Goal: Book appointment/travel/reservation

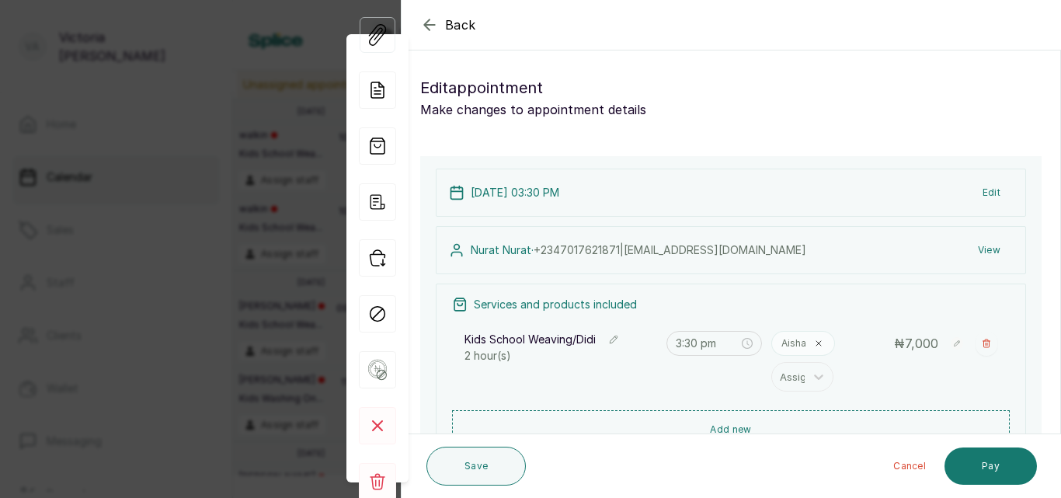
scroll to position [1253, 0]
click at [724, 427] on button "Add new" at bounding box center [731, 428] width 558 height 37
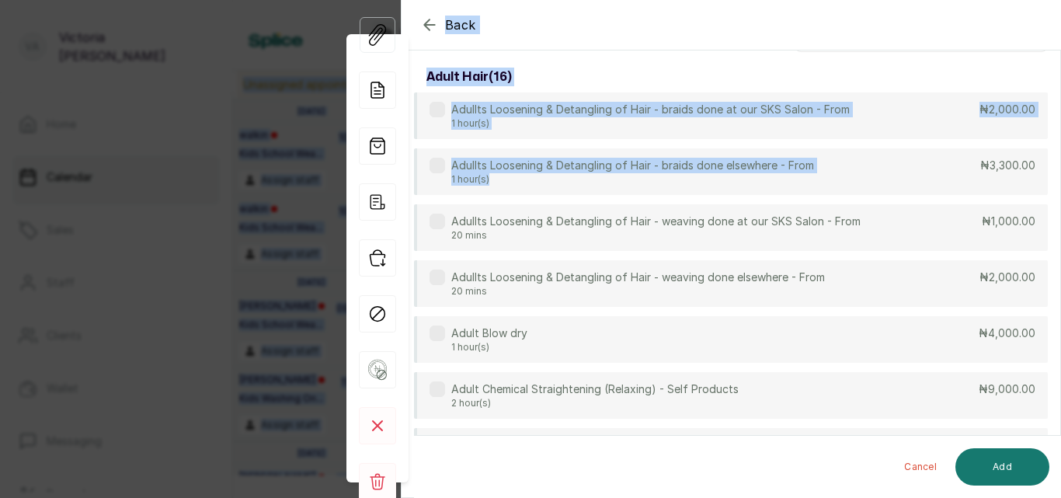
scroll to position [0, 0]
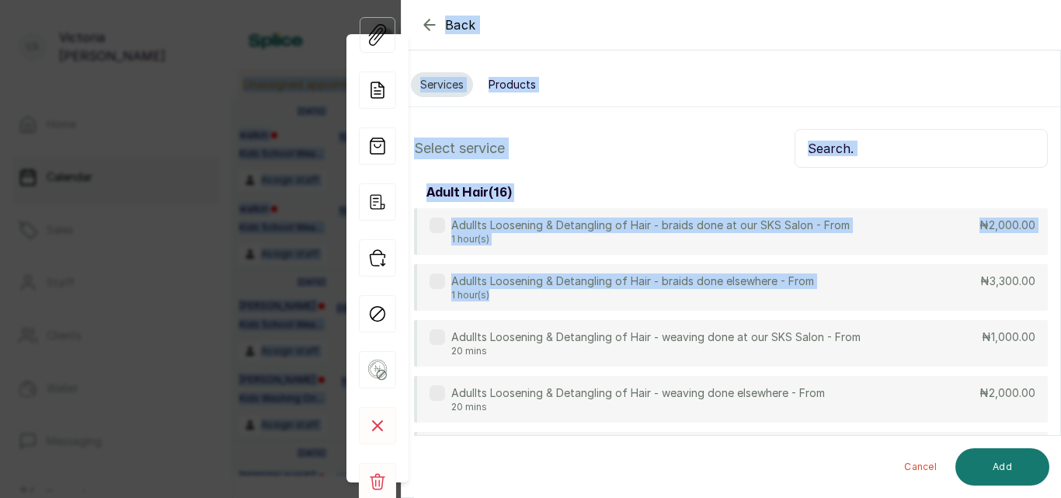
drag, startPoint x: 795, startPoint y: 187, endPoint x: 787, endPoint y: -68, distance: 255.0
click at [787, 0] on html "VA [PERSON_NAME] Home Calendar Sales Staff Clients Wallet Messaging Rewards Cat…" at bounding box center [530, 249] width 1061 height 498
click at [890, 142] on input "text" at bounding box center [921, 148] width 253 height 39
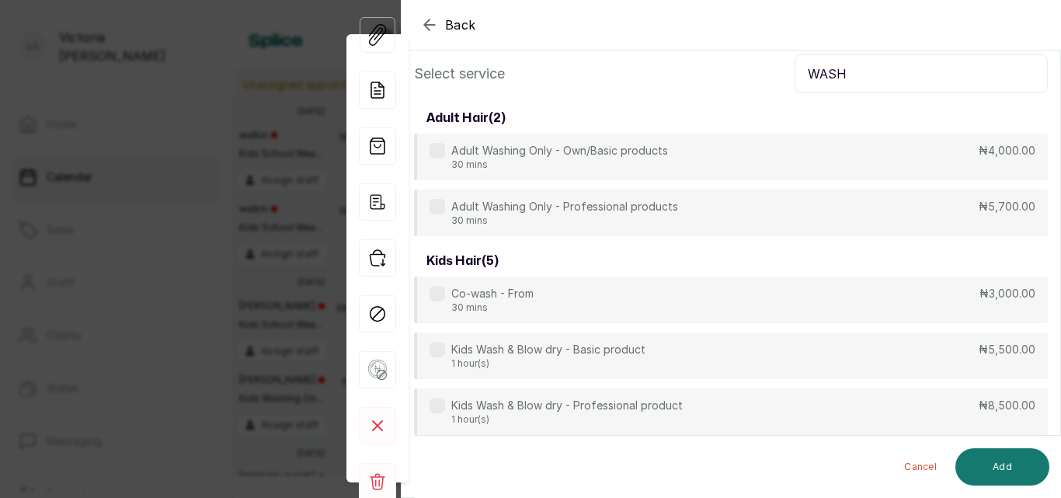
scroll to position [230, 0]
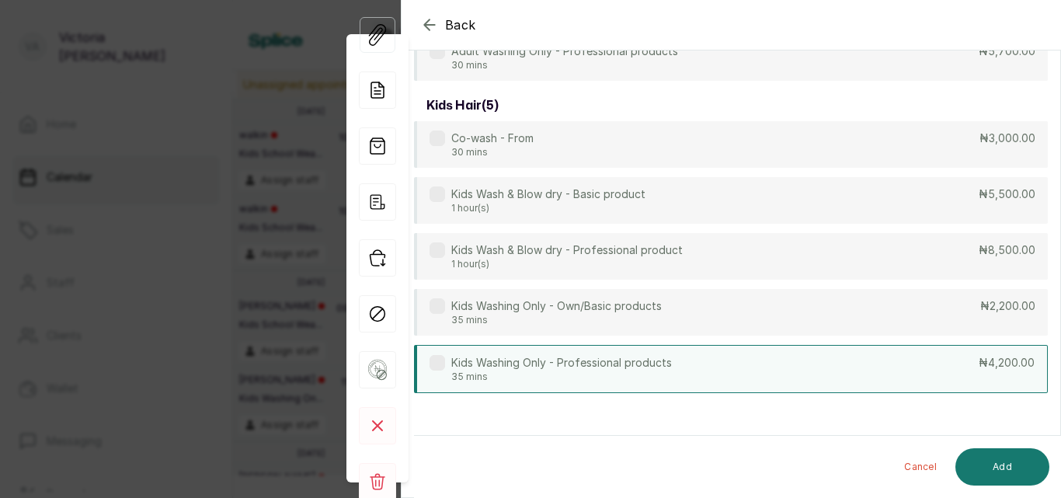
click at [440, 361] on label at bounding box center [438, 363] width 16 height 16
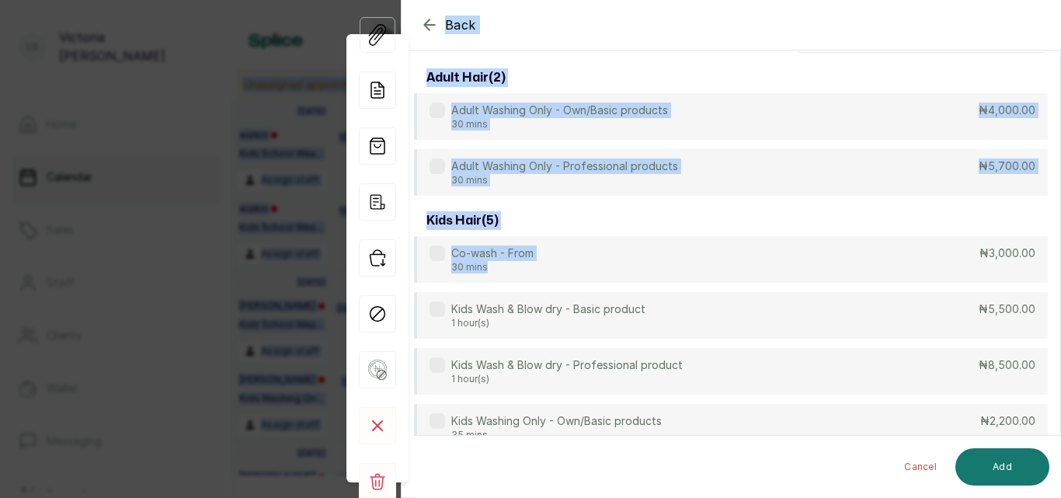
scroll to position [6, 0]
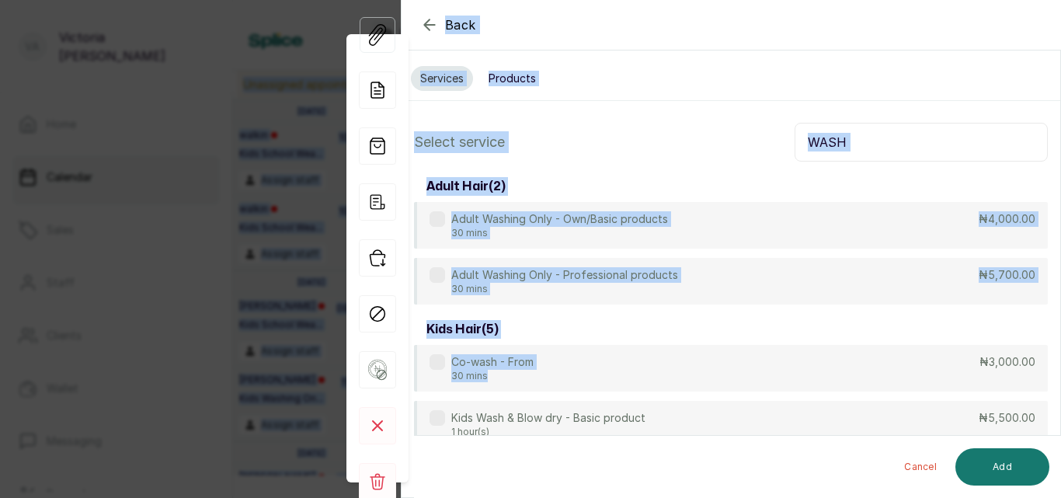
drag, startPoint x: 734, startPoint y: 155, endPoint x: 775, endPoint y: -5, distance: 166.2
click at [775, 0] on html "VA [PERSON_NAME] Home Calendar Sales Staff Clients Wallet Messaging Rewards Cat…" at bounding box center [530, 249] width 1061 height 498
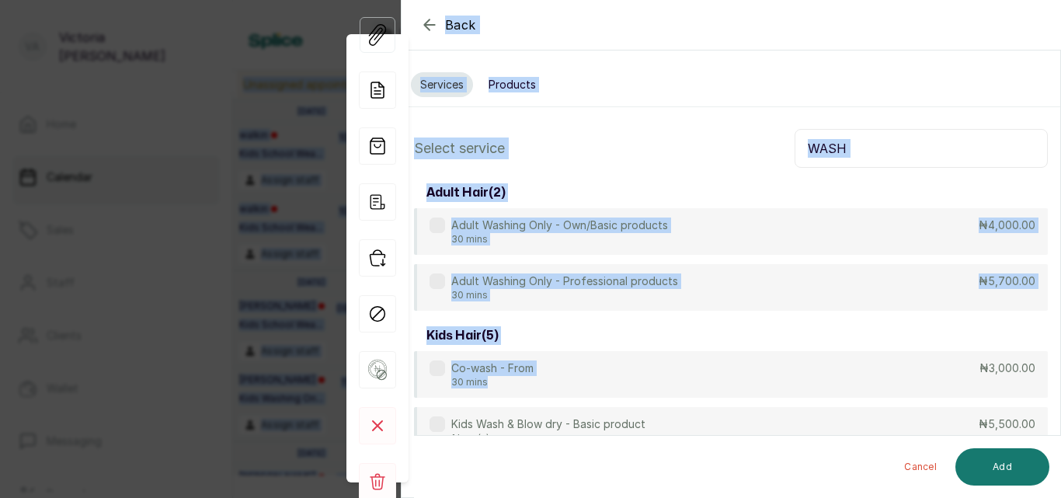
click at [888, 149] on input "WASH" at bounding box center [921, 148] width 253 height 39
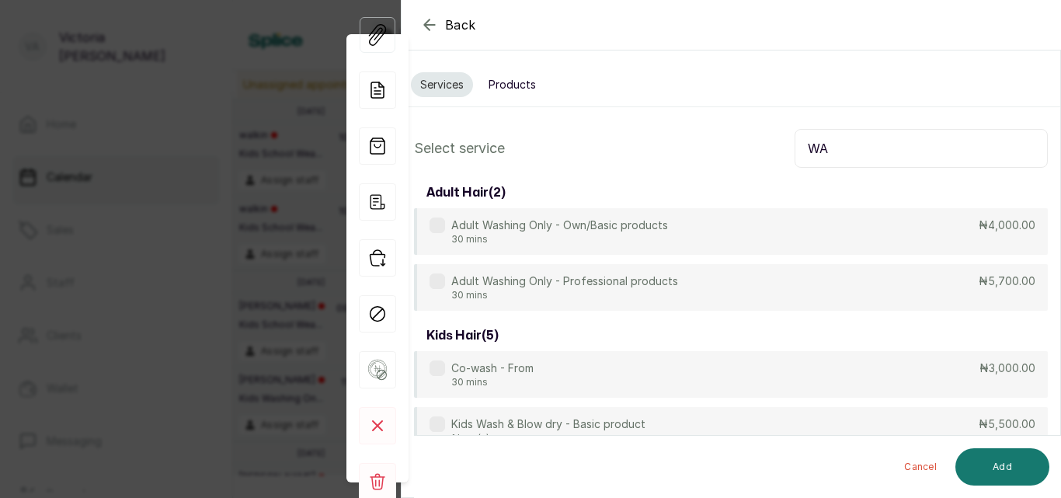
type input "W"
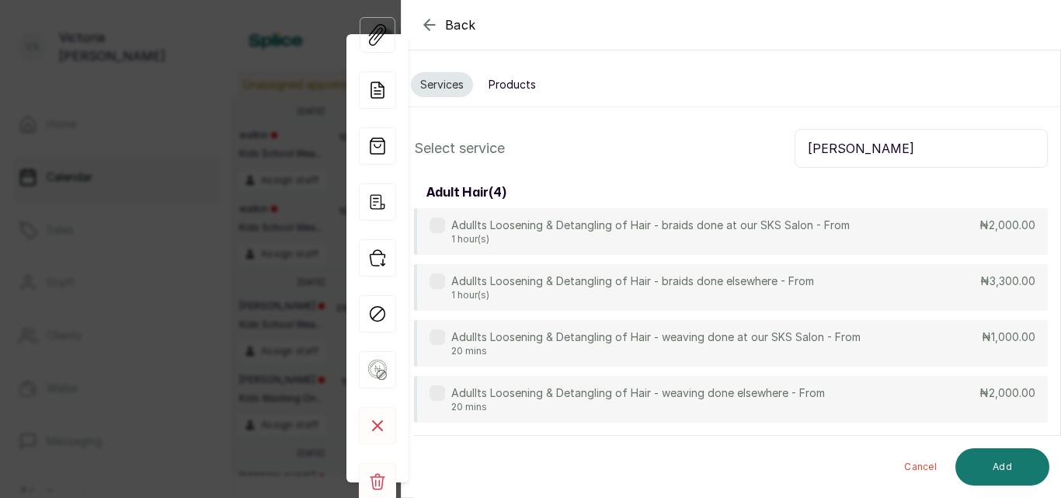
type input "[PERSON_NAME]"
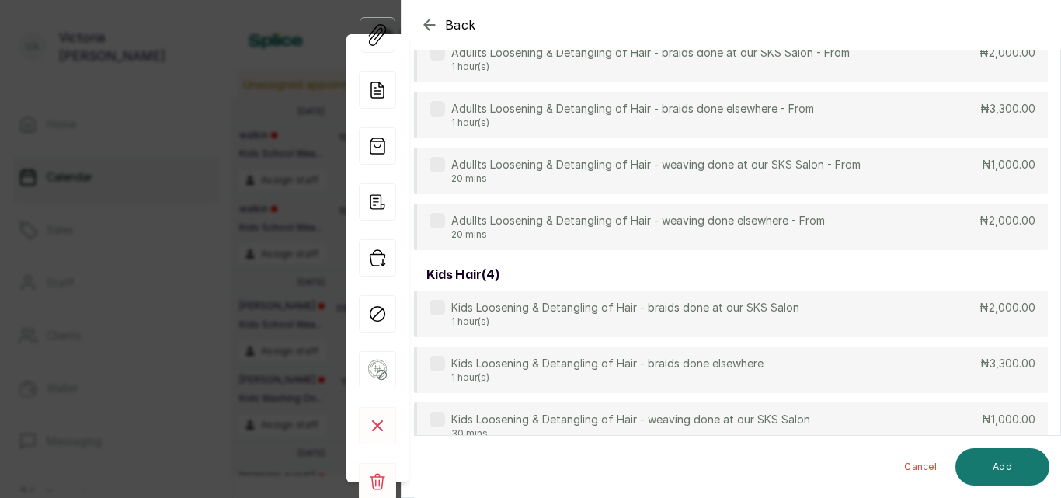
scroll to position [286, 0]
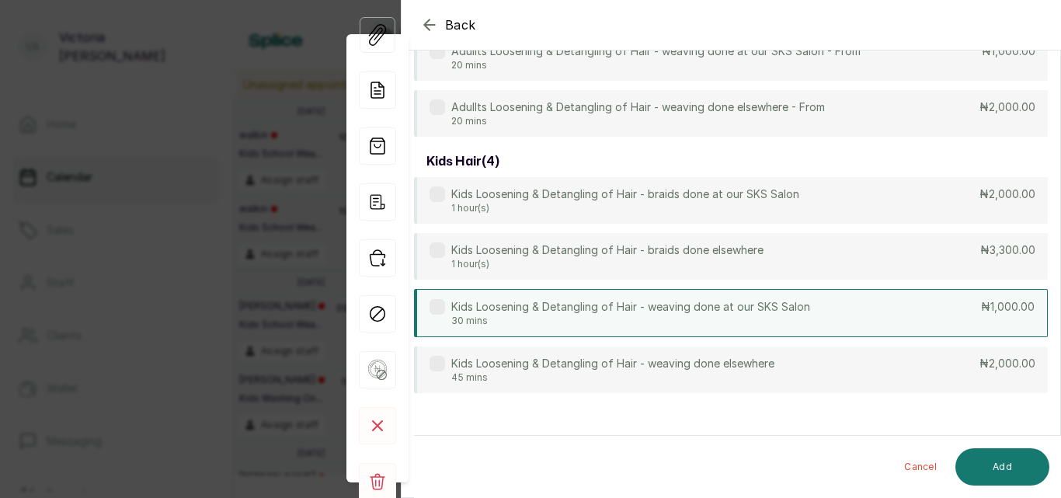
click at [437, 306] on label at bounding box center [438, 307] width 16 height 16
click at [981, 459] on button "Add" at bounding box center [1003, 466] width 94 height 37
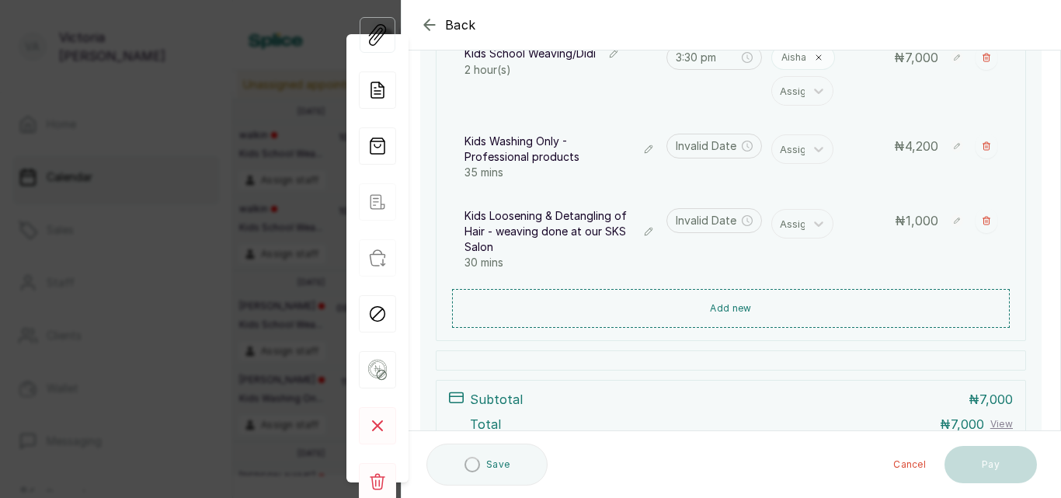
type input "5:30 pm"
type input "6:05 pm"
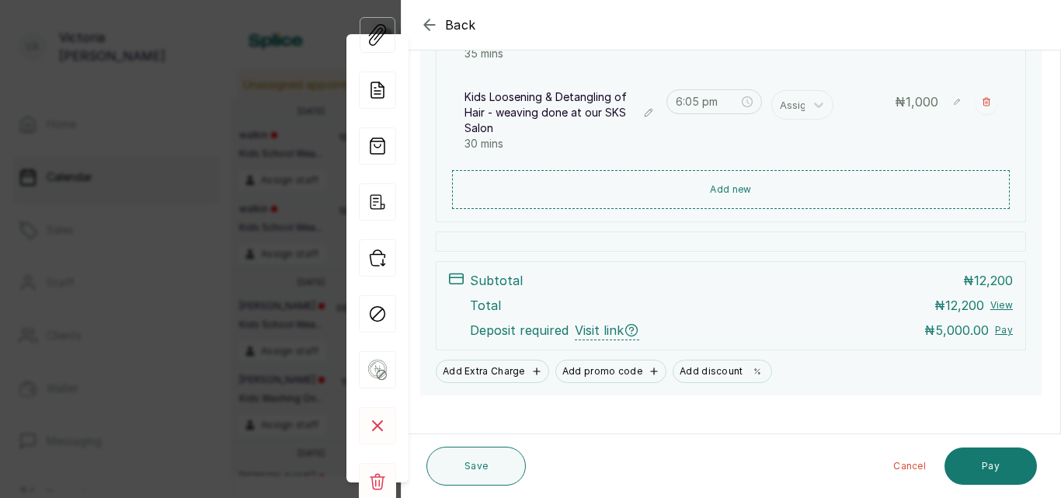
scroll to position [421, 0]
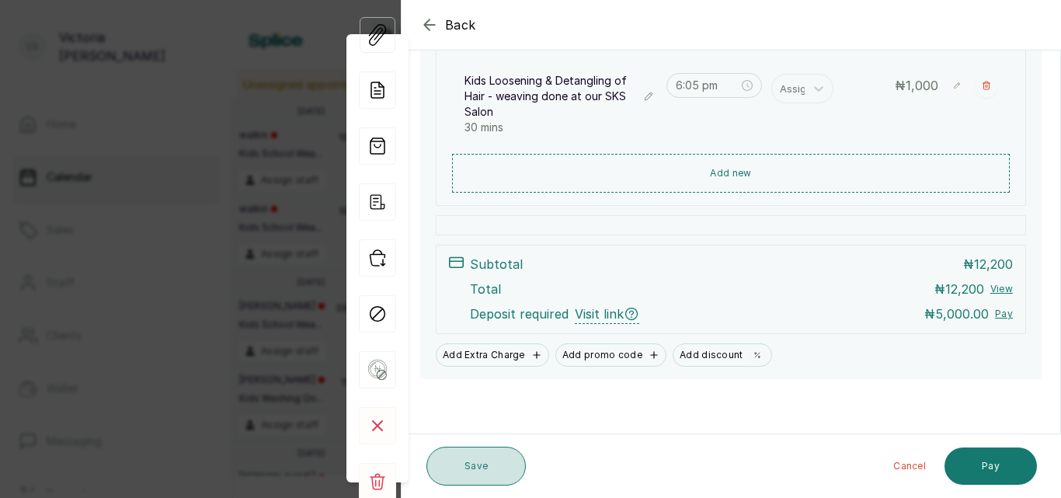
click at [497, 466] on button "Save" at bounding box center [476, 466] width 99 height 39
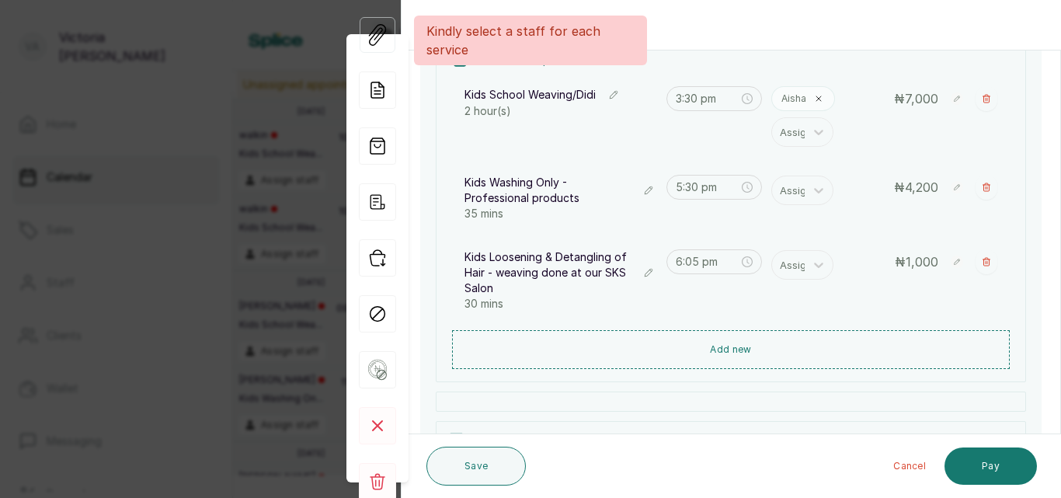
scroll to position [242, 0]
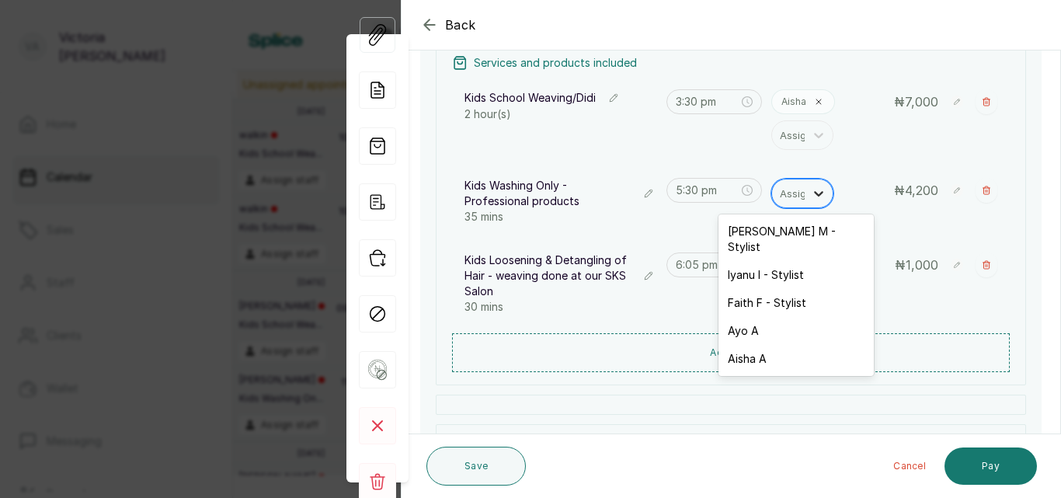
click at [805, 195] on div at bounding box center [819, 193] width 28 height 28
click at [761, 345] on div "Aisha A" at bounding box center [796, 359] width 155 height 28
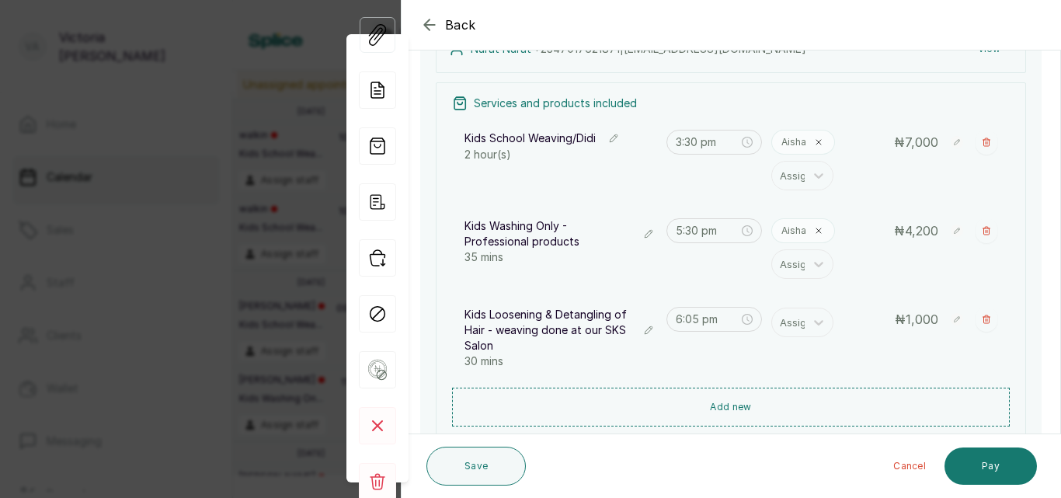
scroll to position [193, 0]
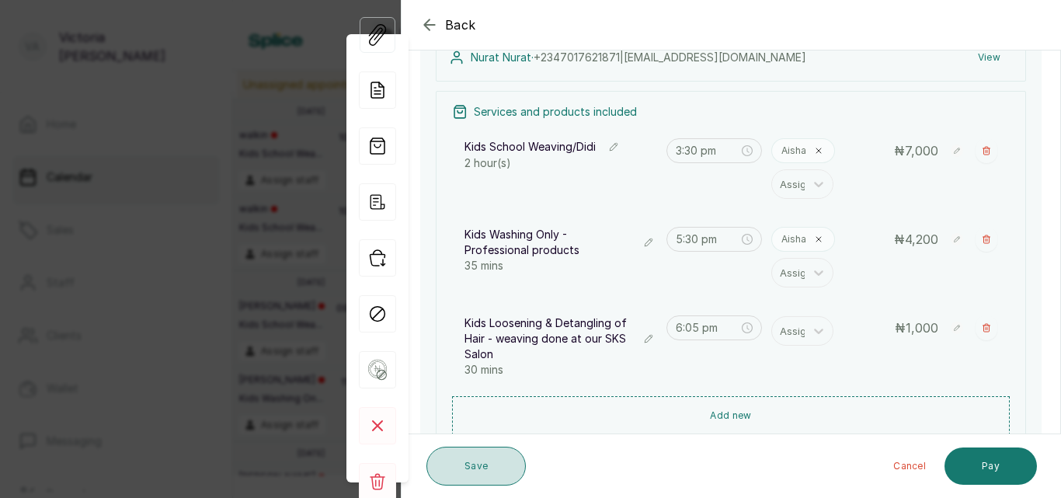
click at [478, 466] on button "Save" at bounding box center [476, 466] width 99 height 39
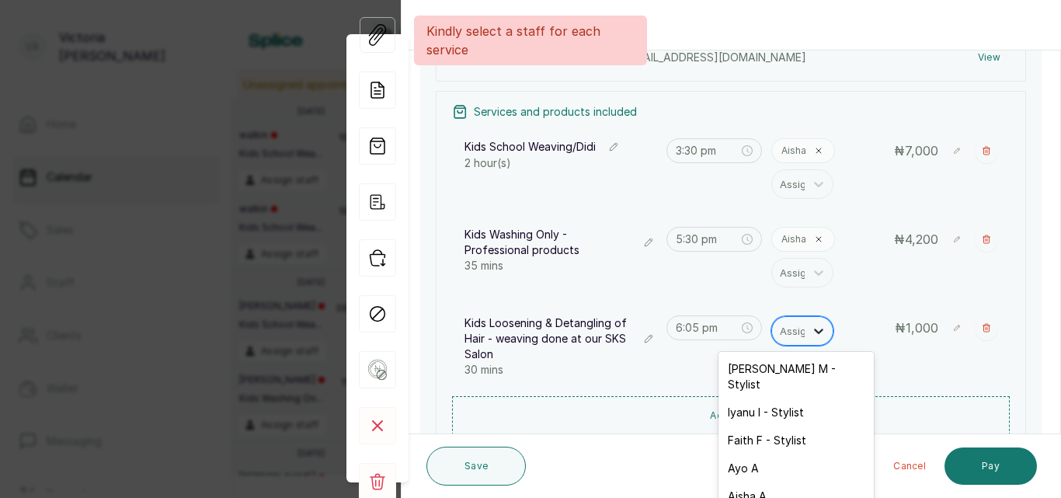
click at [811, 329] on icon at bounding box center [819, 331] width 16 height 16
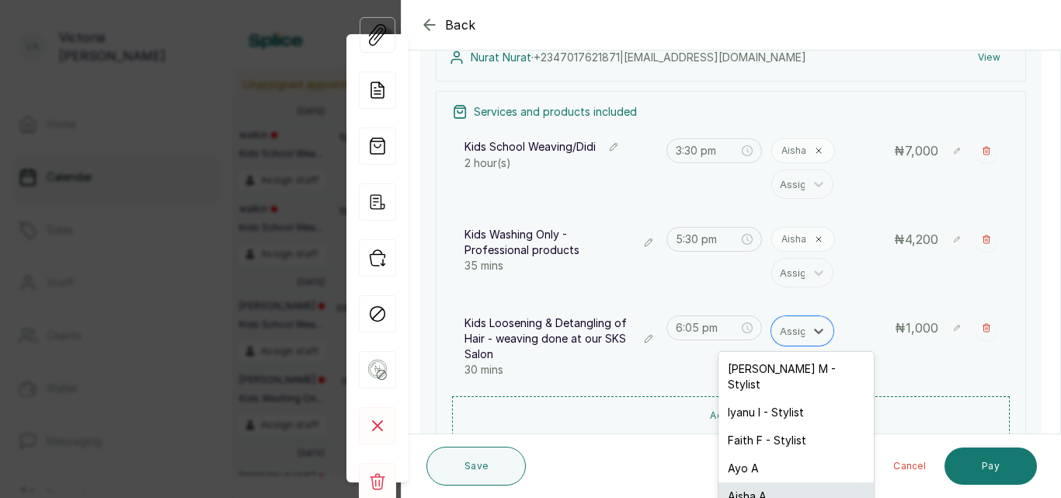
click at [768, 483] on div "Aisha A" at bounding box center [796, 497] width 155 height 28
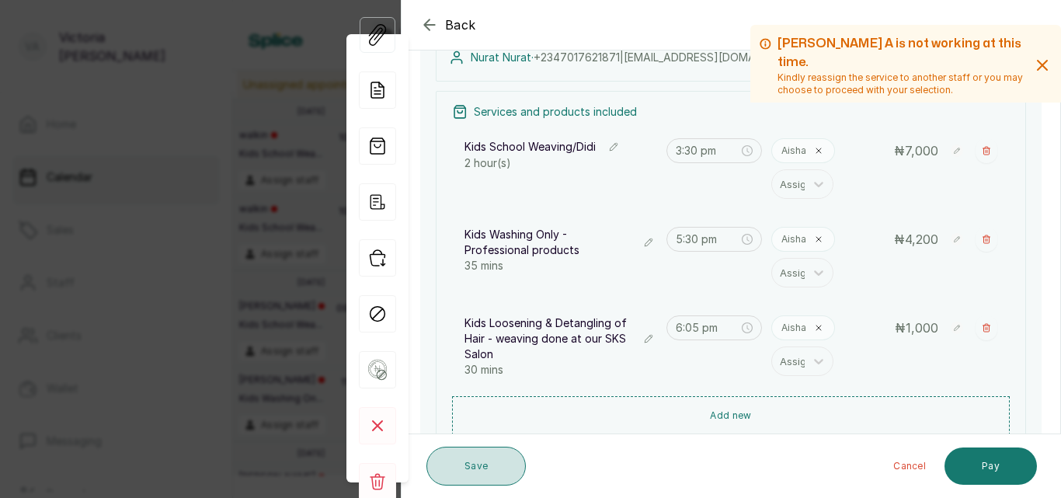
click at [485, 465] on button "Save" at bounding box center [476, 466] width 99 height 39
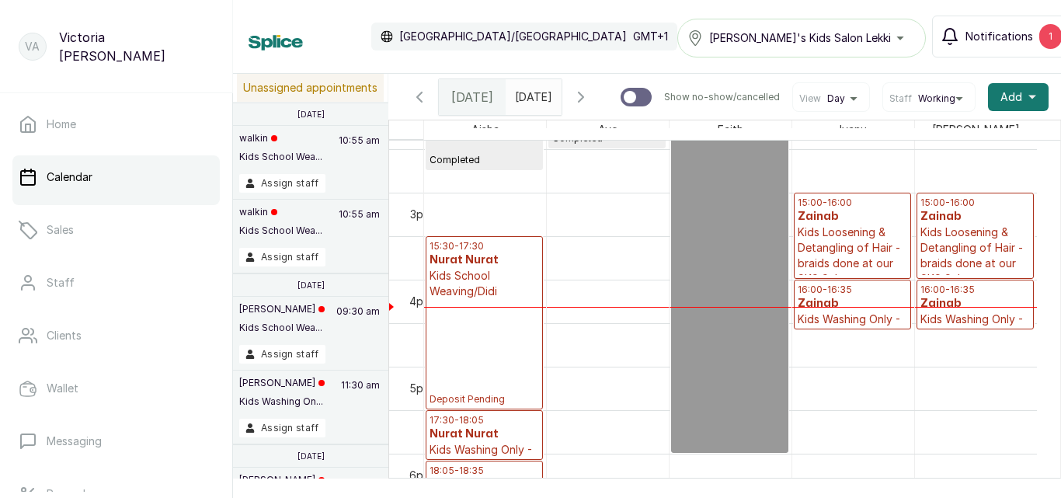
click at [998, 36] on span "Notifications" at bounding box center [1000, 37] width 68 height 16
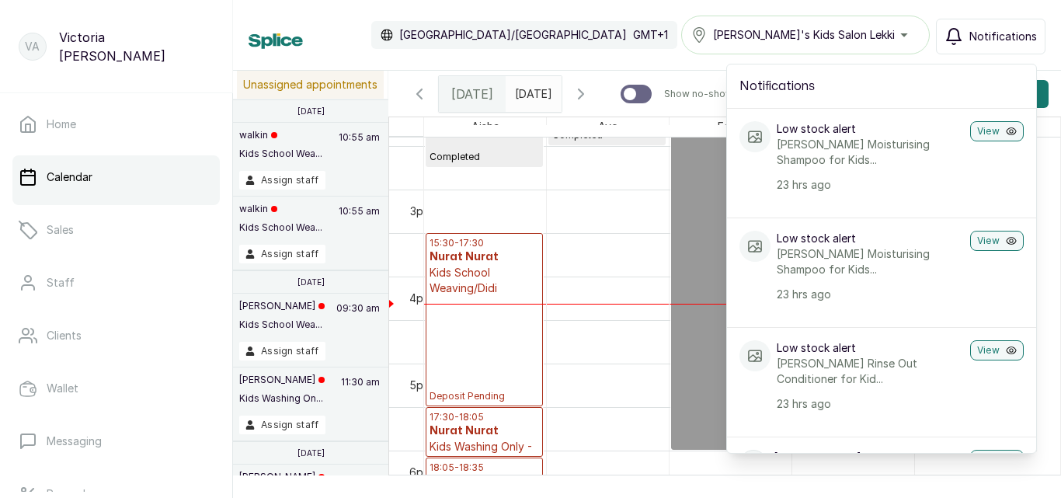
click at [998, 36] on span "Notifications" at bounding box center [1004, 37] width 68 height 16
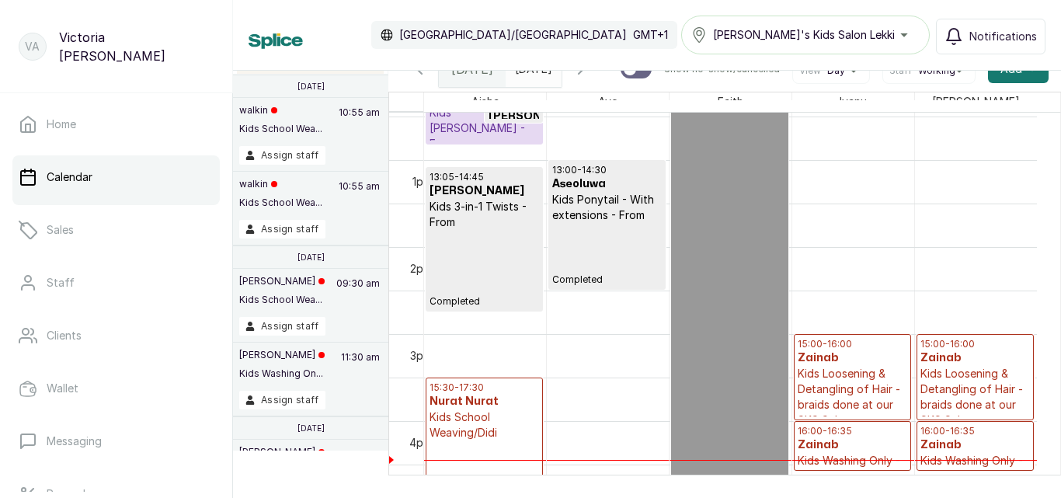
scroll to position [1092, 0]
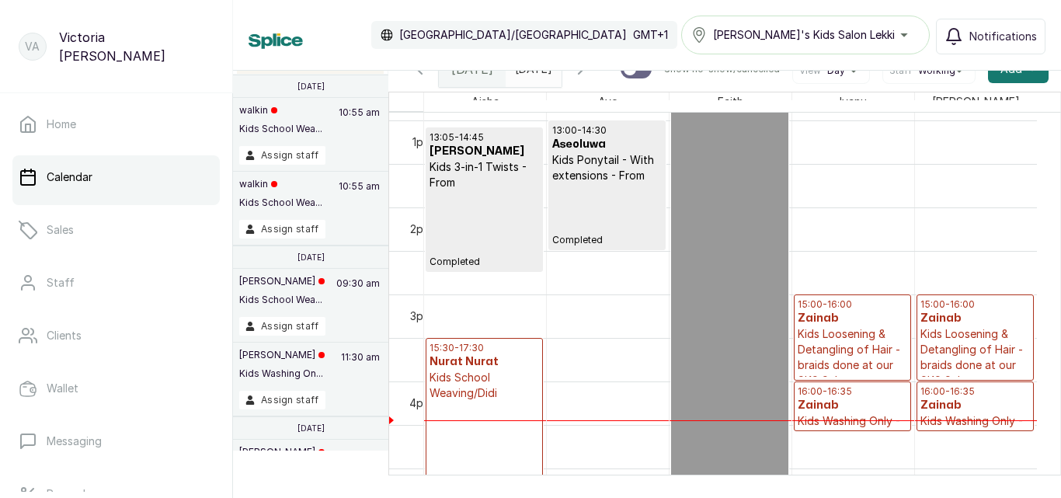
click at [843, 333] on p "Kids Loosening & Detangling of Hair - braids done at our SKS Salon" at bounding box center [853, 357] width 110 height 62
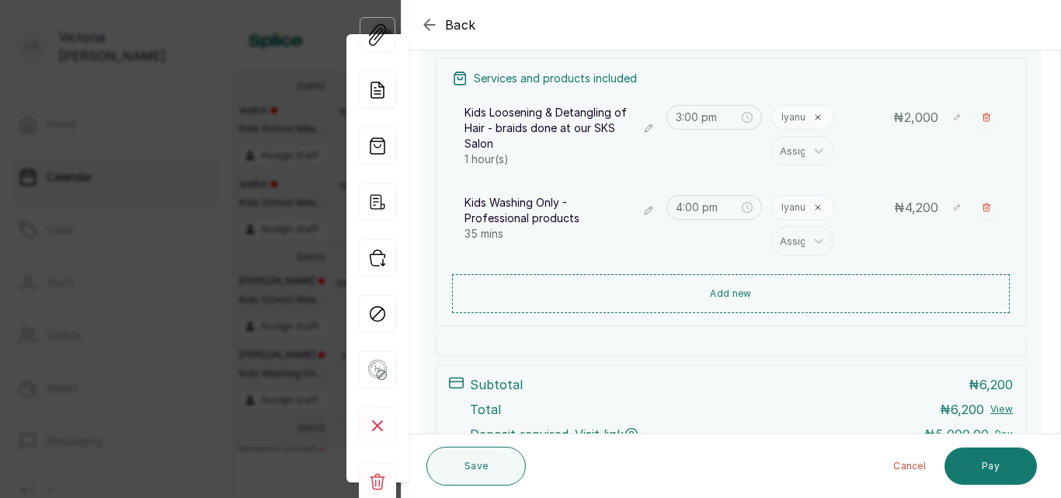
scroll to position [229, 0]
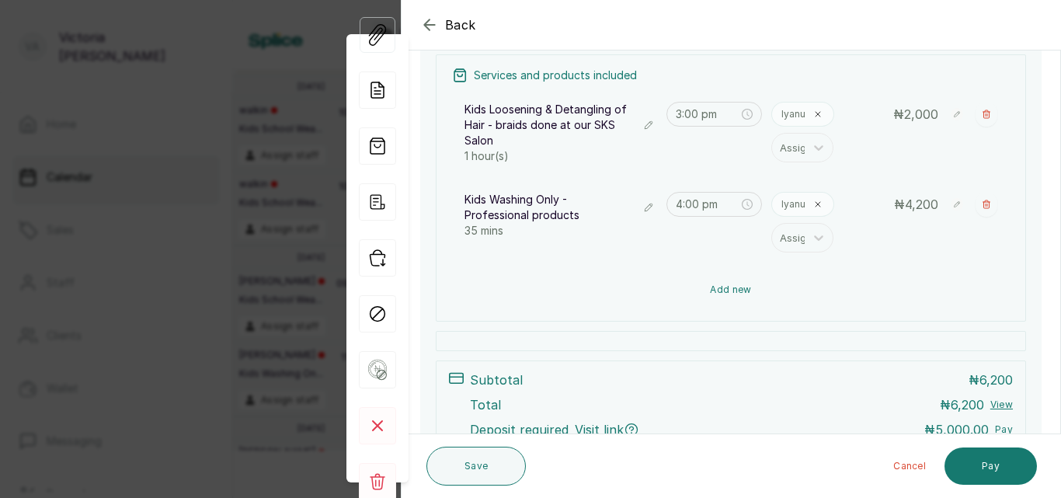
click at [723, 281] on button "Add new" at bounding box center [731, 289] width 558 height 37
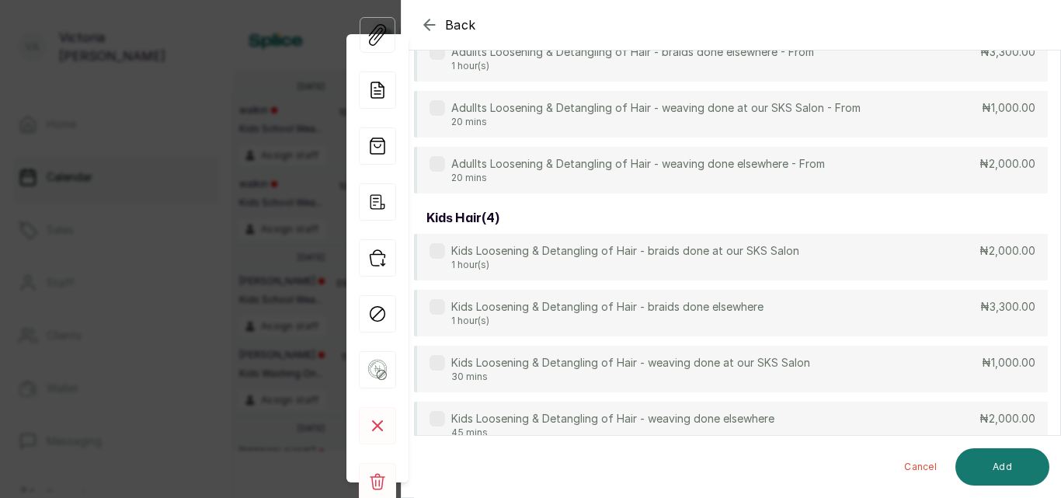
scroll to position [116, 0]
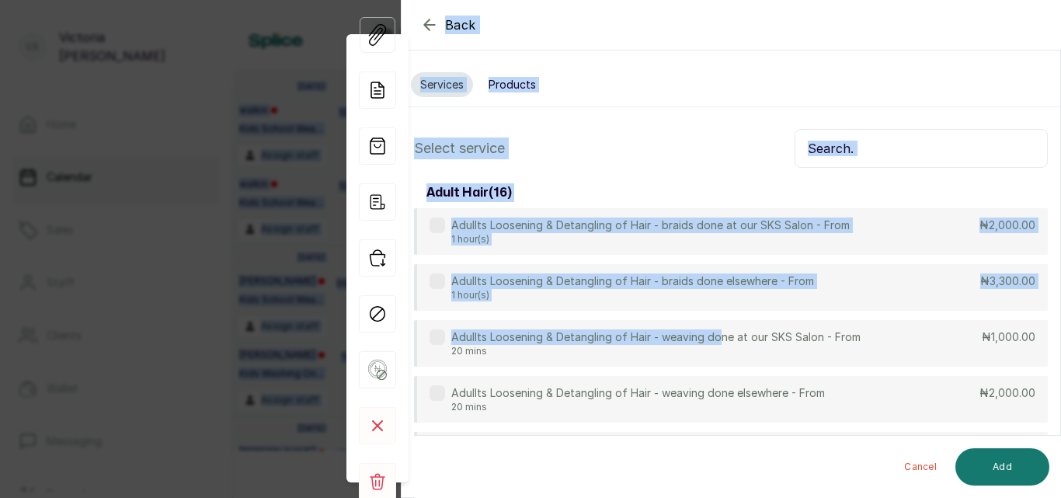
drag, startPoint x: 720, startPoint y: 216, endPoint x: 772, endPoint y: -62, distance: 283.0
click at [772, 0] on html "VA [PERSON_NAME] Home Calendar Sales Staff Clients Wallet Messaging Rewards Cat…" at bounding box center [530, 249] width 1061 height 498
click at [881, 160] on input "text" at bounding box center [921, 148] width 253 height 39
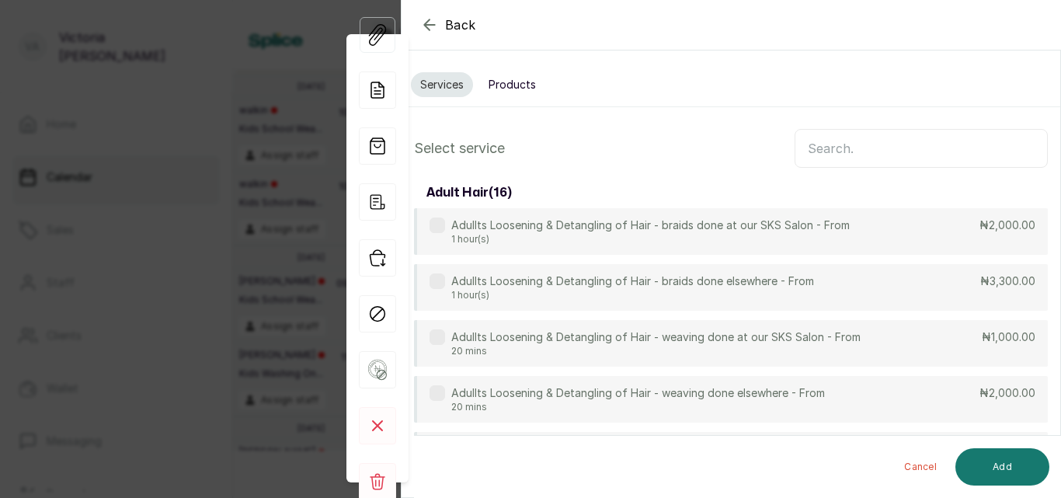
click at [881, 160] on input "text" at bounding box center [921, 148] width 253 height 39
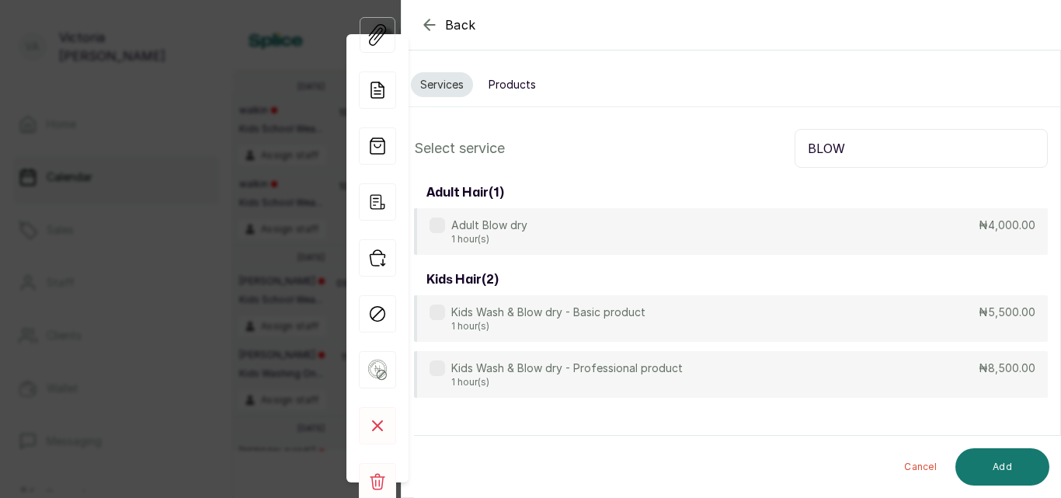
type input "BLOW"
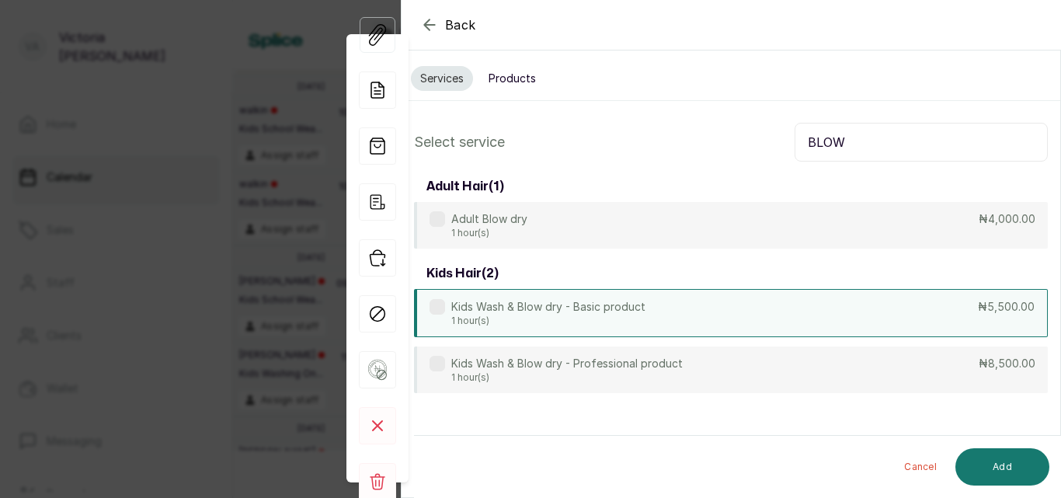
click at [441, 307] on label at bounding box center [438, 307] width 16 height 16
click at [993, 457] on button "Add" at bounding box center [1003, 466] width 94 height 37
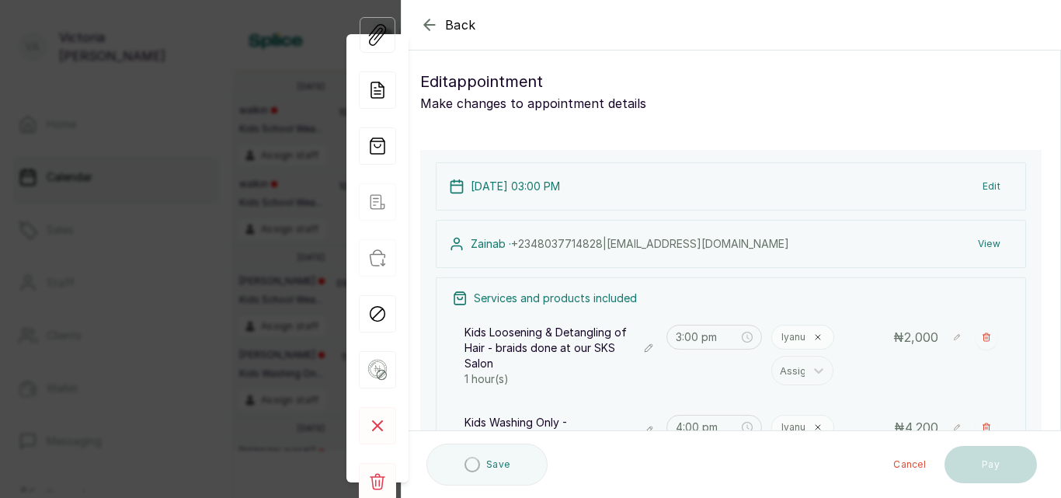
type input "4:35 pm"
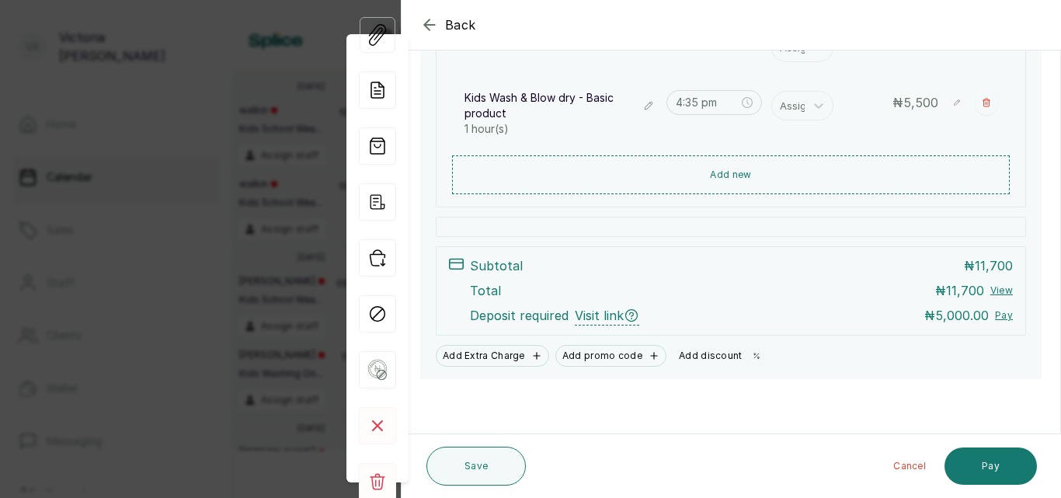
scroll to position [420, 0]
click at [702, 355] on button "Add discount" at bounding box center [722, 356] width 98 height 22
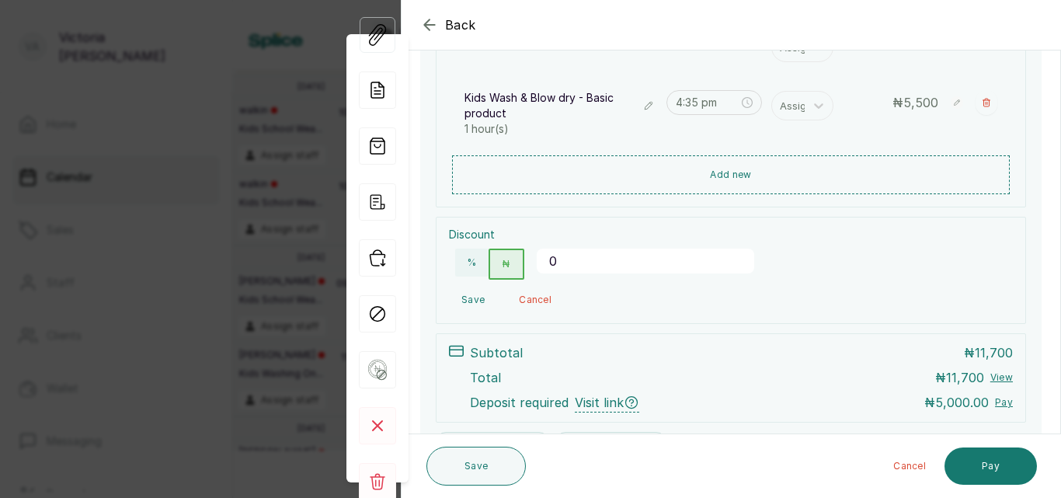
click at [519, 265] on button "₦" at bounding box center [506, 264] width 35 height 31
click at [566, 264] on input "0" at bounding box center [646, 261] width 218 height 25
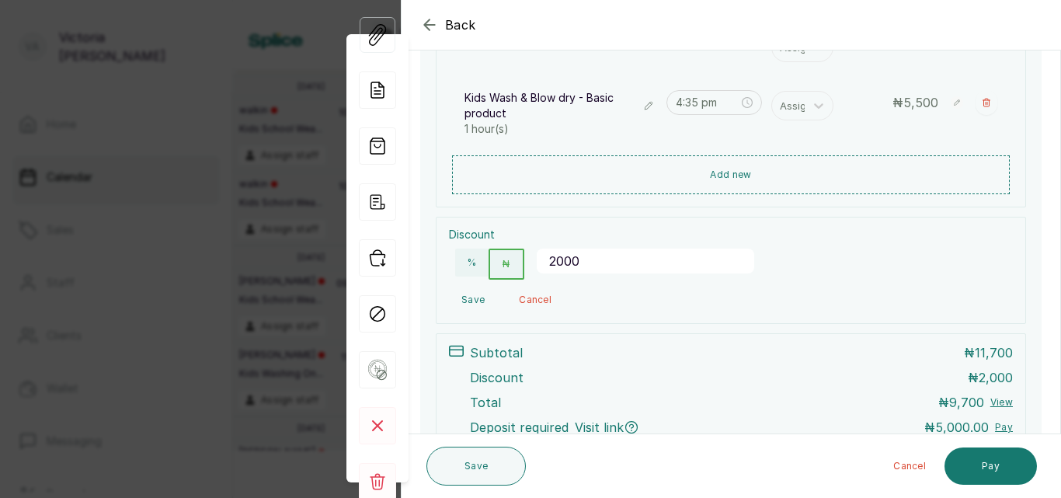
type input "2000"
click at [465, 300] on button "Save" at bounding box center [473, 300] width 48 height 28
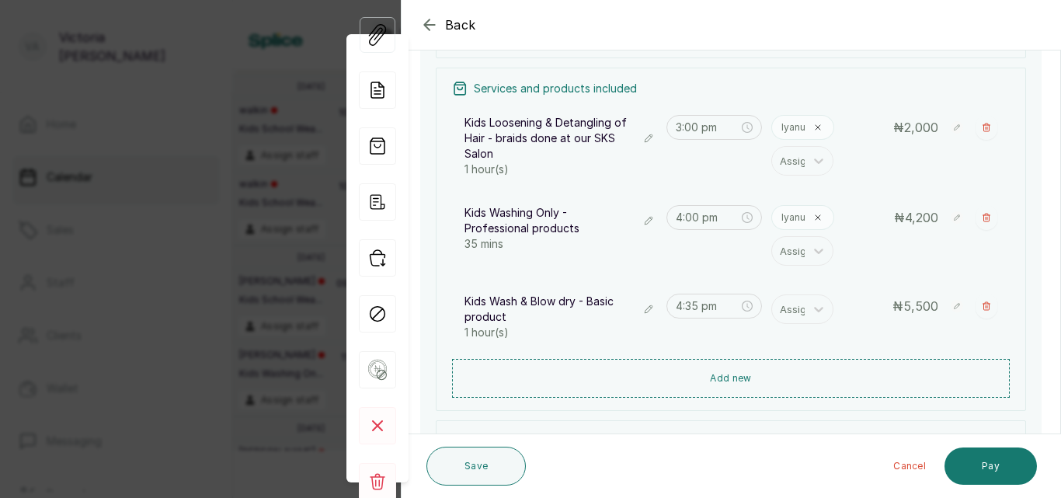
scroll to position [462, 0]
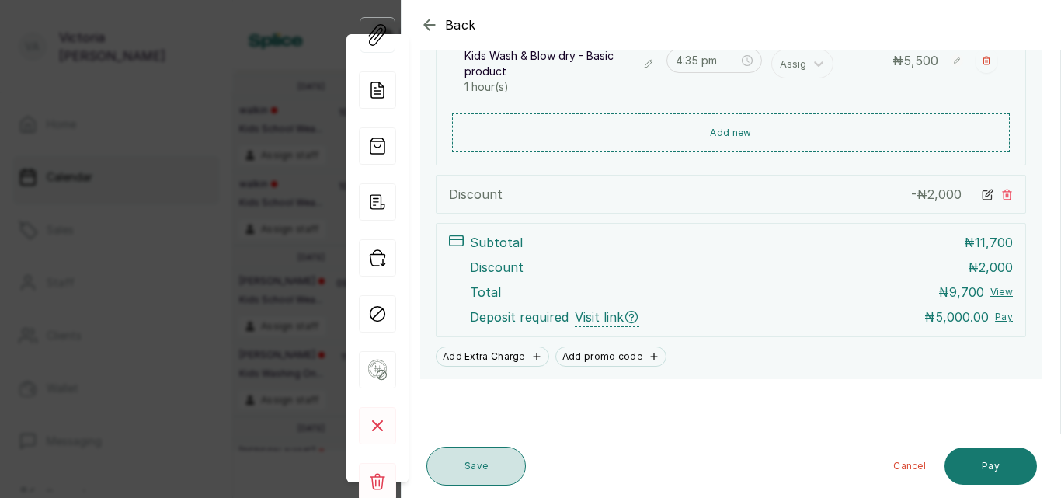
click at [489, 468] on button "Save" at bounding box center [476, 466] width 99 height 39
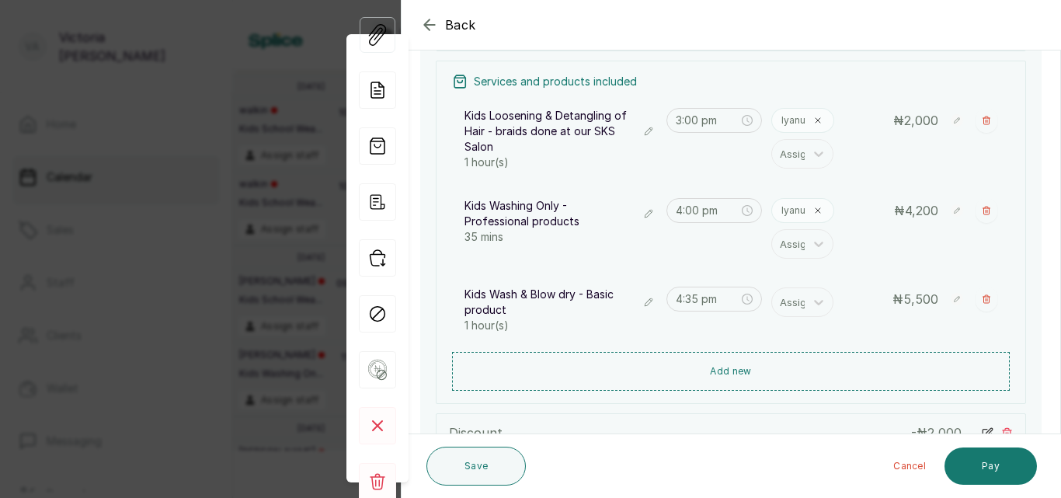
scroll to position [213, 0]
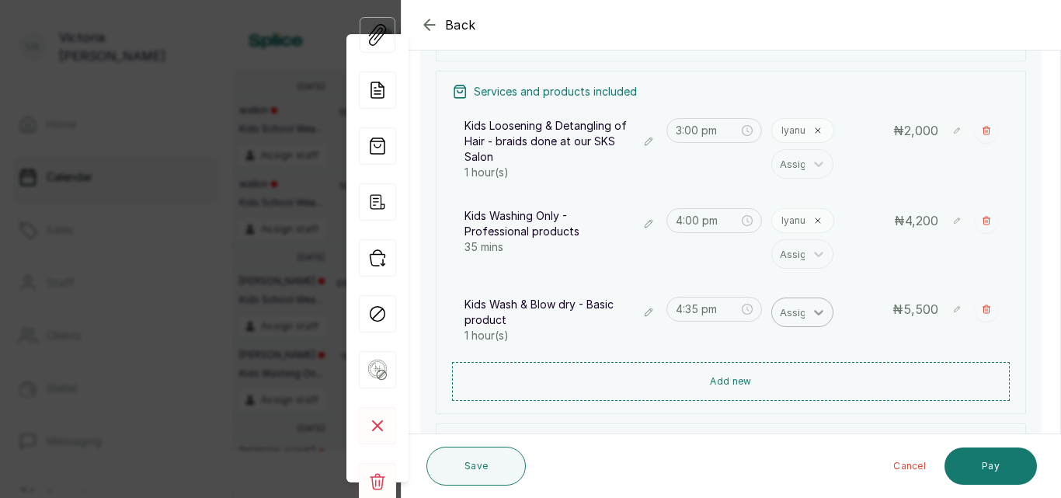
click at [811, 308] on icon at bounding box center [819, 313] width 16 height 16
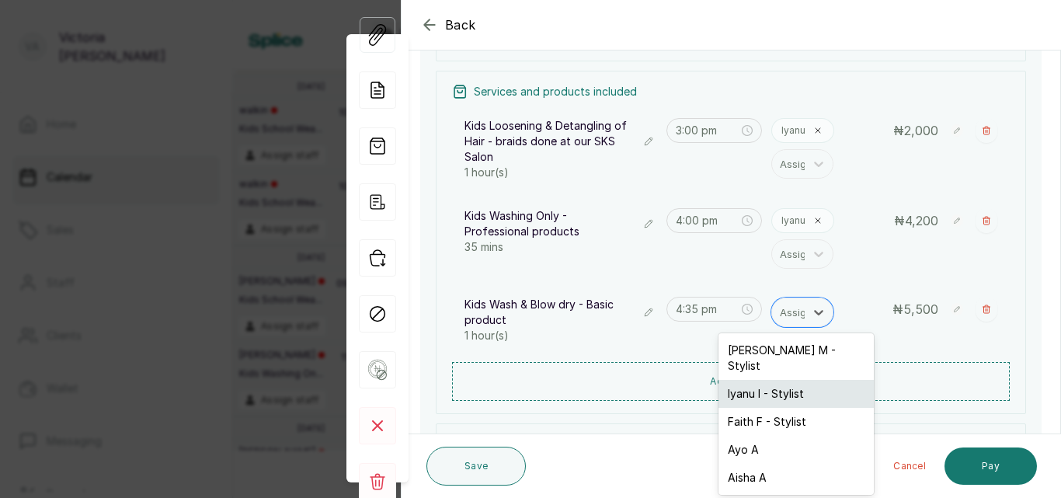
click at [786, 380] on div "Iyanu I - Stylist" at bounding box center [796, 394] width 155 height 28
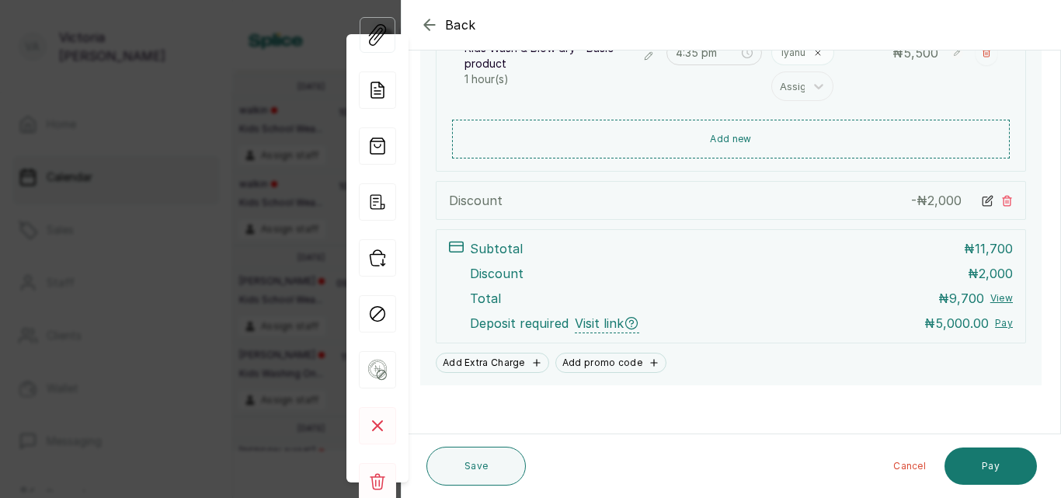
scroll to position [471, 0]
click at [458, 468] on button "Save" at bounding box center [476, 466] width 99 height 39
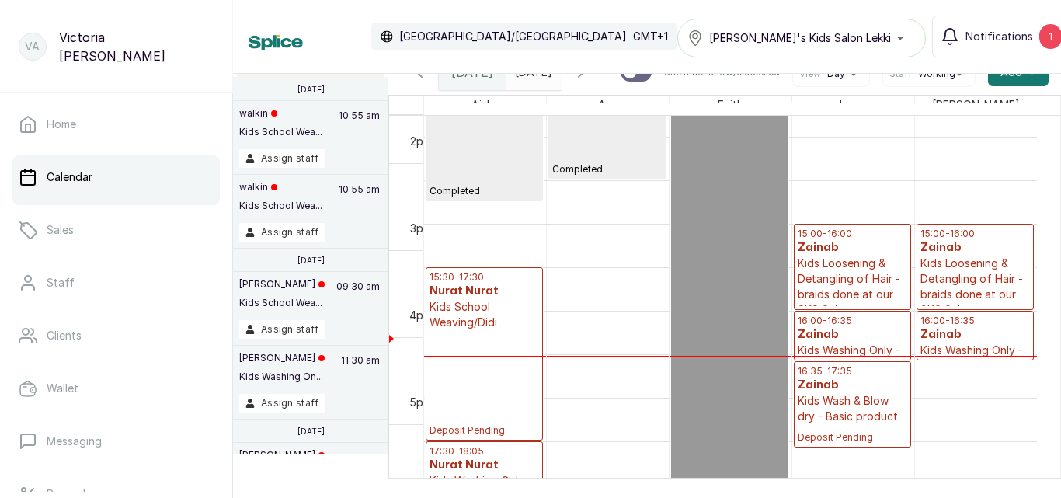
scroll to position [1197, 0]
click at [846, 282] on p "Kids Loosening & Detangling of Hair - braids done at our SKS Salon" at bounding box center [853, 287] width 110 height 62
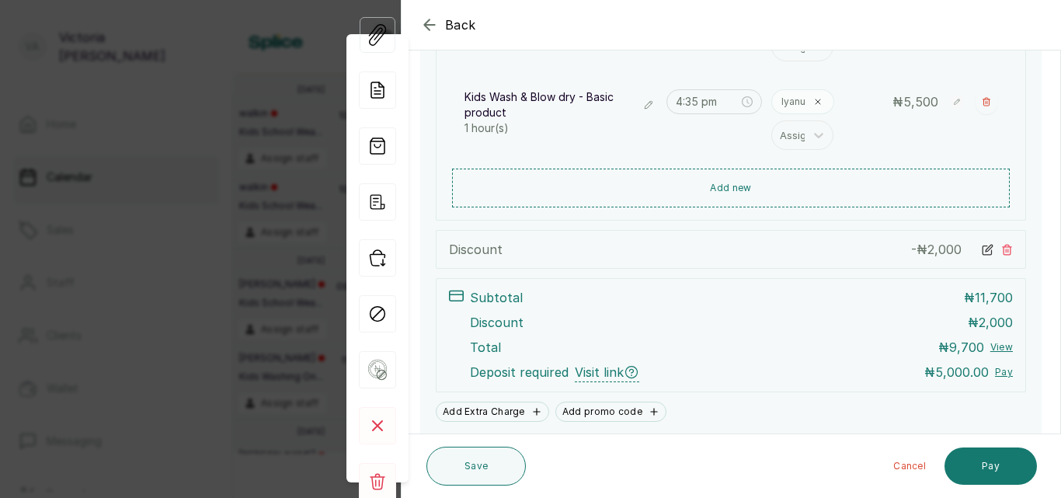
scroll to position [476, 0]
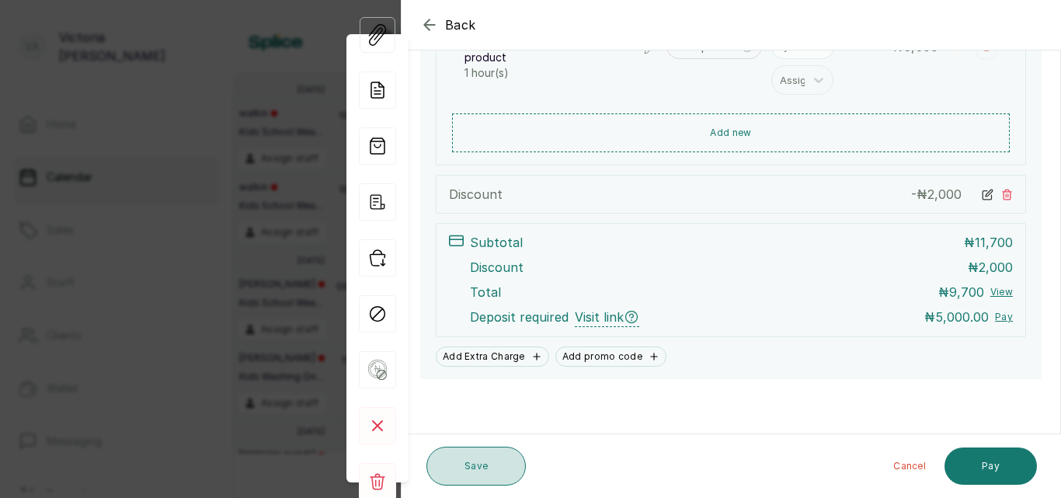
click at [501, 457] on button "Save" at bounding box center [476, 466] width 99 height 39
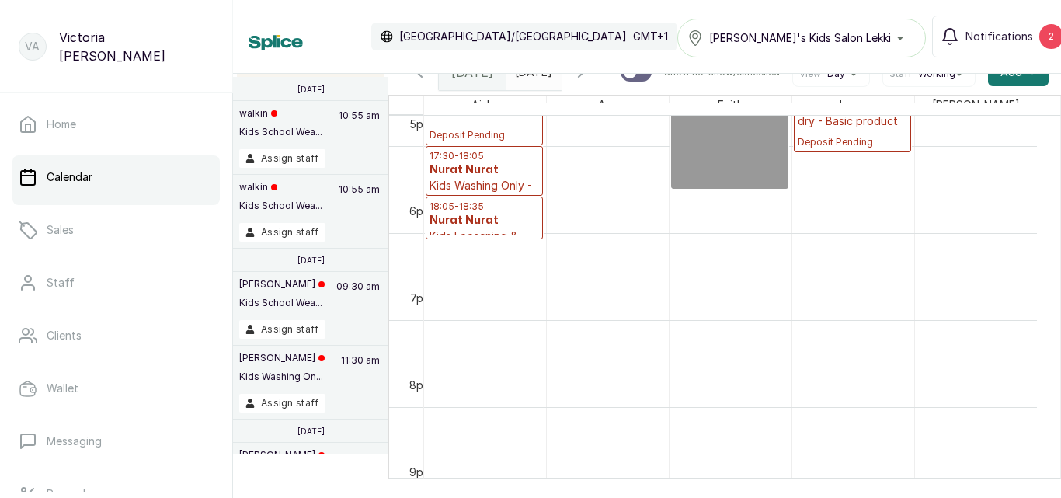
scroll to position [1223, 0]
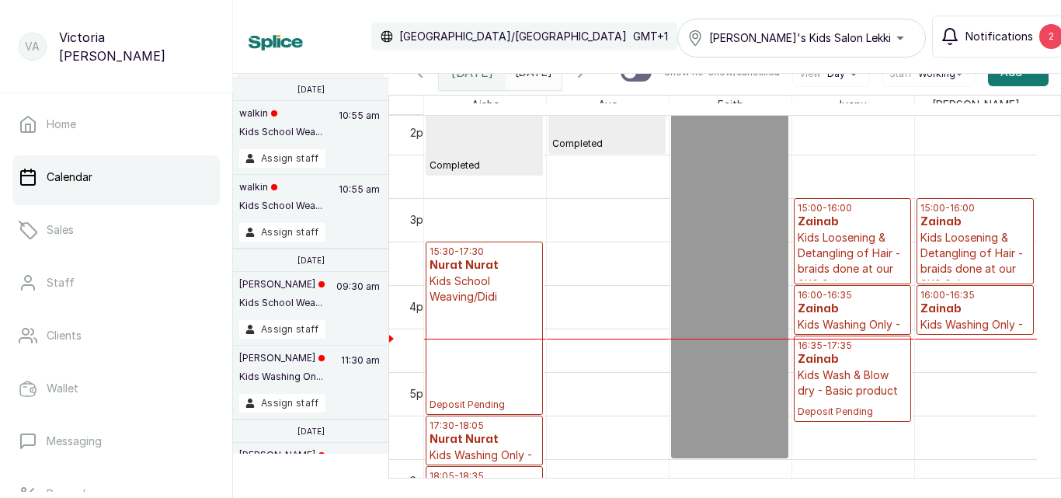
click at [1010, 29] on button "Notifications 2" at bounding box center [1002, 37] width 140 height 42
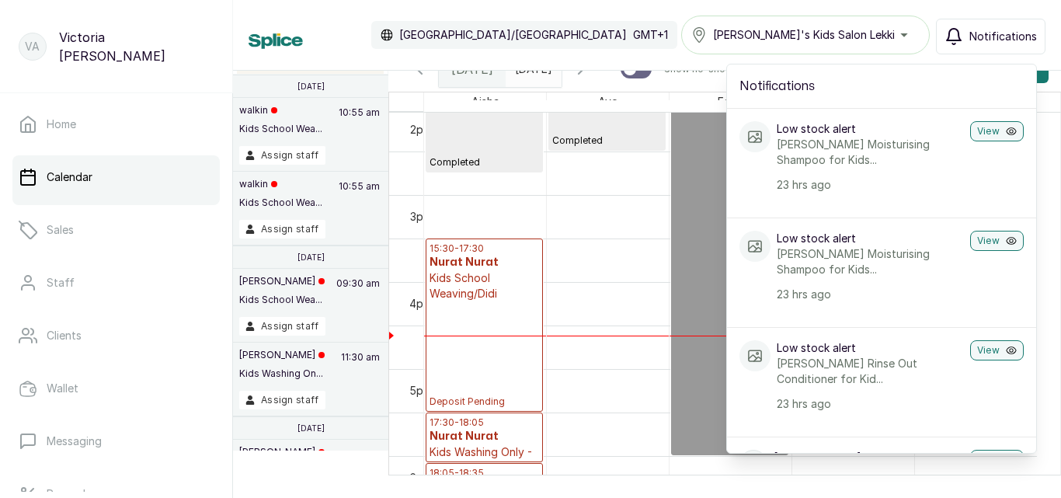
click at [1009, 27] on button "Notifications" at bounding box center [991, 37] width 110 height 36
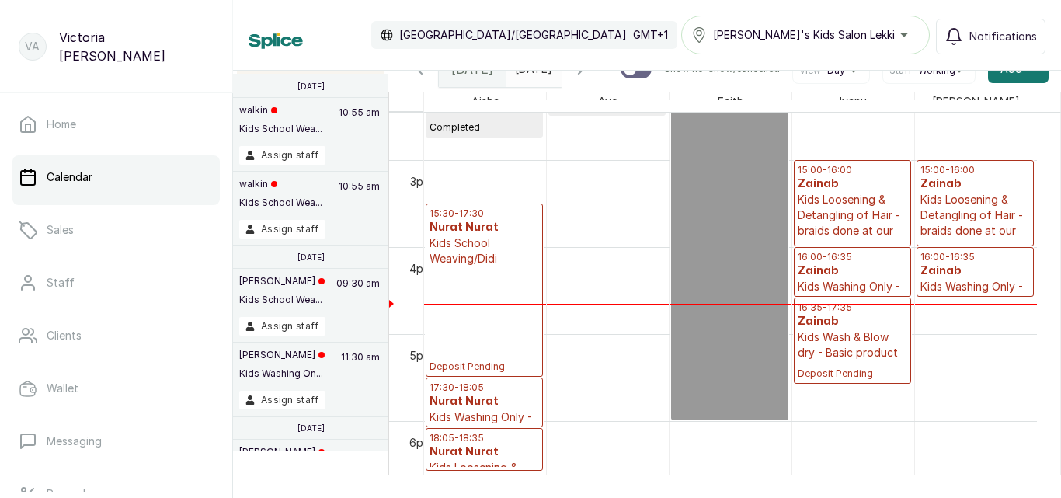
scroll to position [1267, 0]
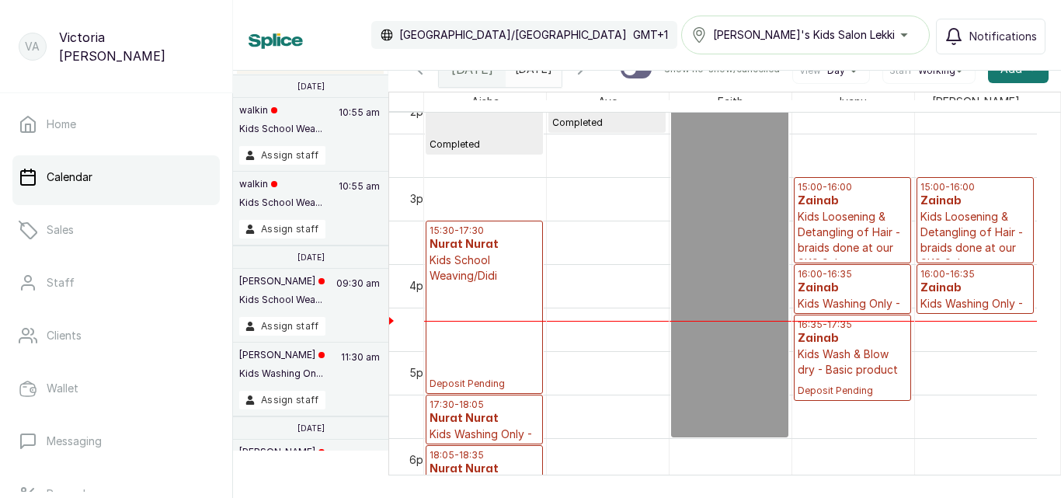
click at [953, 287] on h3 "Zainab" at bounding box center [976, 289] width 110 height 16
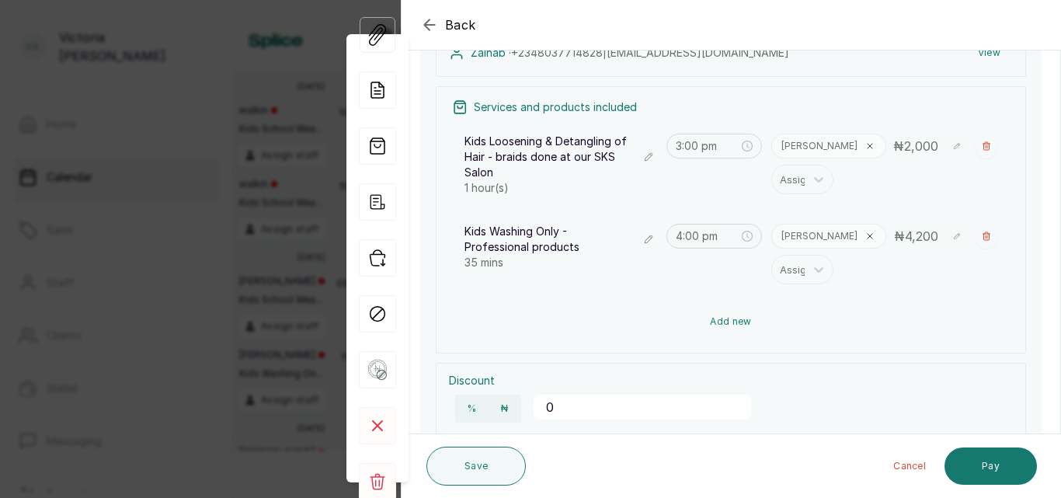
click at [737, 319] on button "Add new" at bounding box center [731, 321] width 558 height 37
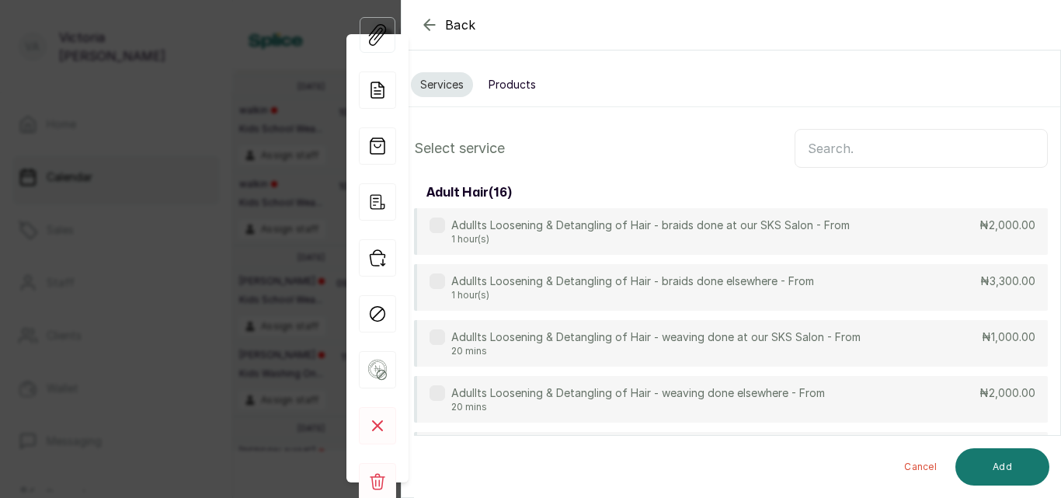
click at [859, 151] on input "text" at bounding box center [921, 148] width 253 height 39
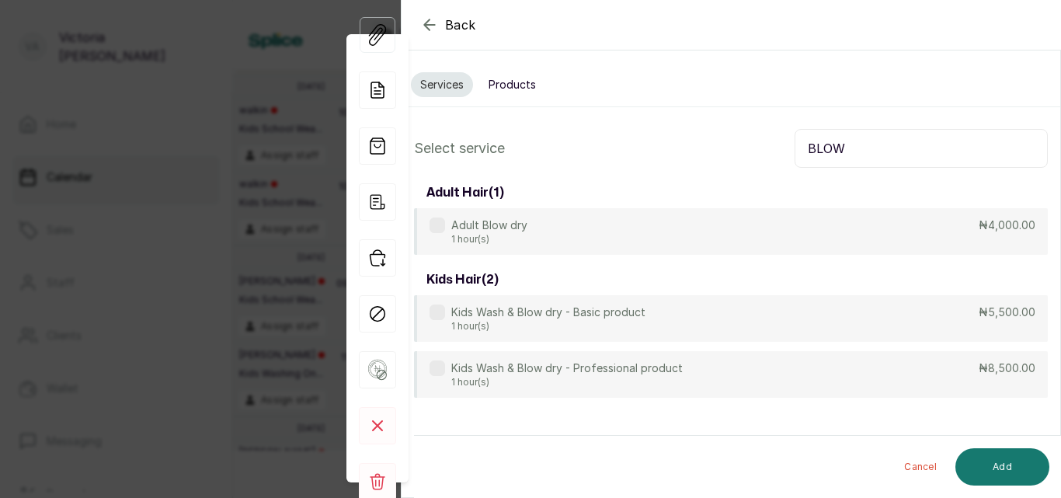
type input "BLOW"
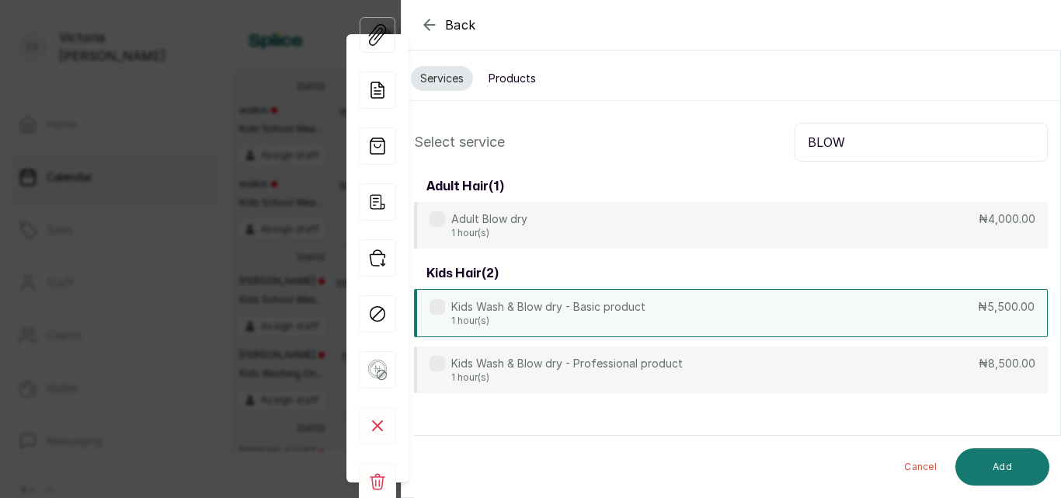
click at [444, 311] on label at bounding box center [438, 307] width 16 height 16
click at [1016, 469] on button "Add" at bounding box center [1003, 466] width 94 height 37
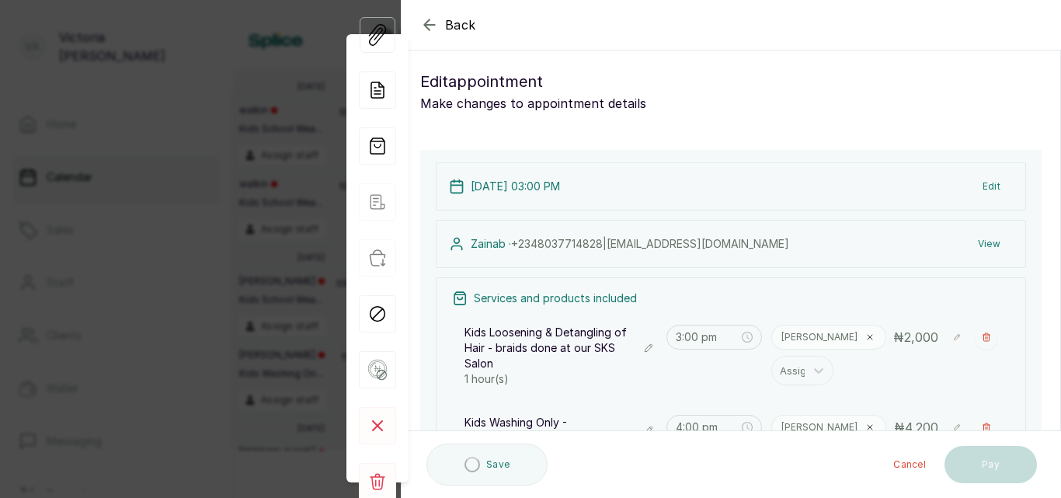
type input "4:35 pm"
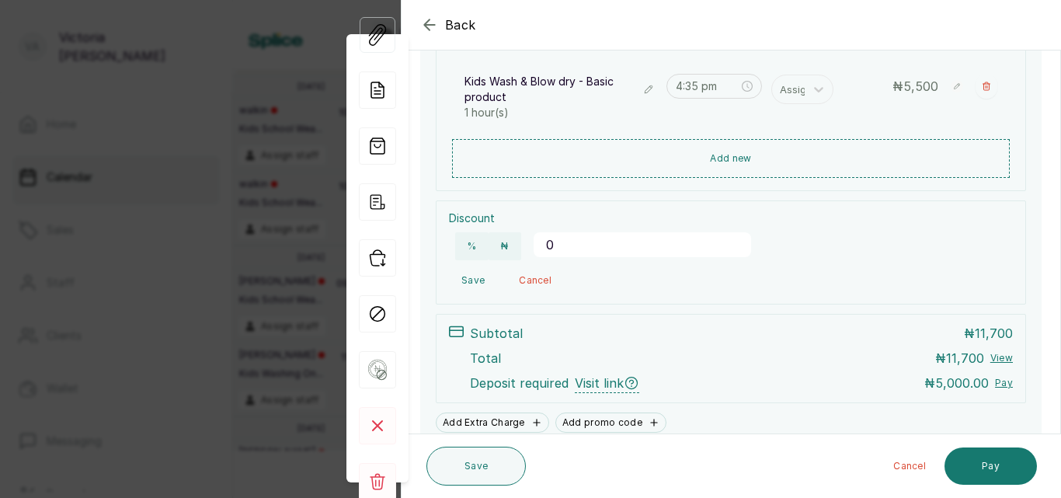
scroll to position [502, 0]
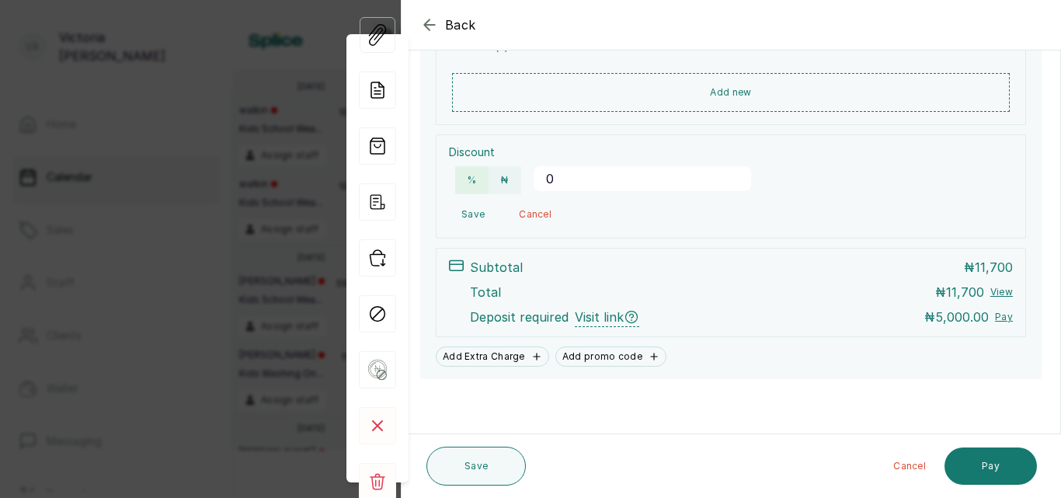
click at [472, 179] on button "%" at bounding box center [471, 180] width 33 height 28
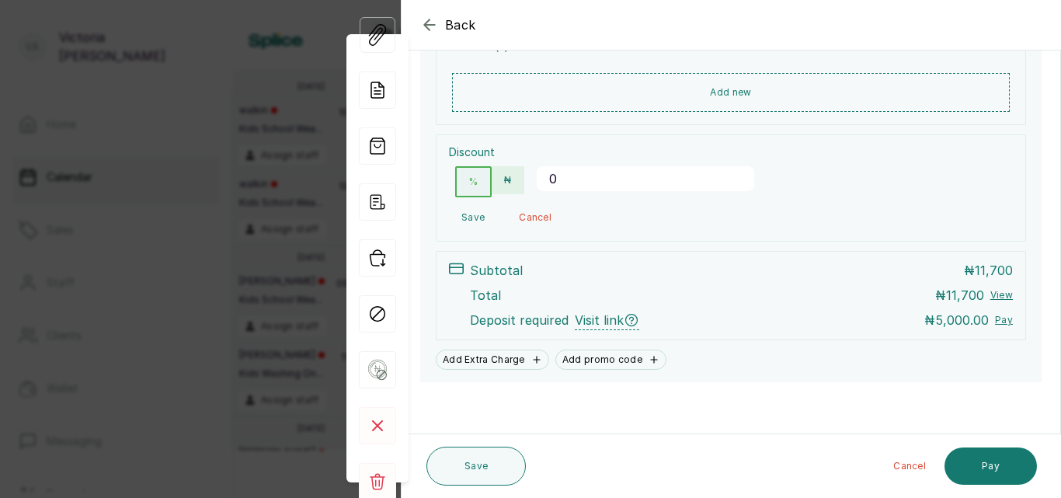
click at [502, 179] on button "₦" at bounding box center [508, 180] width 32 height 28
click at [559, 183] on input "0" at bounding box center [646, 178] width 218 height 25
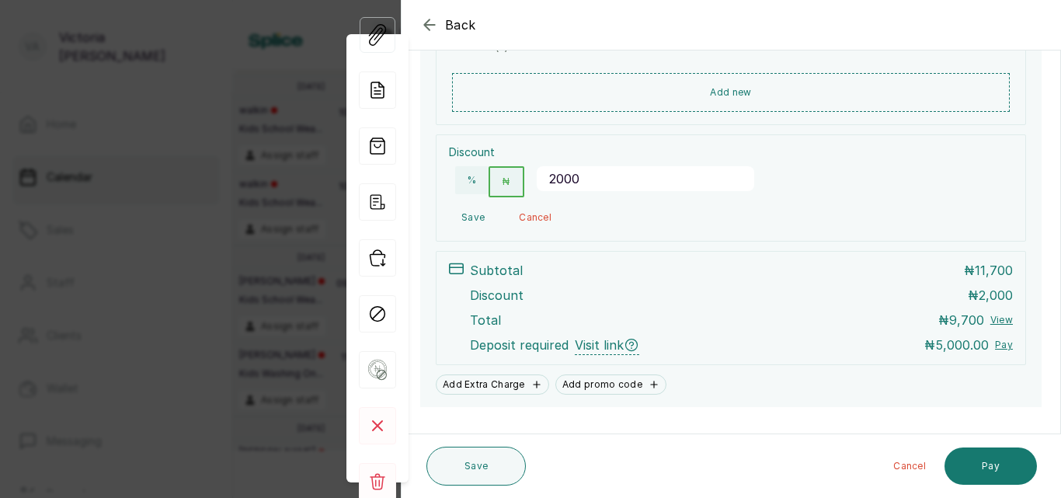
type input "2000"
click at [472, 216] on button "Save" at bounding box center [473, 218] width 48 height 28
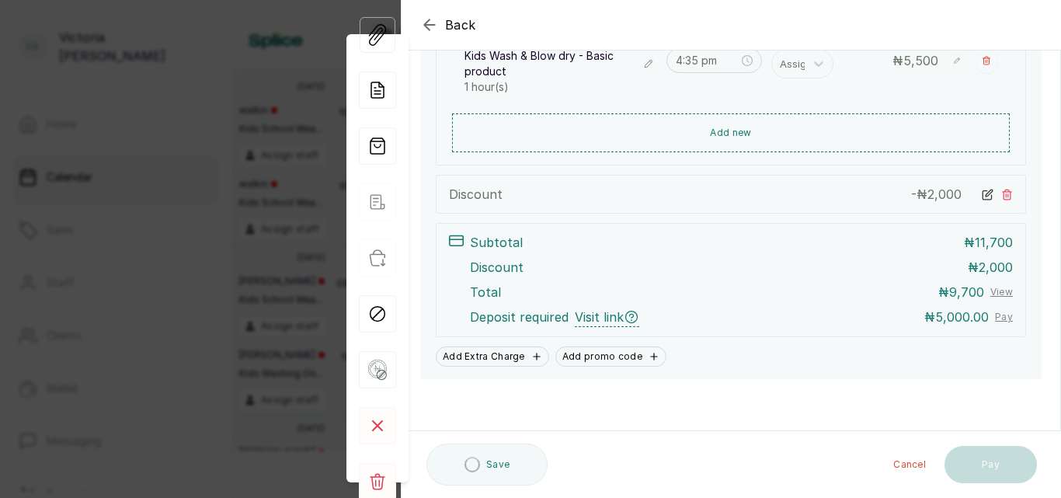
scroll to position [462, 0]
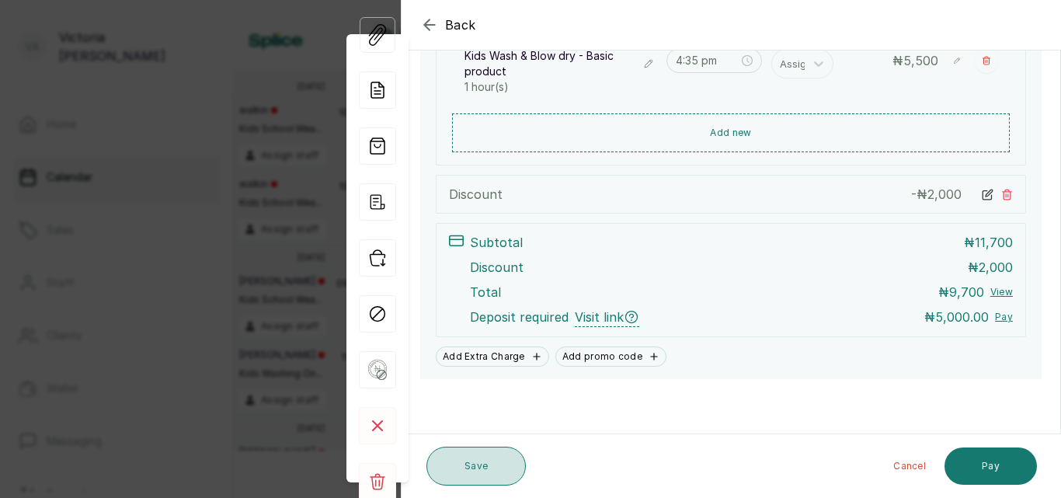
click at [490, 460] on button "Save" at bounding box center [476, 466] width 99 height 39
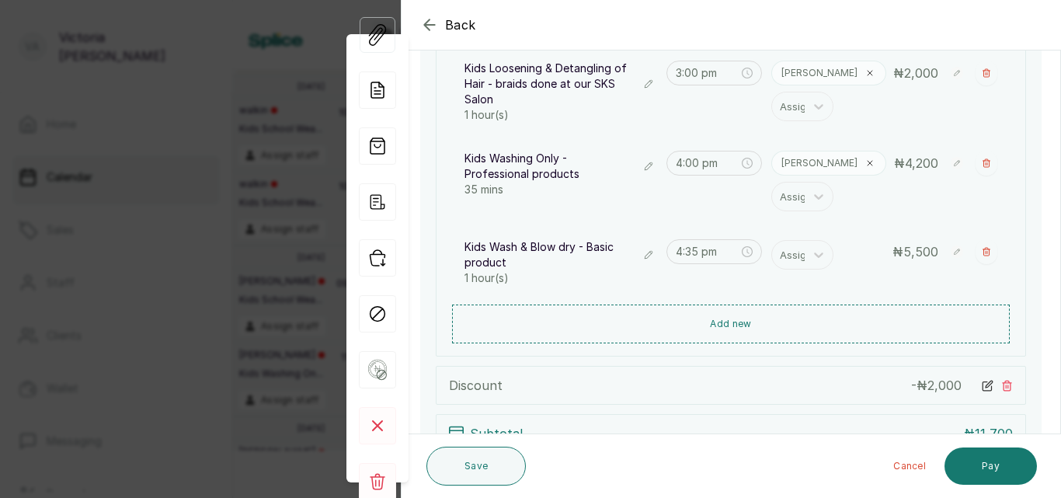
scroll to position [269, 0]
click at [816, 256] on icon at bounding box center [819, 256] width 9 height 5
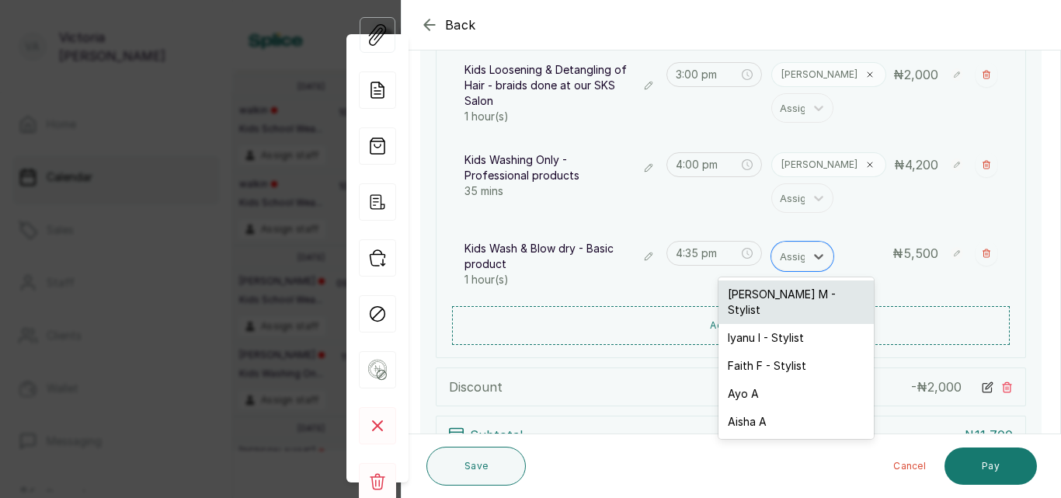
click at [784, 291] on div "[PERSON_NAME] M - Stylist" at bounding box center [796, 303] width 155 height 44
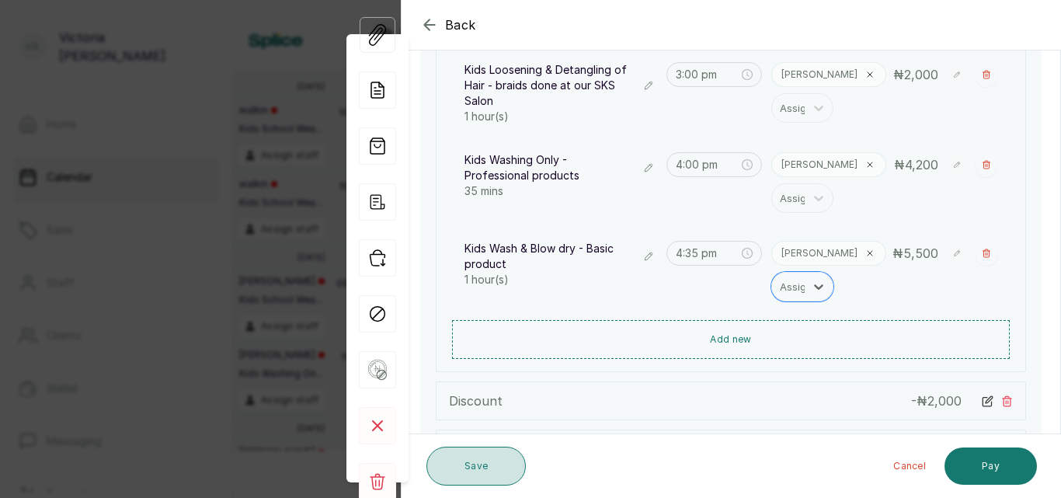
click at [492, 466] on button "Save" at bounding box center [476, 466] width 99 height 39
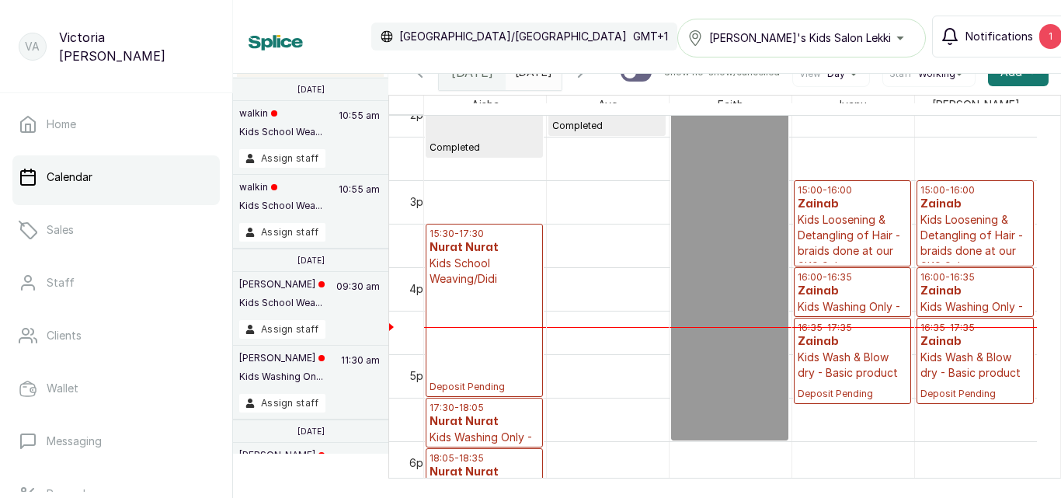
click at [988, 27] on button "Notifications 1" at bounding box center [1001, 37] width 138 height 42
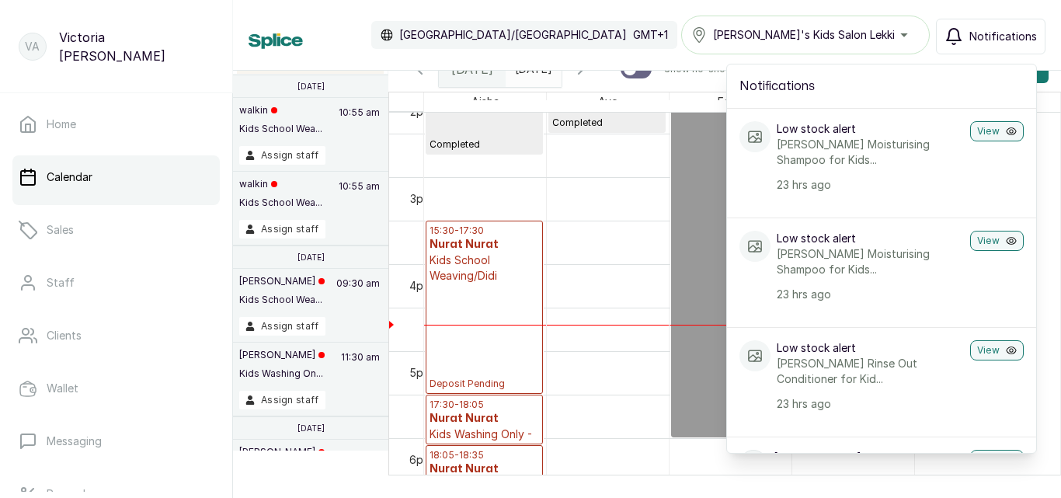
click at [988, 27] on button "Notifications" at bounding box center [991, 37] width 110 height 36
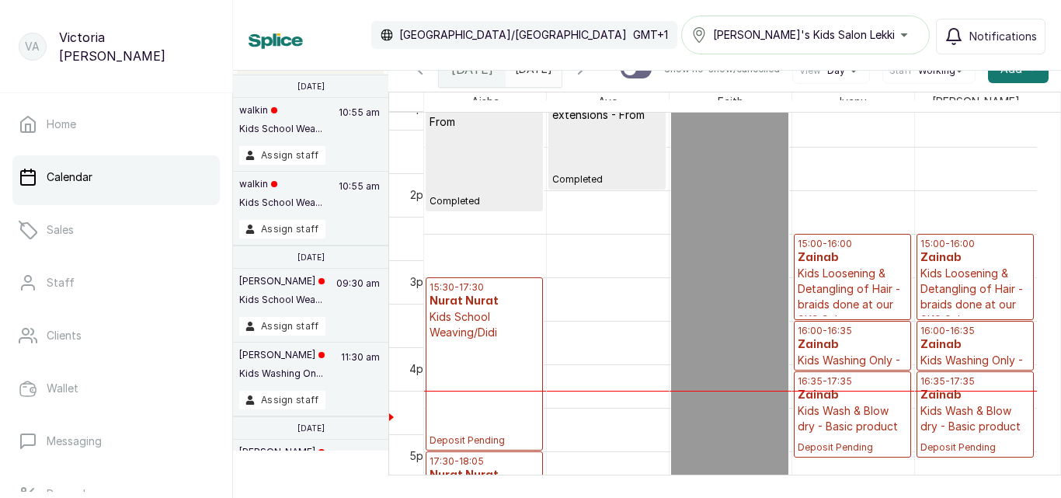
scroll to position [1197, 0]
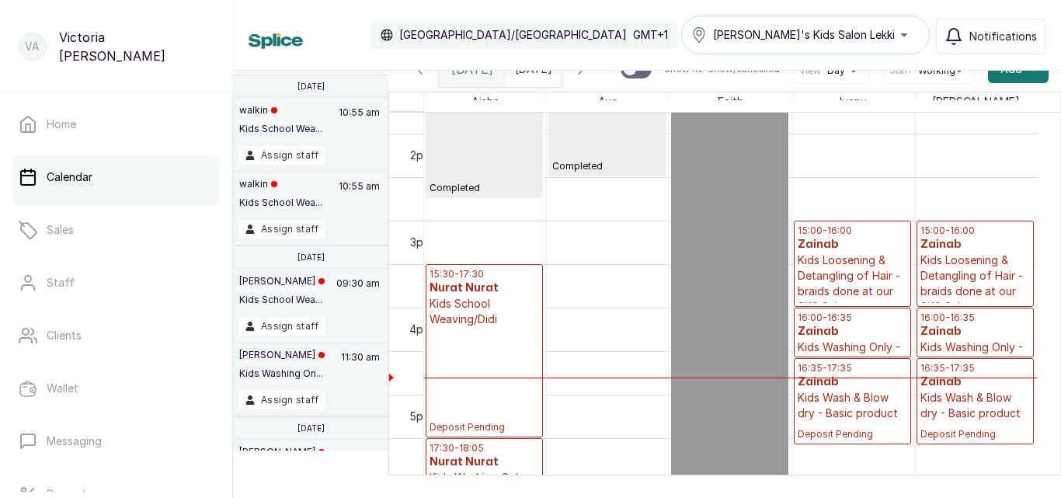
click at [884, 357] on p "Kids Washing Only - Professional products" at bounding box center [853, 363] width 110 height 47
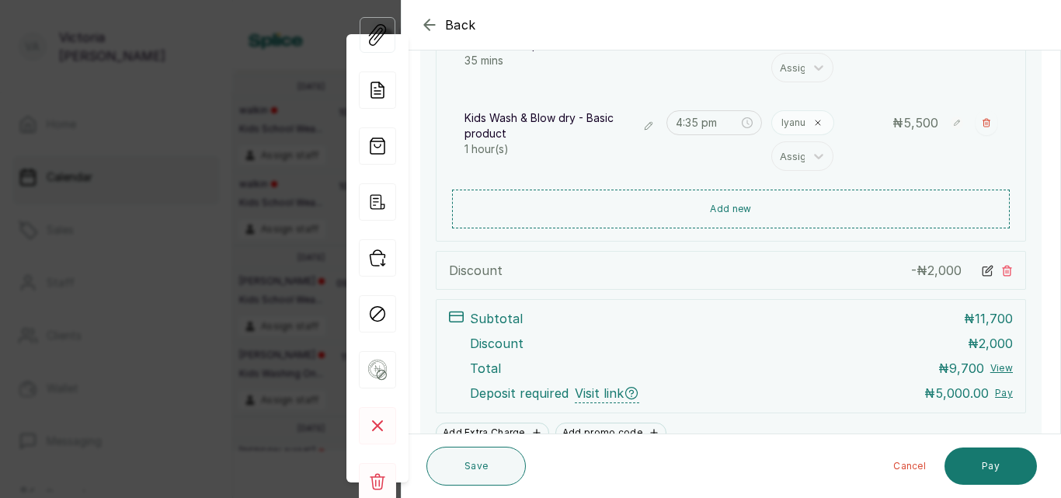
scroll to position [398, 0]
click at [982, 270] on icon at bounding box center [988, 273] width 12 height 12
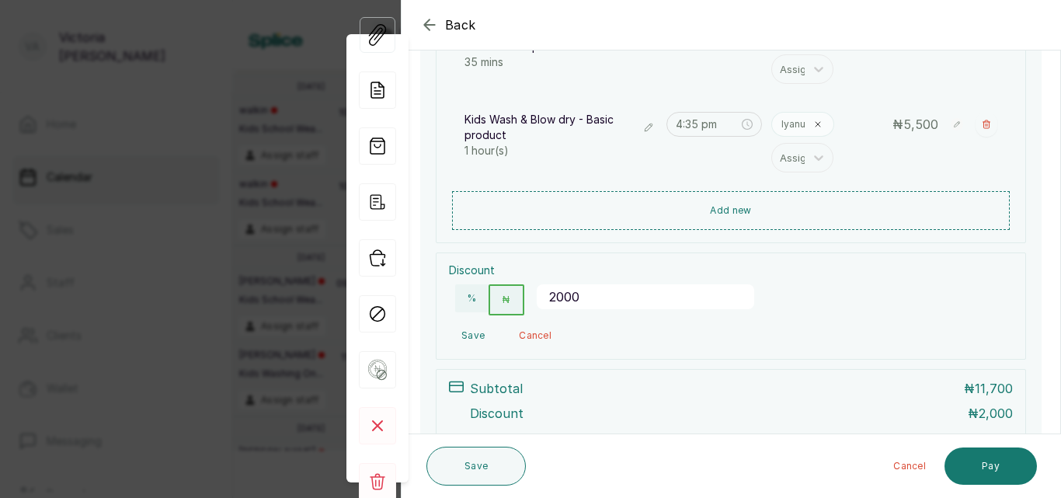
click at [559, 296] on input "2000" at bounding box center [646, 296] width 218 height 25
click at [563, 296] on input "2000" at bounding box center [646, 296] width 218 height 25
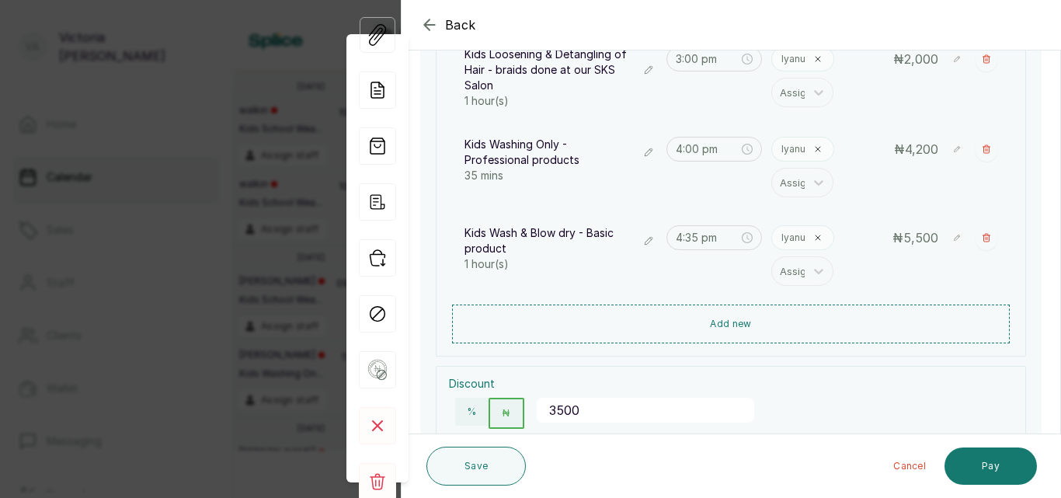
scroll to position [286, 0]
click at [565, 409] on input "3500" at bounding box center [646, 408] width 218 height 25
type input "3000"
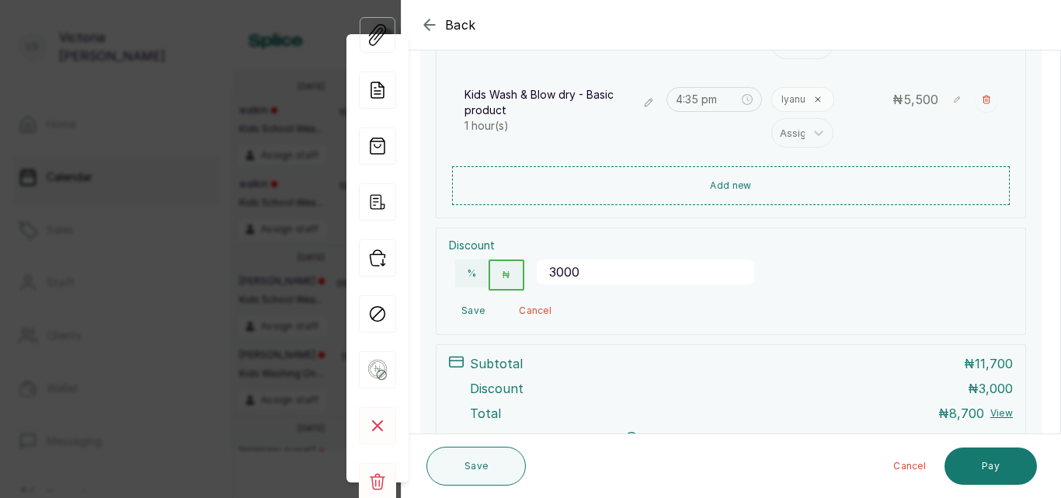
scroll to position [474, 0]
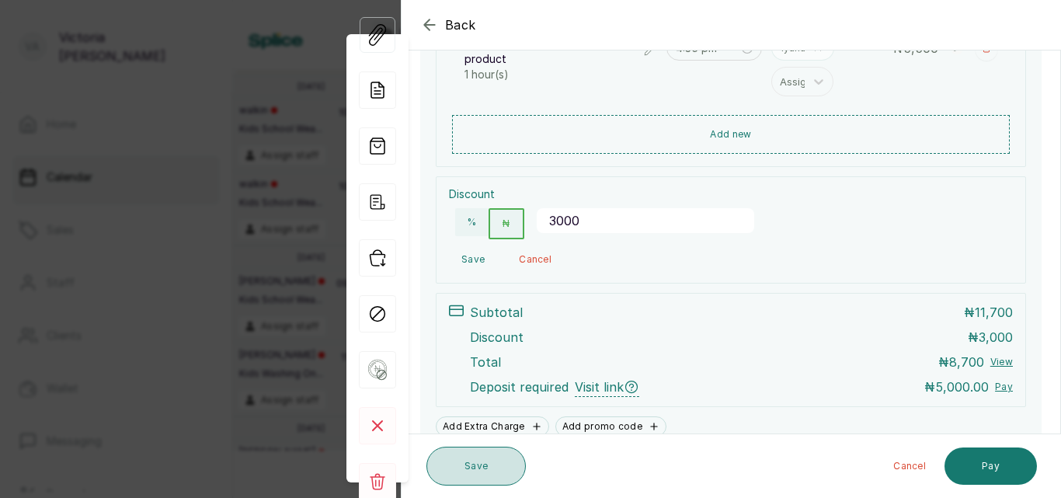
click at [491, 466] on button "Save" at bounding box center [476, 466] width 99 height 39
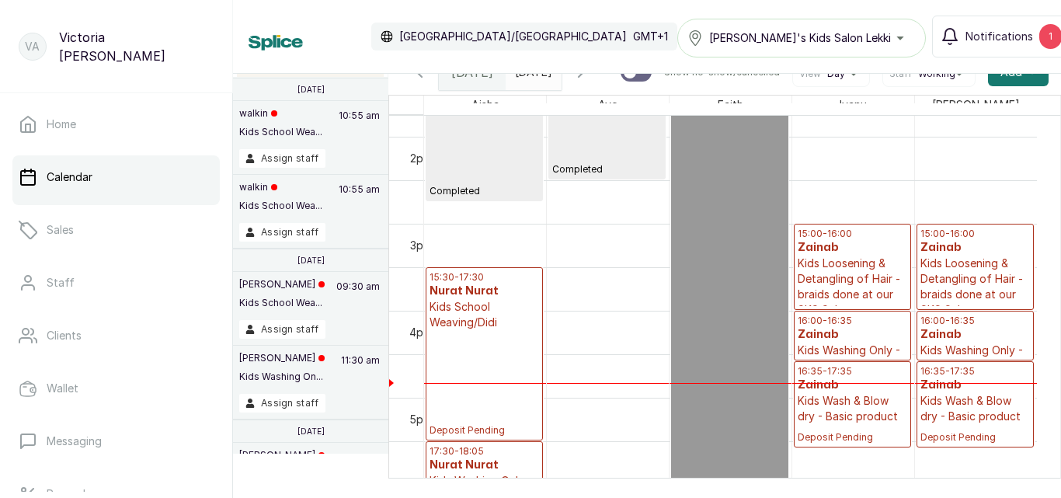
click at [961, 343] on h3 "Zainab" at bounding box center [976, 335] width 110 height 16
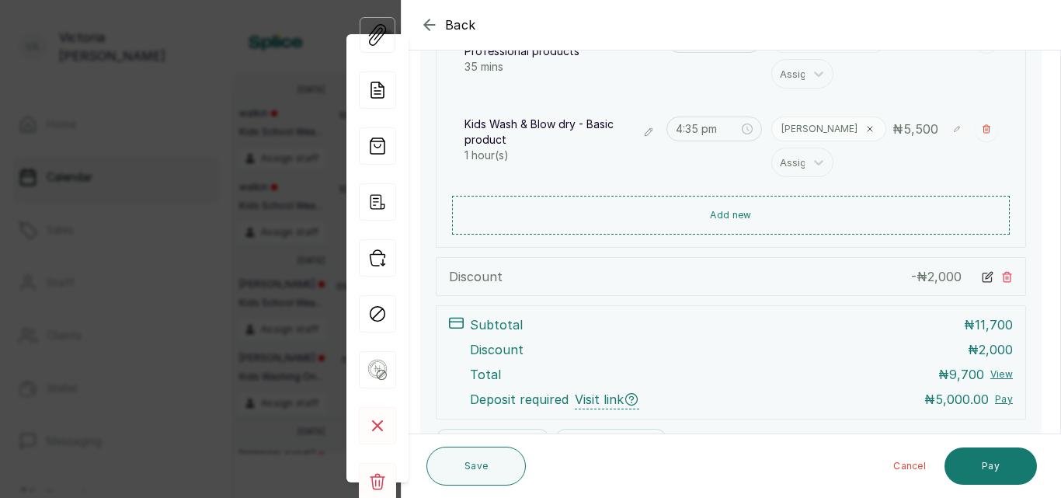
scroll to position [392, 0]
click at [982, 280] on icon at bounding box center [988, 279] width 12 height 12
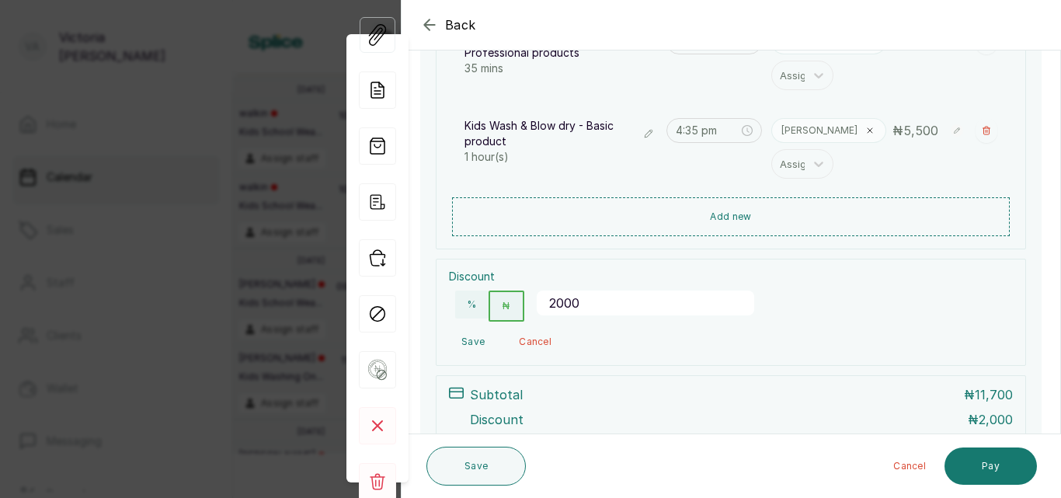
click at [559, 302] on input "2000" at bounding box center [646, 303] width 218 height 25
type input "3000"
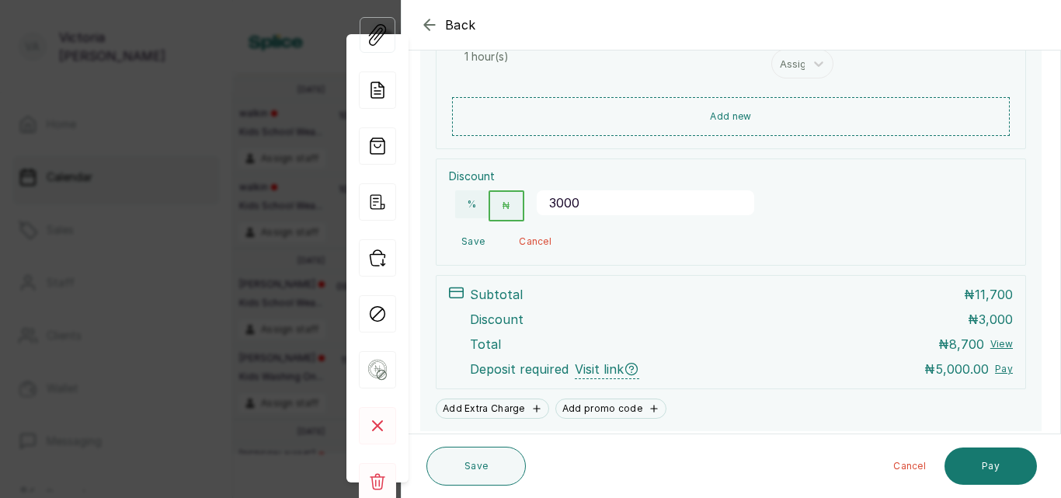
scroll to position [495, 0]
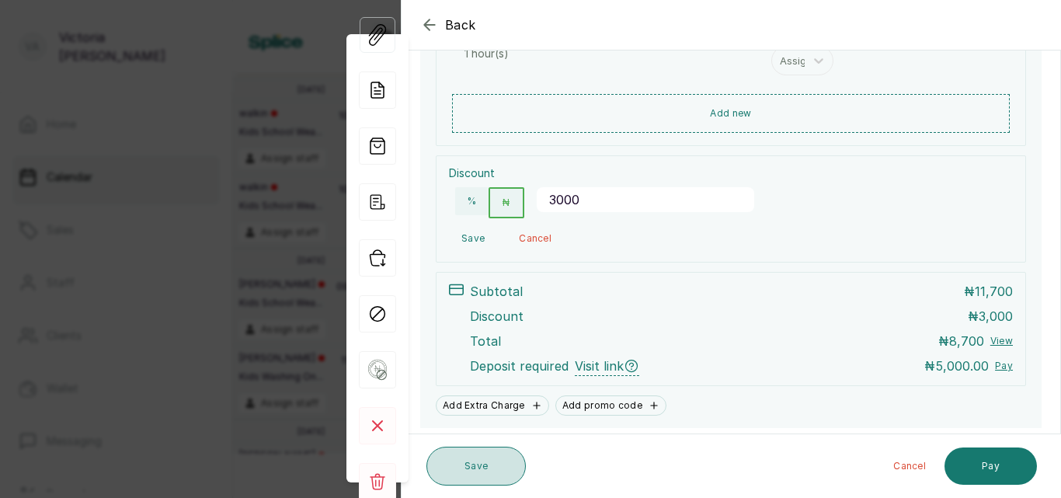
click at [520, 457] on button "Save" at bounding box center [476, 466] width 99 height 39
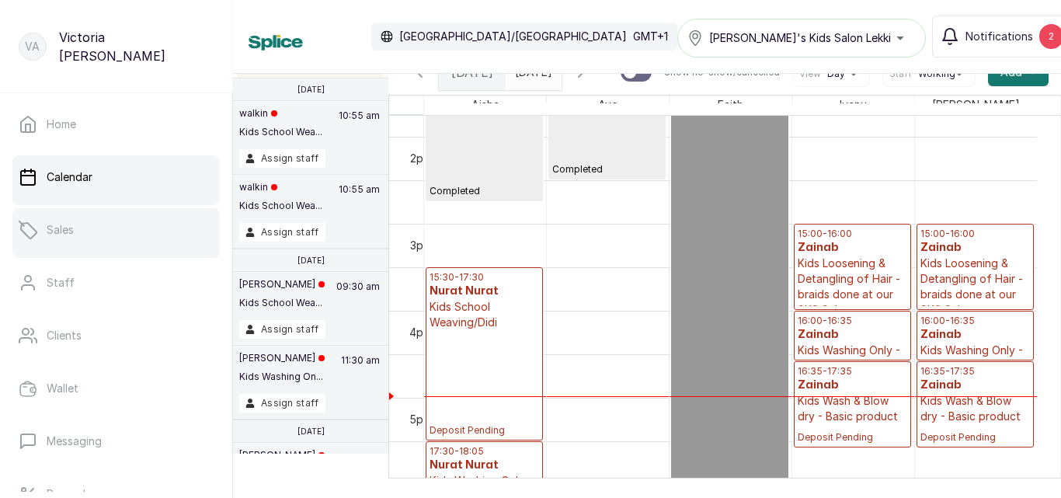
click at [99, 217] on link "Sales" at bounding box center [115, 230] width 207 height 44
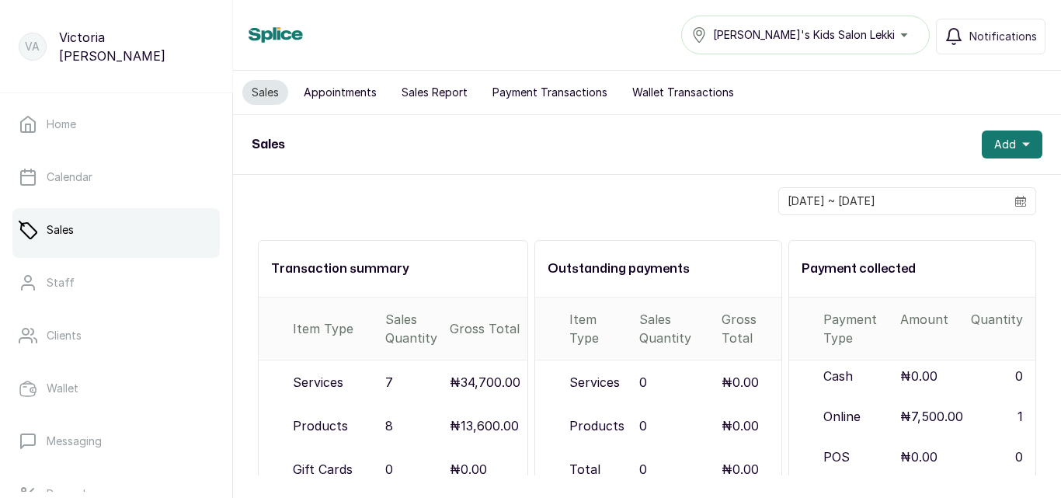
click at [413, 92] on button "Sales Report" at bounding box center [434, 92] width 85 height 25
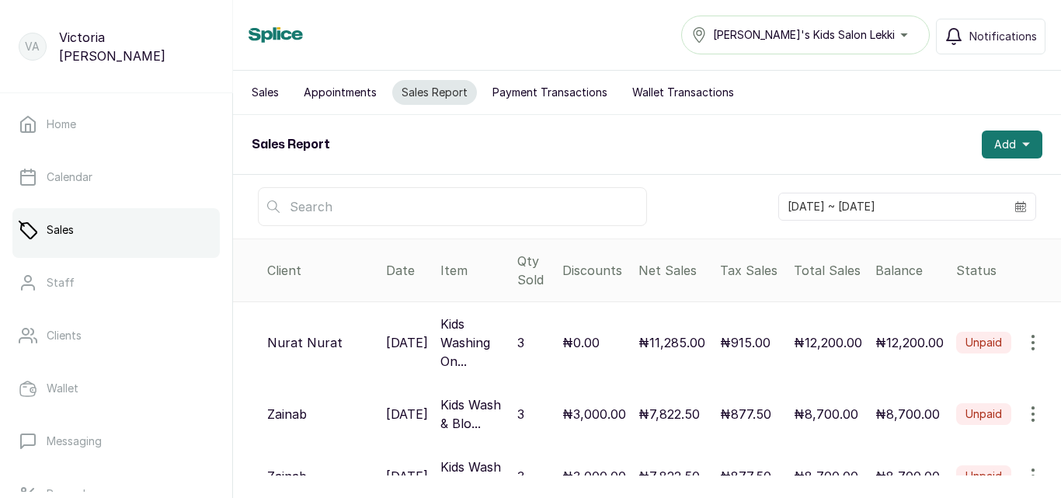
click at [267, 96] on button "Sales" at bounding box center [265, 92] width 46 height 25
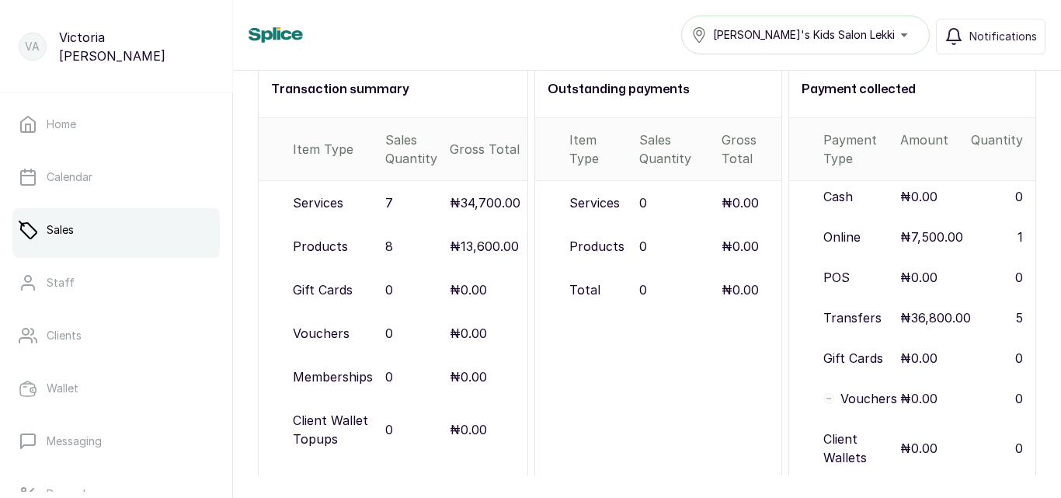
scroll to position [172, 0]
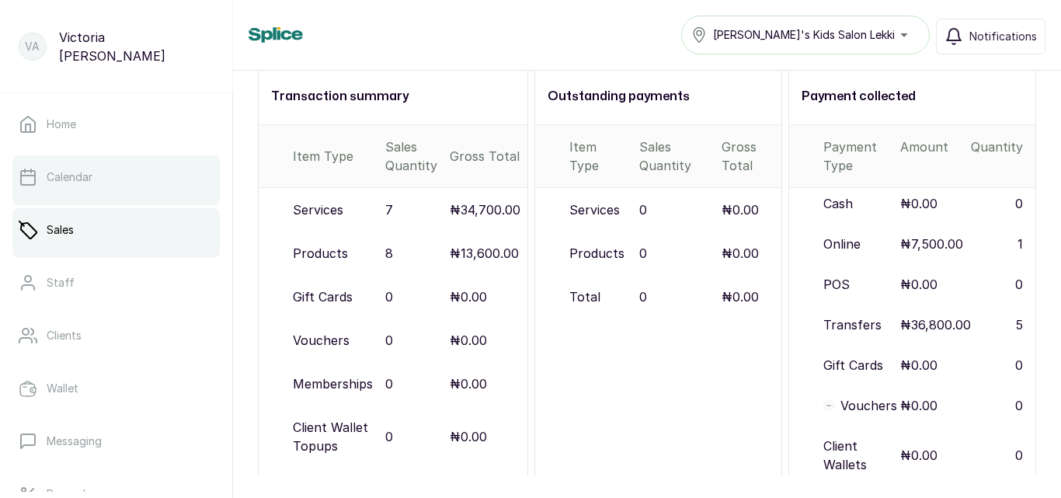
click at [158, 169] on link "Calendar" at bounding box center [115, 177] width 207 height 44
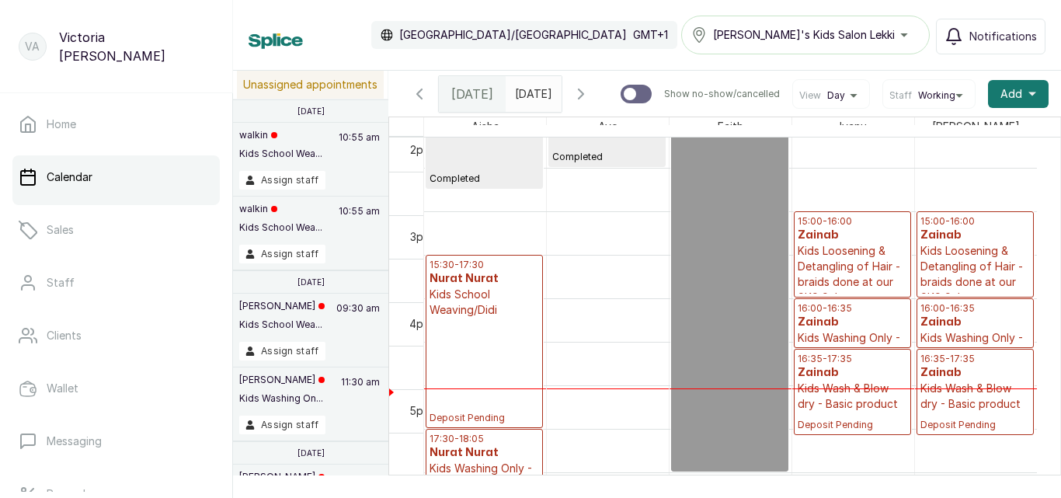
scroll to position [1232, 0]
click at [802, 330] on h3 "Zainab" at bounding box center [853, 323] width 110 height 16
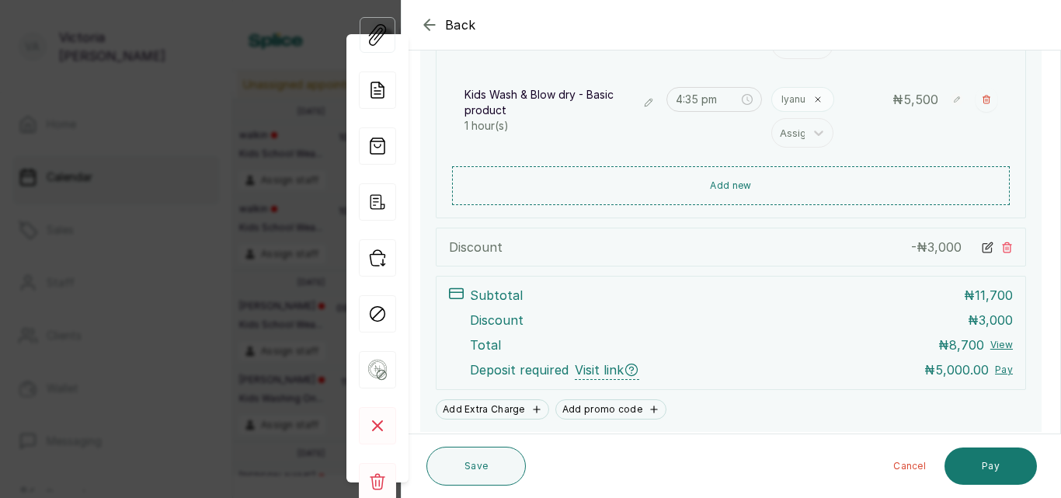
scroll to position [426, 0]
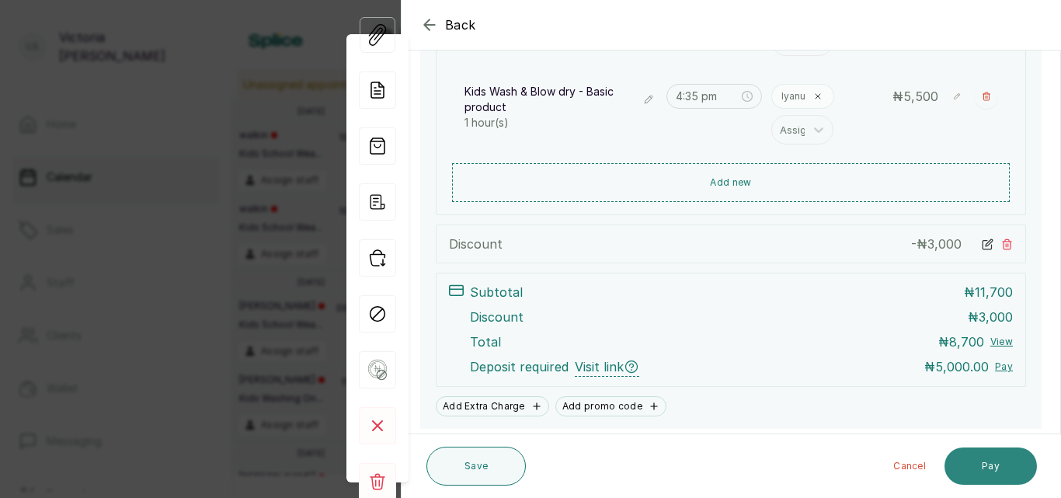
click at [1004, 469] on button "Pay" at bounding box center [991, 466] width 92 height 37
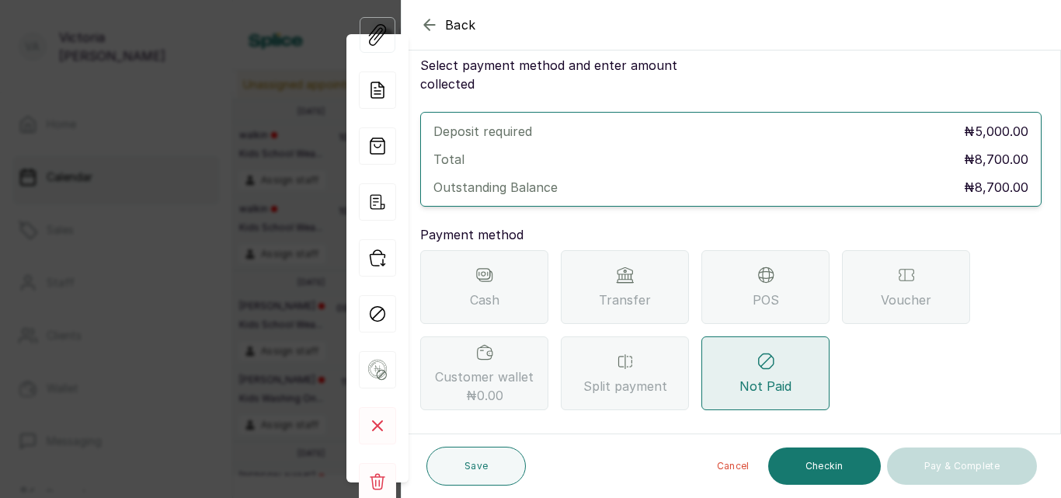
click at [668, 291] on div "Transfer" at bounding box center [625, 287] width 128 height 74
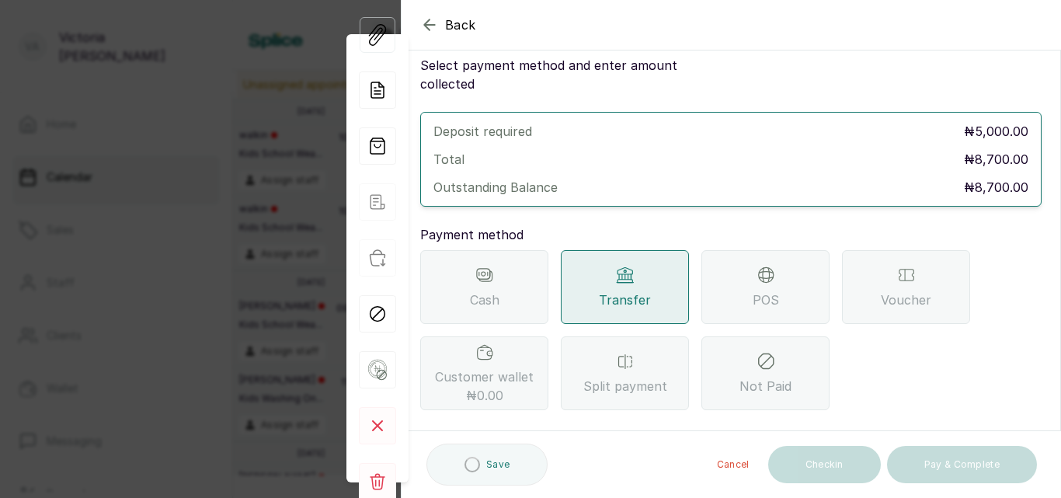
scroll to position [231, 0]
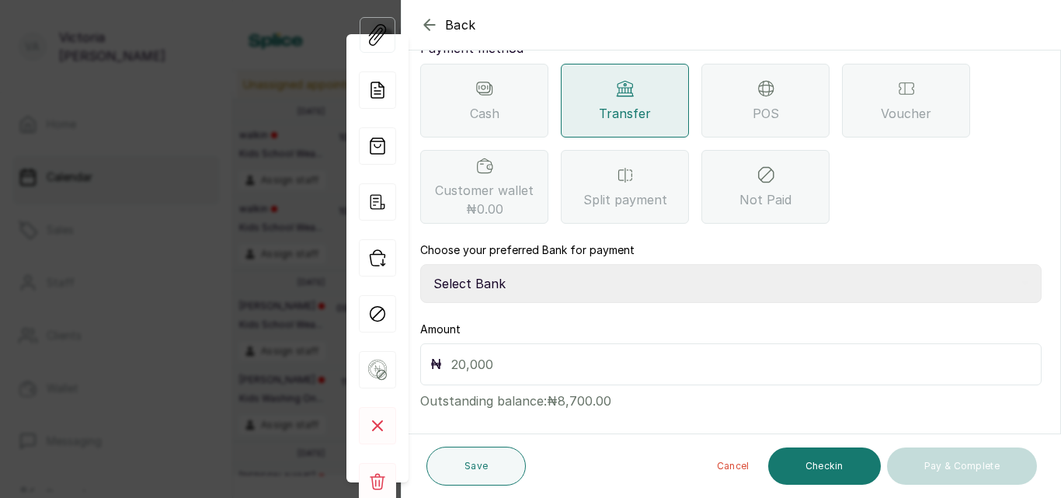
click at [645, 264] on select "Select Bank CANARY YELLOW Moniepoint MFB CANARY YELLOW Sparkle Microfinance Bank" at bounding box center [731, 283] width 622 height 39
select select "a0df1ee2-db04-4e2a-8640-932656be21d6"
click at [420, 264] on select "Select Bank CANARY YELLOW Moniepoint MFB CANARY YELLOW Sparkle Microfinance Bank" at bounding box center [731, 283] width 622 height 39
click at [558, 360] on div "₦" at bounding box center [731, 364] width 622 height 42
click at [531, 354] on input "text" at bounding box center [741, 365] width 580 height 22
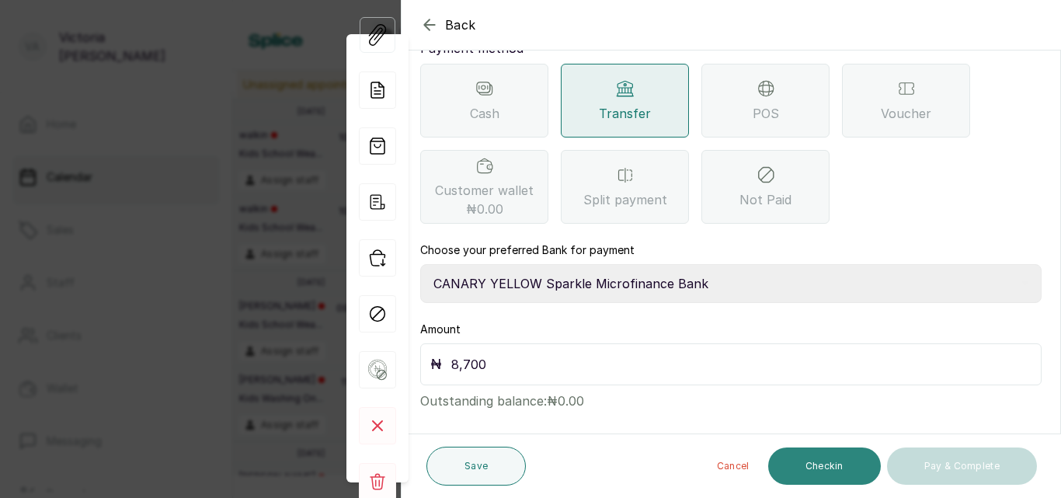
type input "8,700"
click at [832, 453] on button "Checkin" at bounding box center [824, 466] width 113 height 37
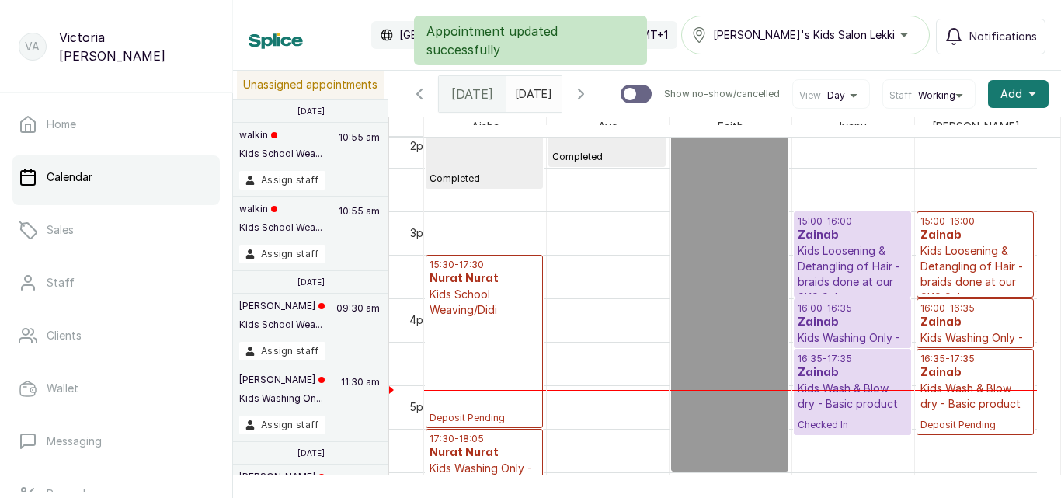
click at [947, 346] on p "Kids Washing Only - Professional products" at bounding box center [976, 353] width 110 height 47
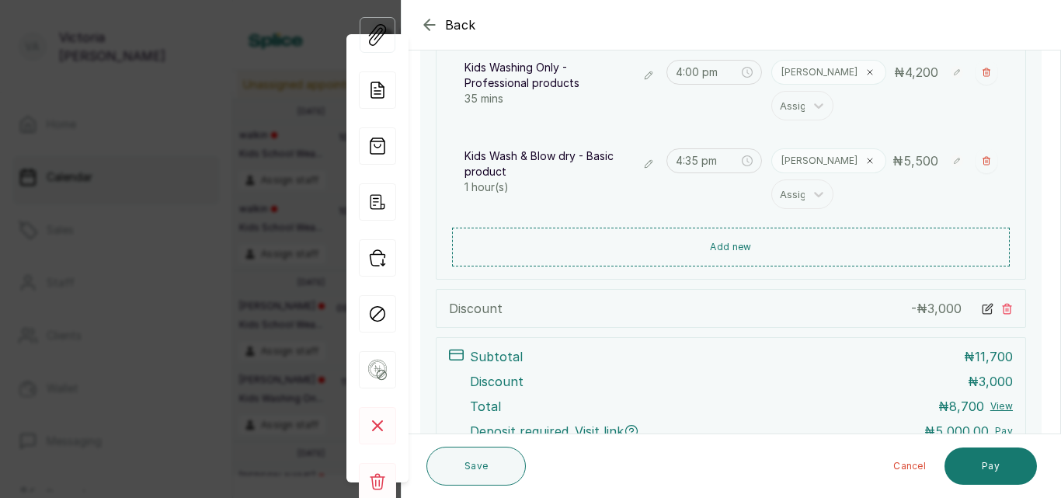
scroll to position [476, 0]
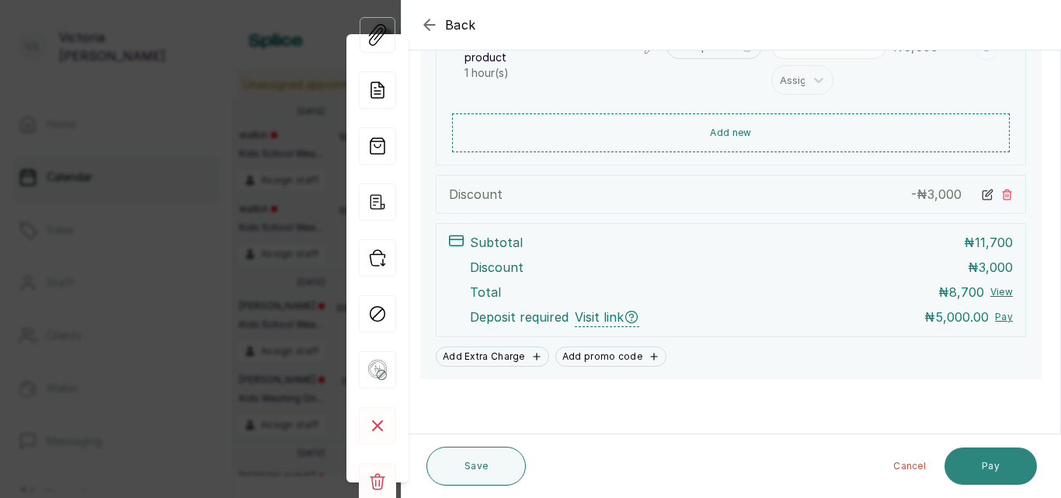
click at [973, 467] on button "Pay" at bounding box center [991, 466] width 92 height 37
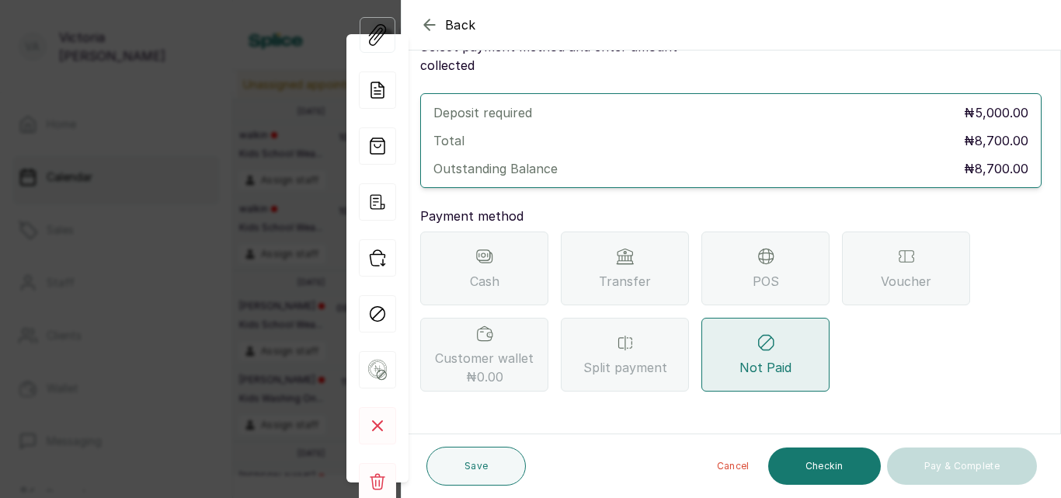
scroll to position [44, 0]
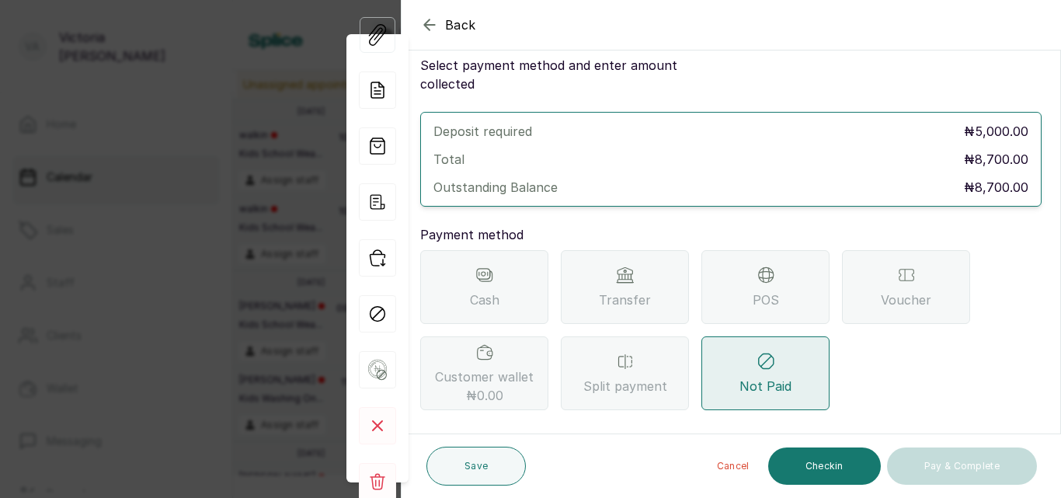
click at [585, 283] on div "Transfer" at bounding box center [625, 287] width 128 height 74
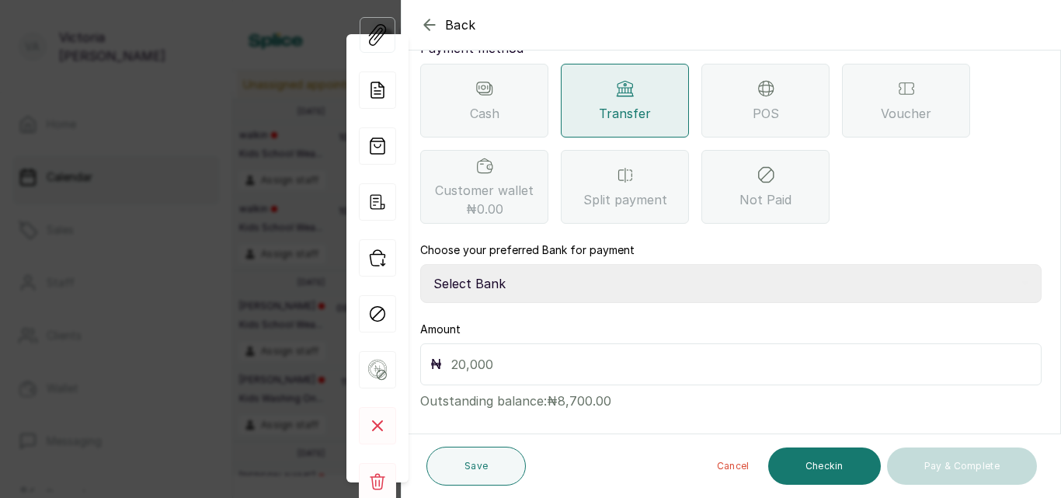
click at [699, 264] on select "Select Bank CANARY YELLOW Moniepoint MFB CANARY YELLOW Sparkle Microfinance Bank" at bounding box center [731, 283] width 622 height 39
select select "a0df1ee2-db04-4e2a-8640-932656be21d6"
click at [420, 264] on select "Select Bank CANARY YELLOW Moniepoint MFB CANARY YELLOW Sparkle Microfinance Bank" at bounding box center [731, 283] width 622 height 39
click at [657, 354] on input "text" at bounding box center [741, 365] width 580 height 22
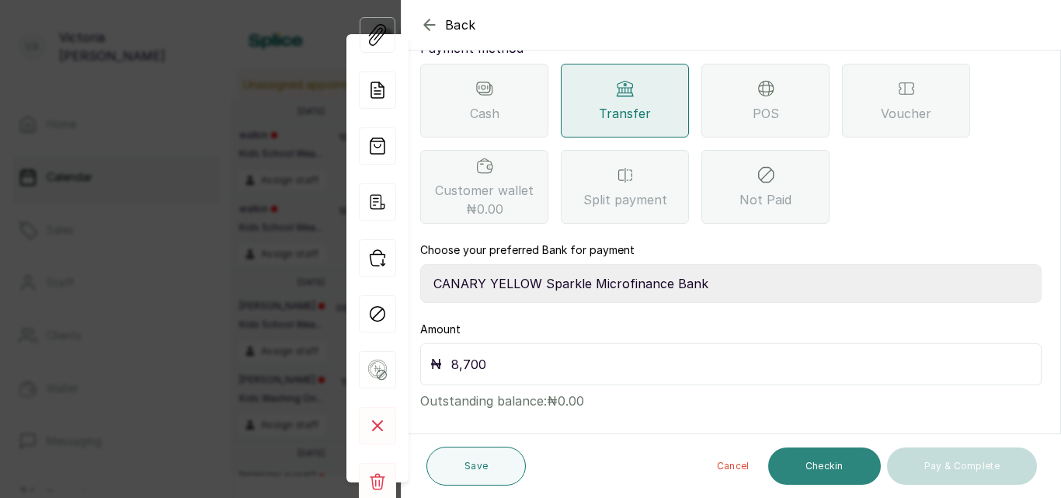
type input "8,700"
click at [845, 456] on button "Checkin" at bounding box center [824, 466] width 113 height 37
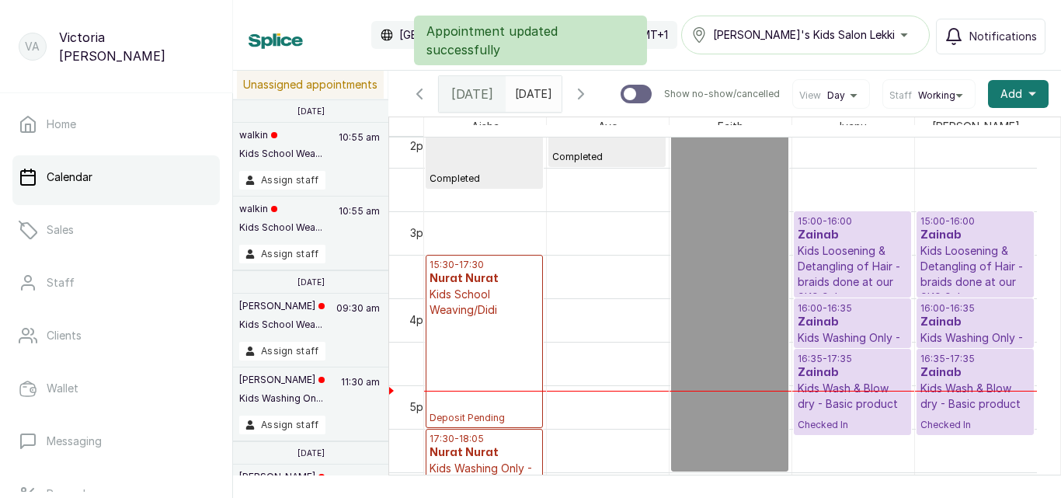
click at [842, 379] on h3 "Zainab" at bounding box center [853, 373] width 110 height 16
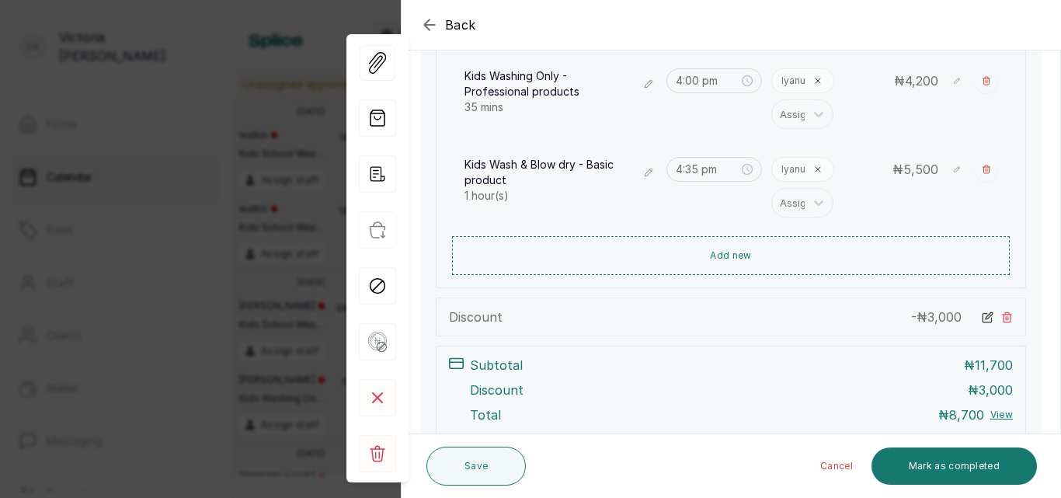
scroll to position [420, 0]
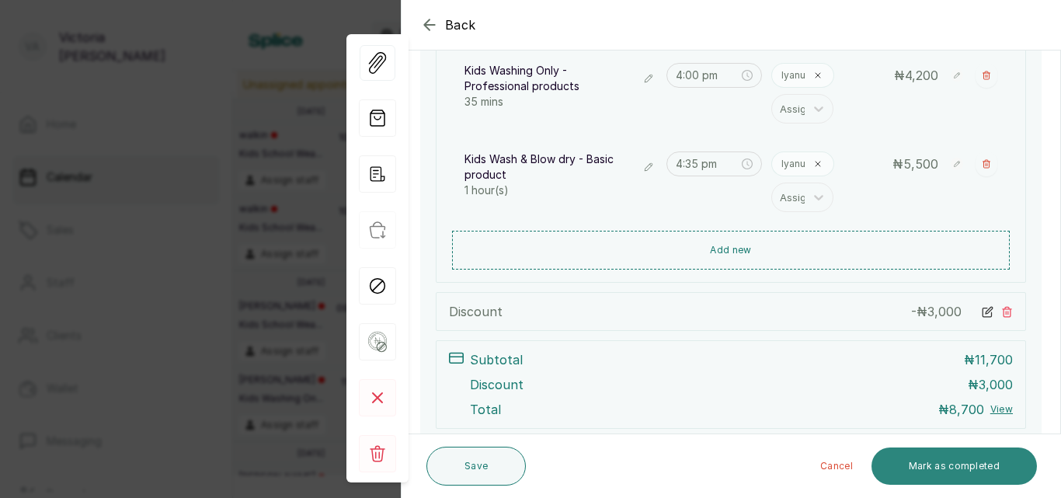
click at [977, 459] on button "Mark as completed" at bounding box center [955, 466] width 166 height 37
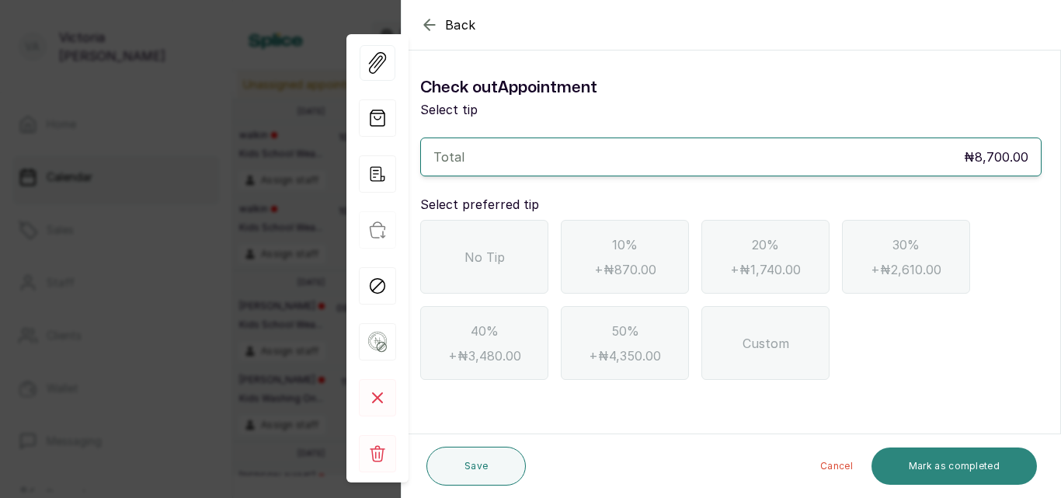
scroll to position [0, 0]
click at [787, 361] on div "Custom" at bounding box center [766, 343] width 128 height 74
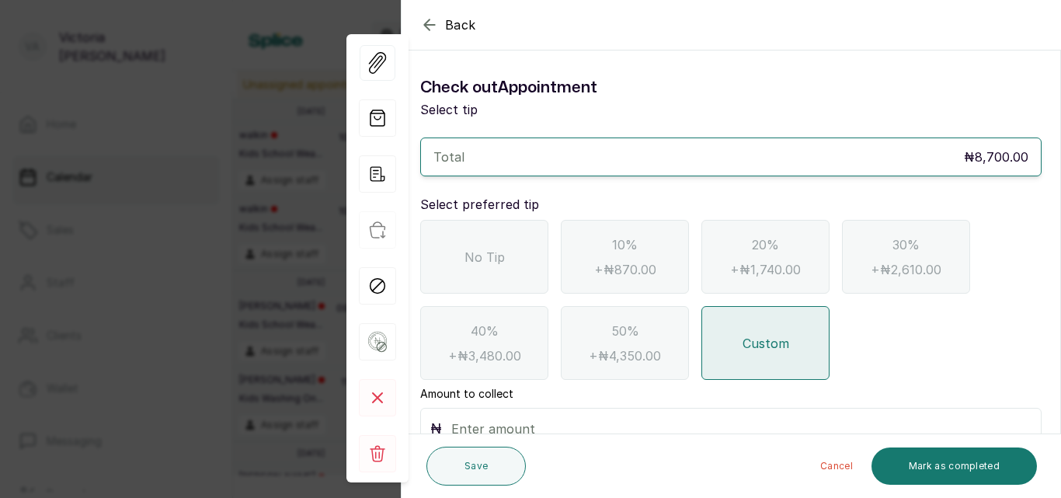
scroll to position [58, 0]
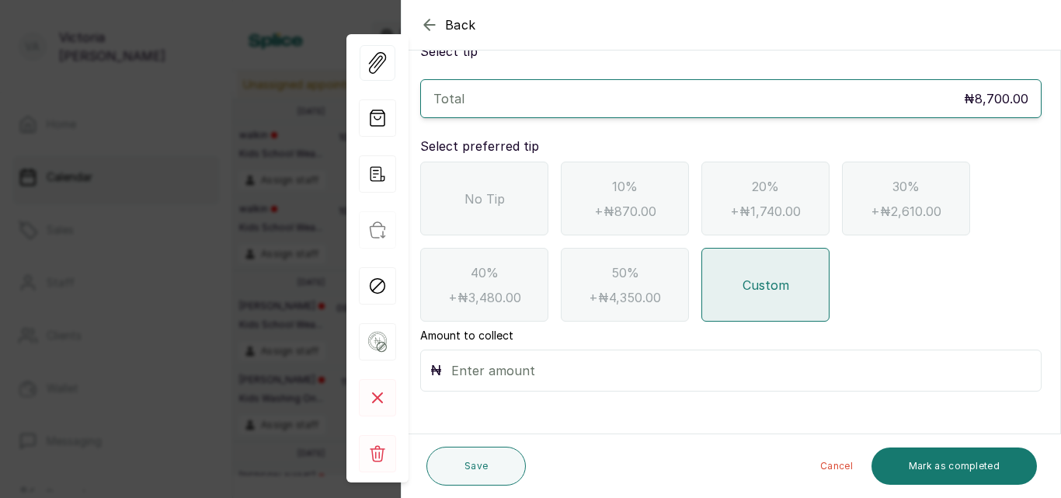
click at [515, 372] on input "text" at bounding box center [741, 371] width 580 height 22
type input "2"
type input "1,300"
click at [951, 461] on button "Mark as completed" at bounding box center [955, 466] width 166 height 37
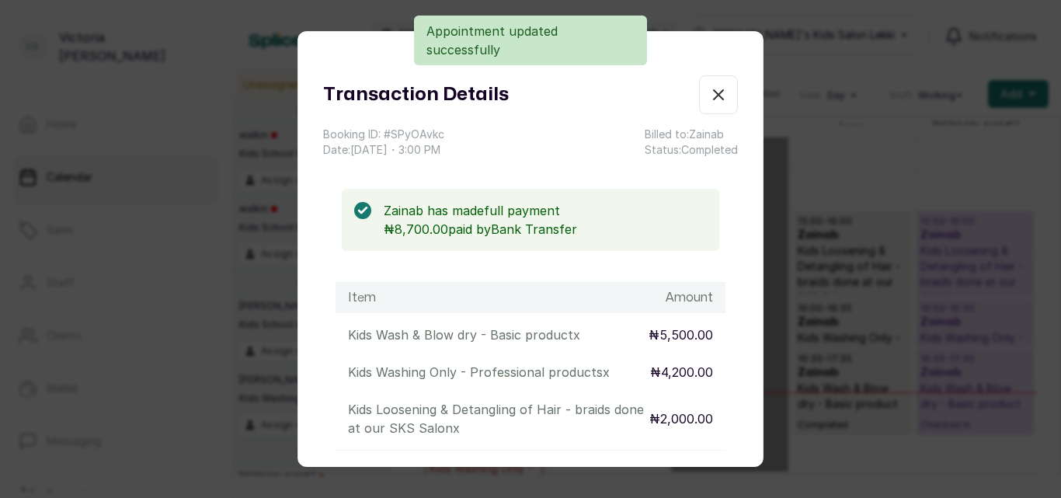
click at [709, 88] on icon "button" at bounding box center [718, 94] width 19 height 19
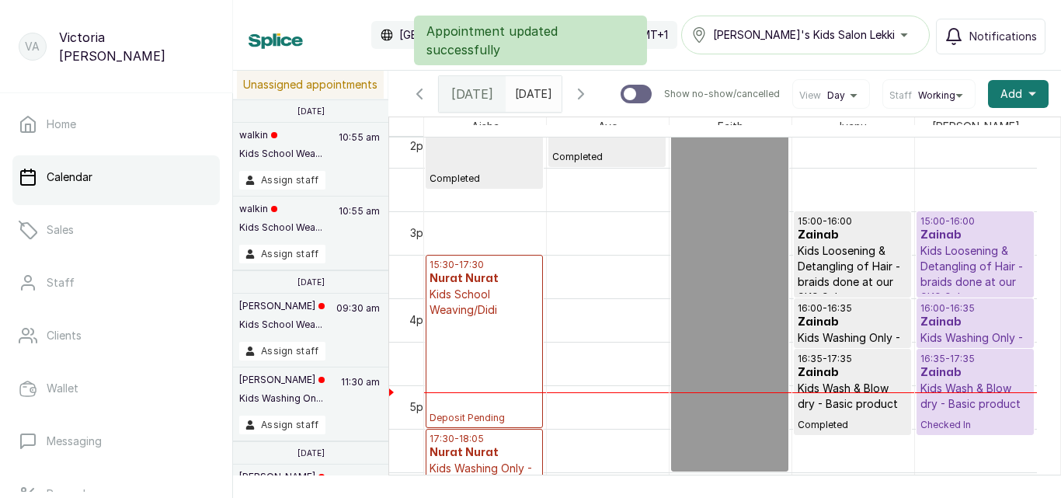
click at [993, 350] on div at bounding box center [976, 347] width 116 height 6
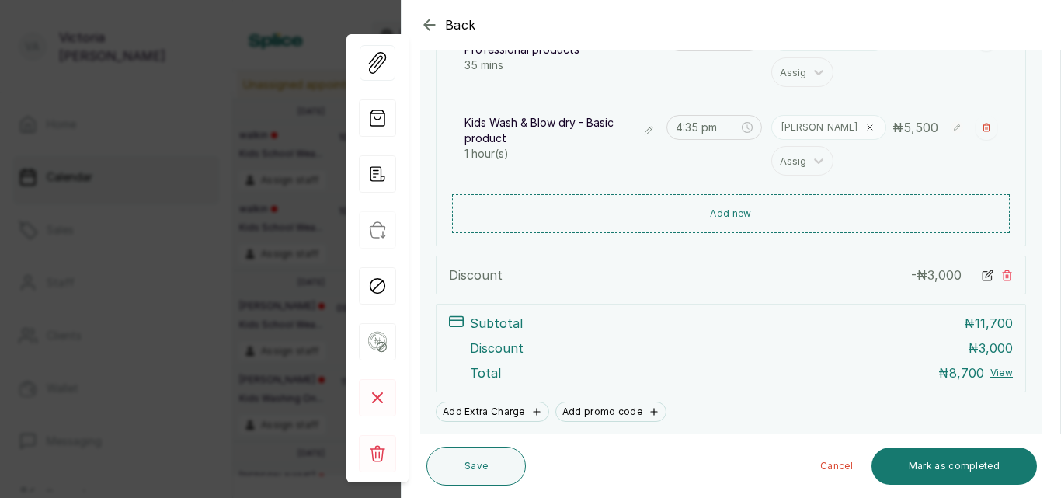
scroll to position [458, 0]
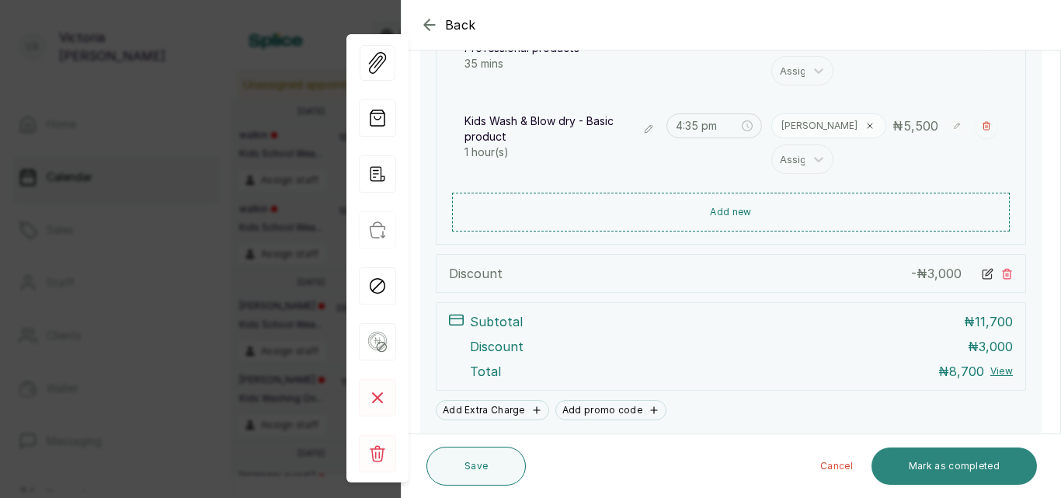
click at [967, 469] on button "Mark as completed" at bounding box center [955, 466] width 166 height 37
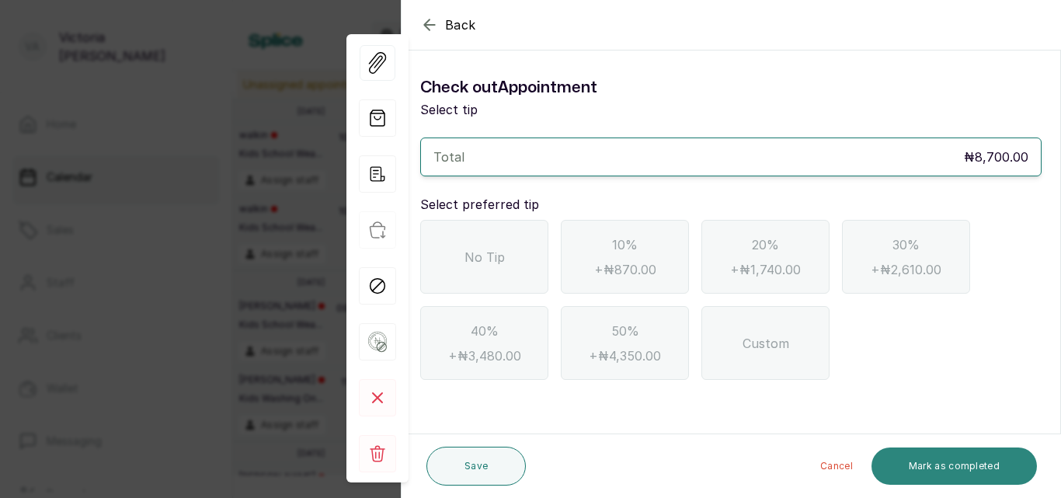
scroll to position [0, 0]
click at [718, 329] on div "Custom" at bounding box center [766, 343] width 128 height 74
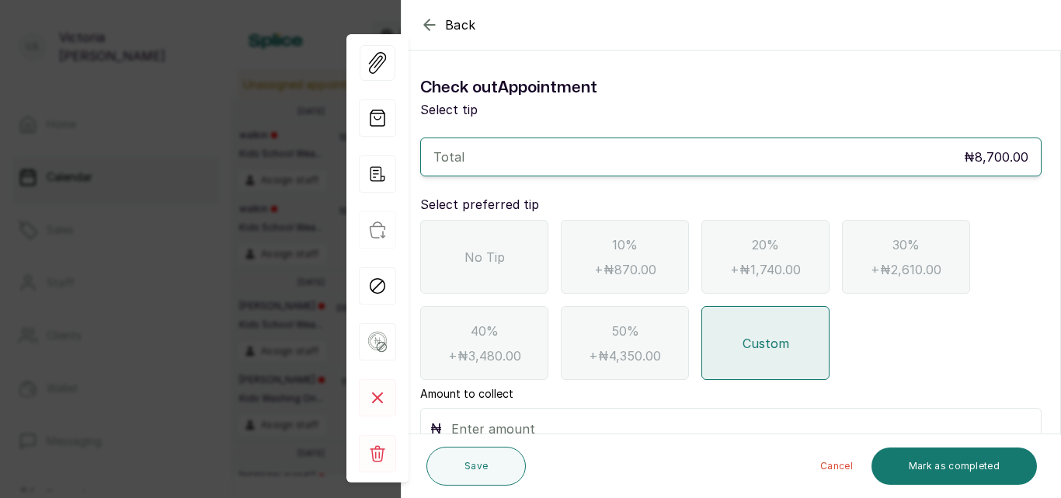
click at [573, 412] on div "₦" at bounding box center [731, 429] width 622 height 42
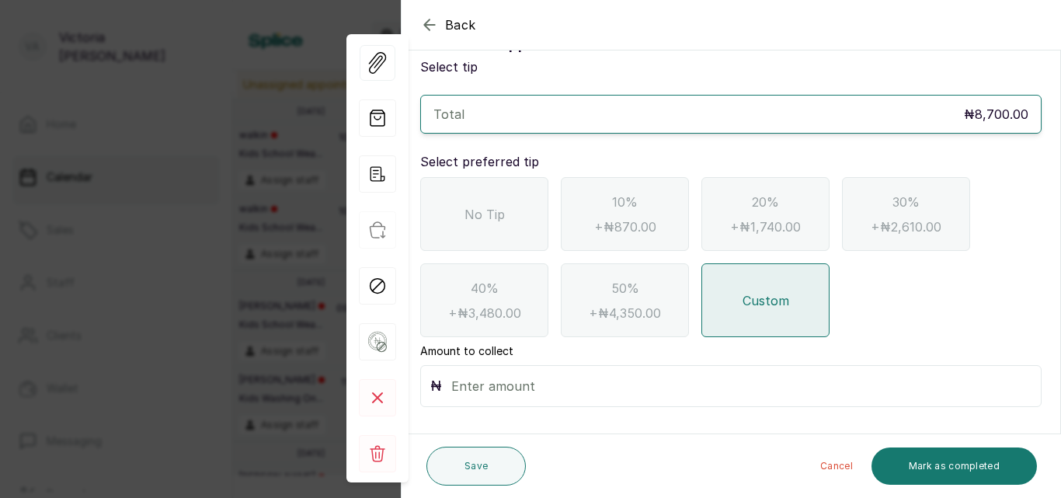
scroll to position [58, 0]
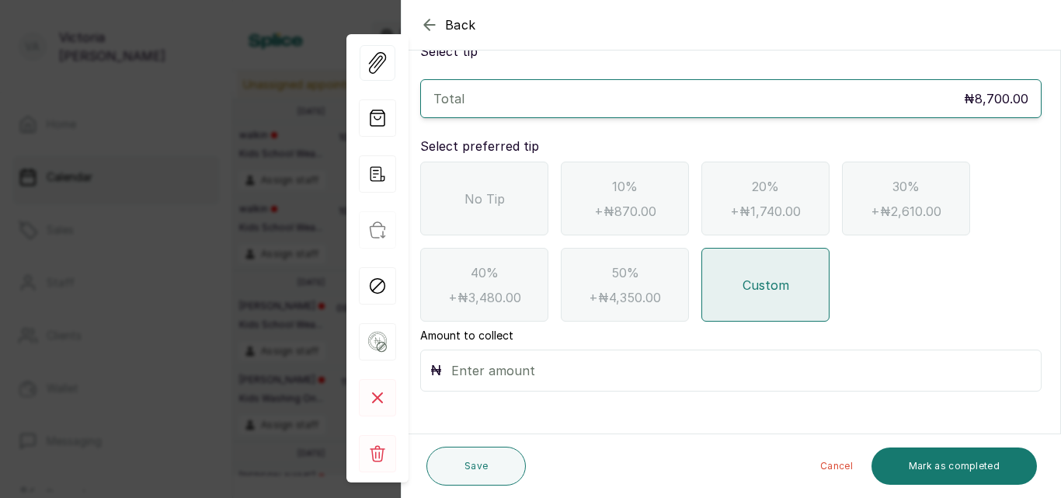
click at [608, 361] on input "text" at bounding box center [741, 371] width 580 height 22
type input "1,300"
click at [922, 460] on button "Mark as completed" at bounding box center [955, 466] width 166 height 37
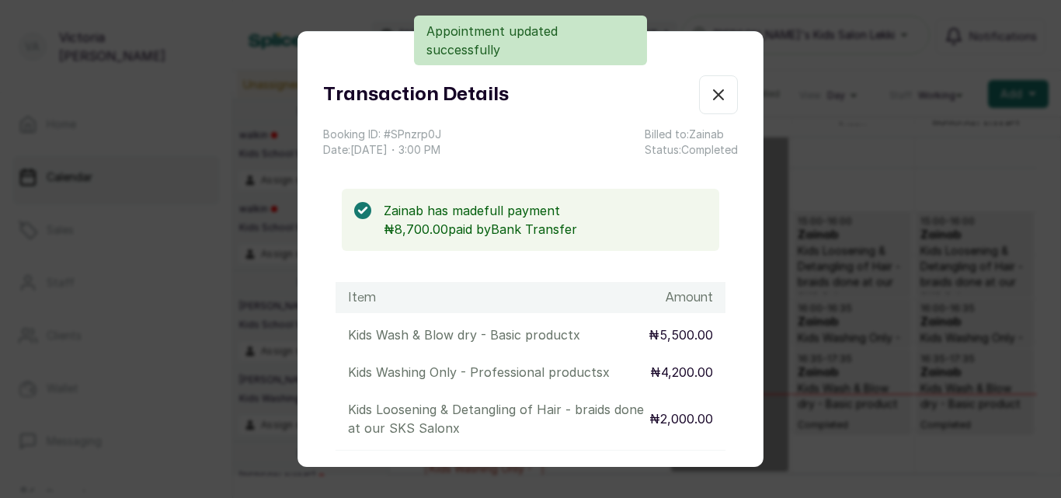
click at [709, 93] on icon "button" at bounding box center [718, 94] width 19 height 19
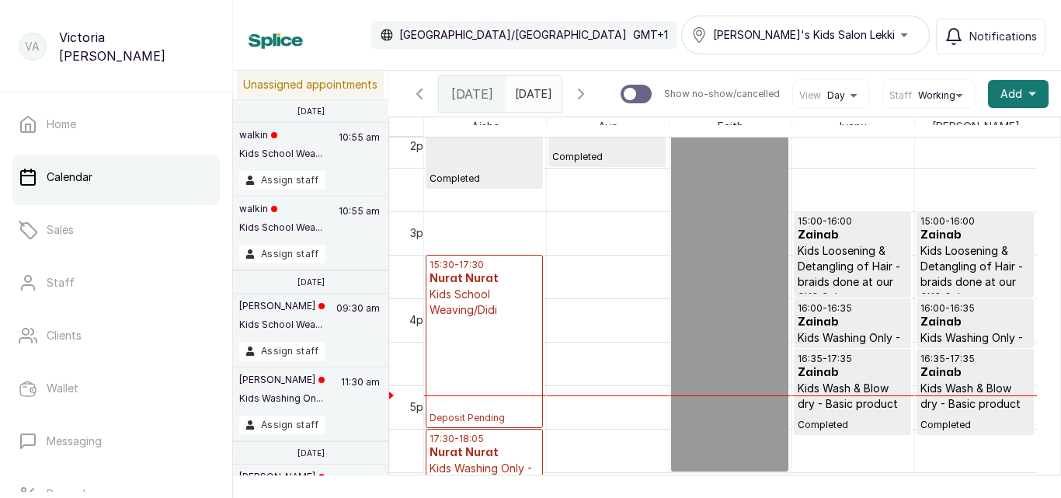
scroll to position [1306, 0]
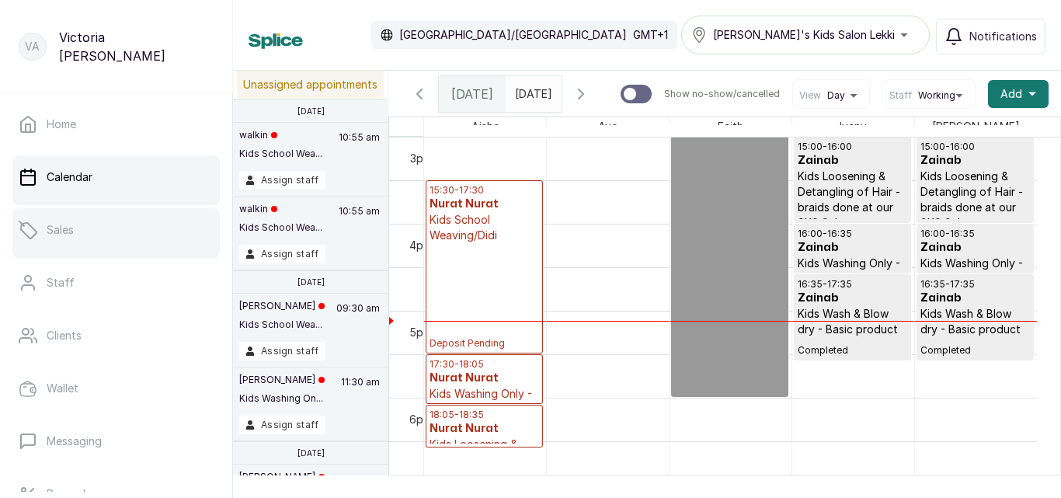
click at [157, 237] on link "Sales" at bounding box center [115, 230] width 207 height 44
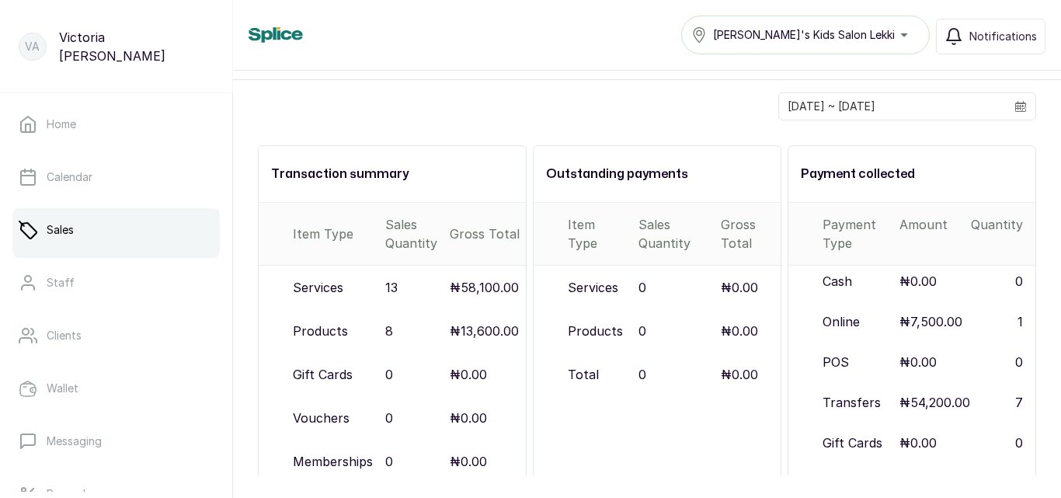
scroll to position [92, 0]
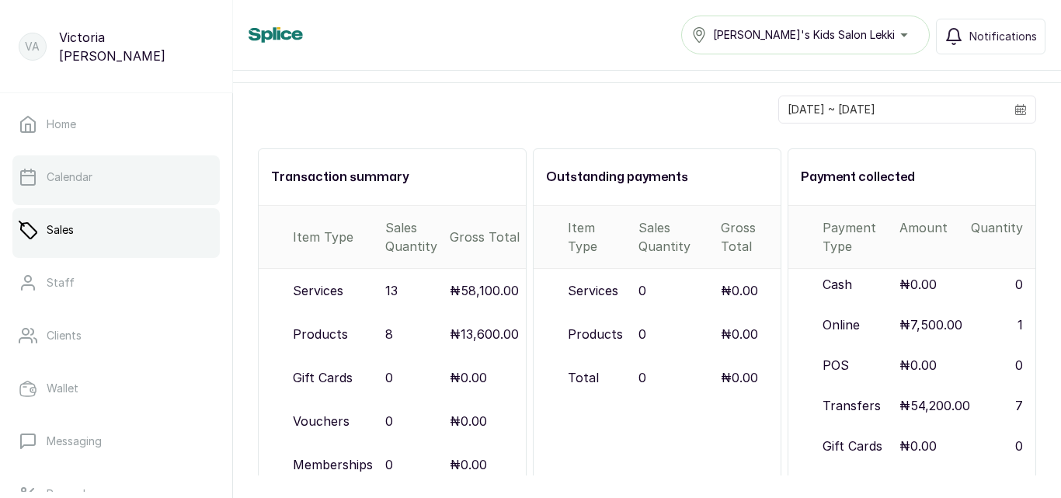
click at [166, 183] on link "Calendar" at bounding box center [115, 177] width 207 height 44
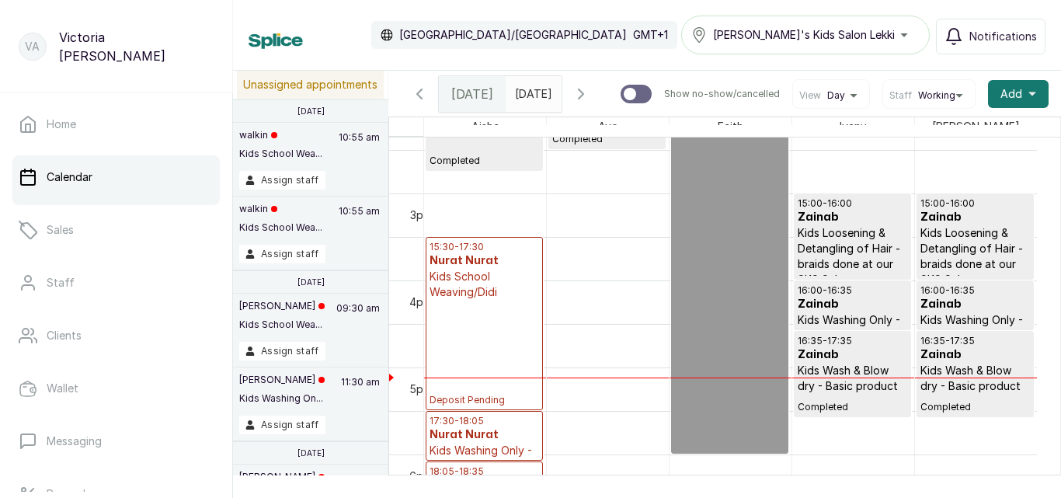
scroll to position [1241, 0]
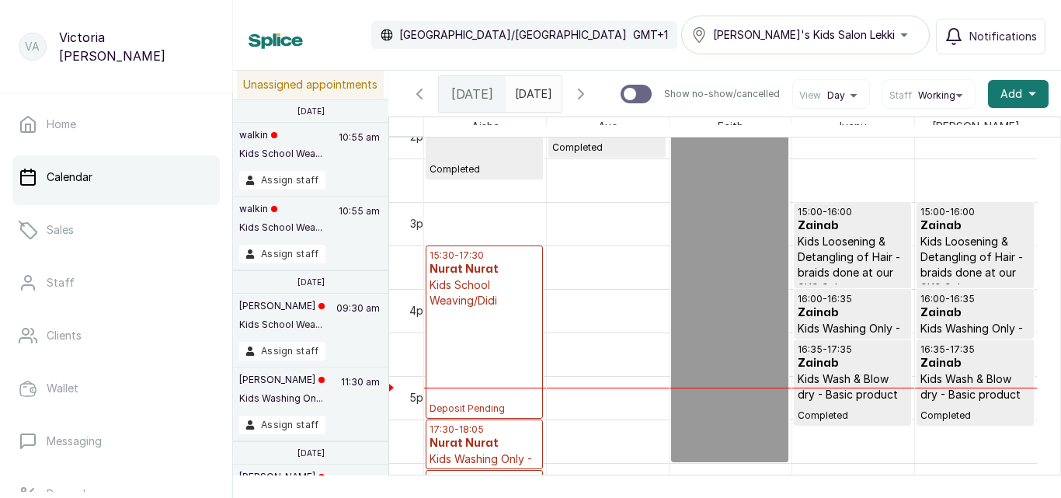
click at [514, 355] on div "15:30 - 17:30 Nurat Nurat Kids School Weaving/Didi Deposit Pending" at bounding box center [485, 332] width 110 height 166
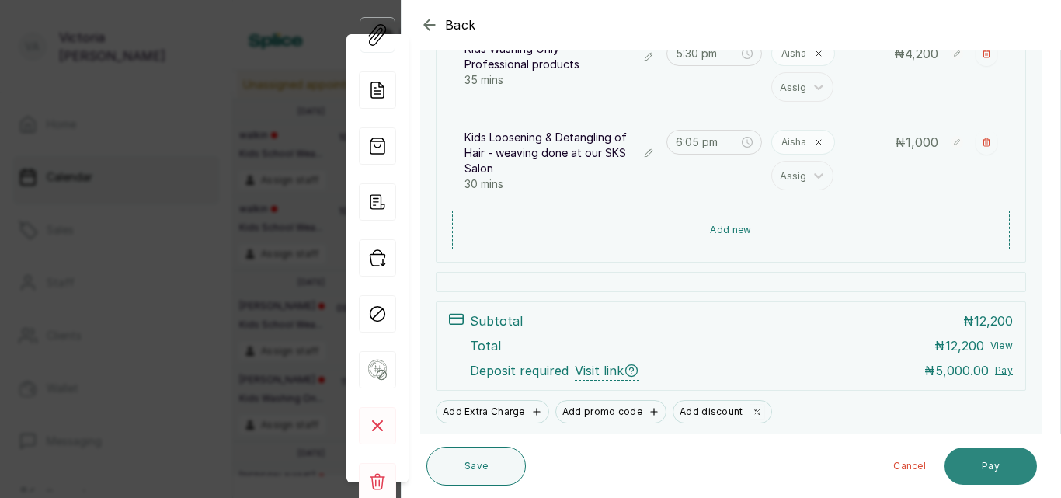
click at [996, 463] on button "Pay" at bounding box center [991, 466] width 92 height 37
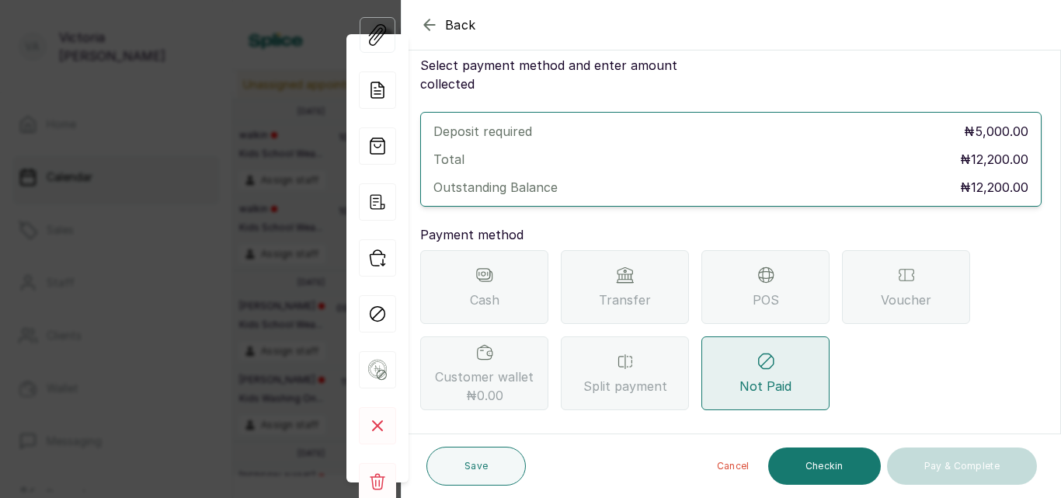
click at [659, 291] on div "Transfer" at bounding box center [625, 287] width 128 height 74
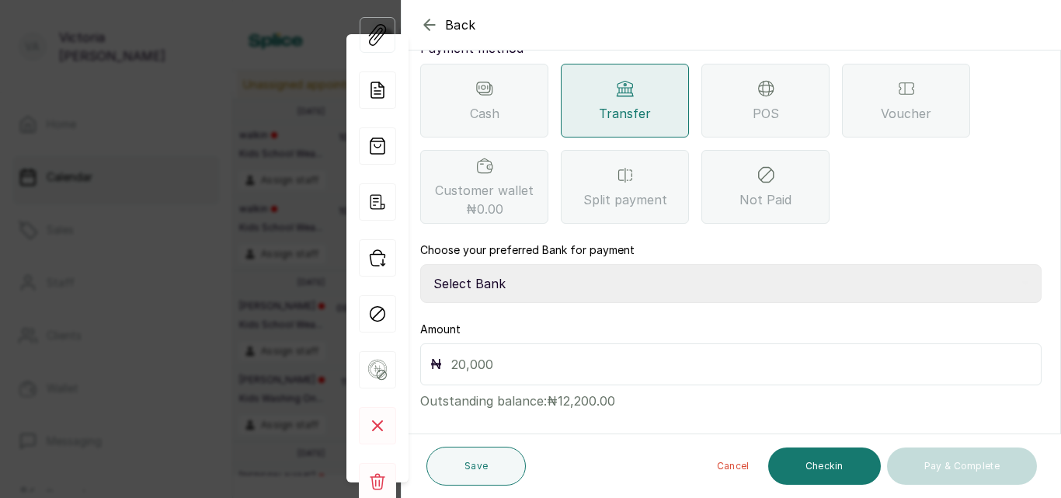
click at [664, 264] on select "Select Bank CANARY YELLOW Moniepoint MFB CANARY YELLOW Sparkle Microfinance Bank" at bounding box center [731, 283] width 622 height 39
drag, startPoint x: 664, startPoint y: 256, endPoint x: 672, endPoint y: 266, distance: 12.7
click at [672, 266] on select "Select Bank CANARY YELLOW Moniepoint MFB CANARY YELLOW Sparkle Microfinance Bank" at bounding box center [731, 283] width 622 height 39
select select "a0df1ee2-db04-4e2a-8640-932656be21d6"
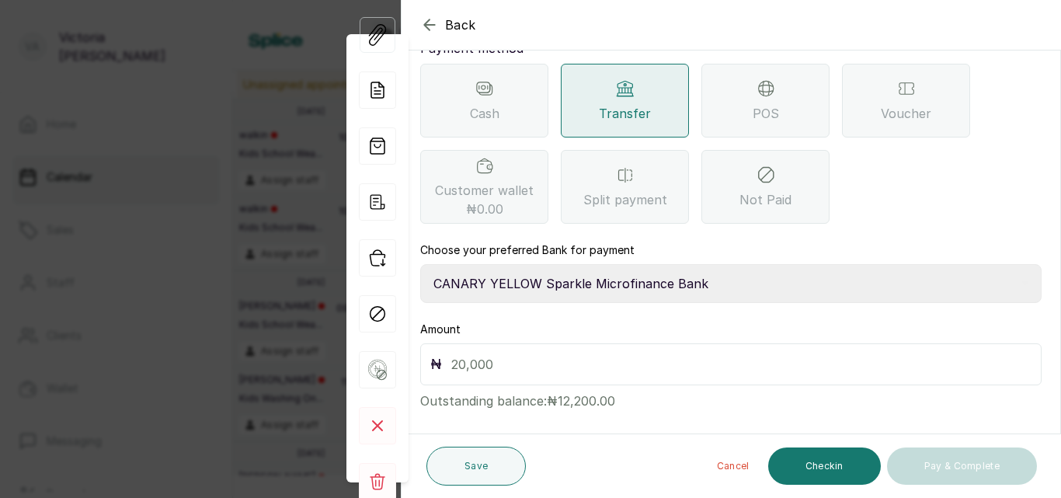
click at [420, 264] on select "Select Bank CANARY YELLOW Moniepoint MFB CANARY YELLOW Sparkle Microfinance Bank" at bounding box center [731, 283] width 622 height 39
click at [582, 361] on div "₦" at bounding box center [731, 364] width 622 height 42
click at [514, 354] on input "text" at bounding box center [741, 365] width 580 height 22
type input "12,200"
click at [852, 475] on button "Checkin" at bounding box center [824, 466] width 113 height 37
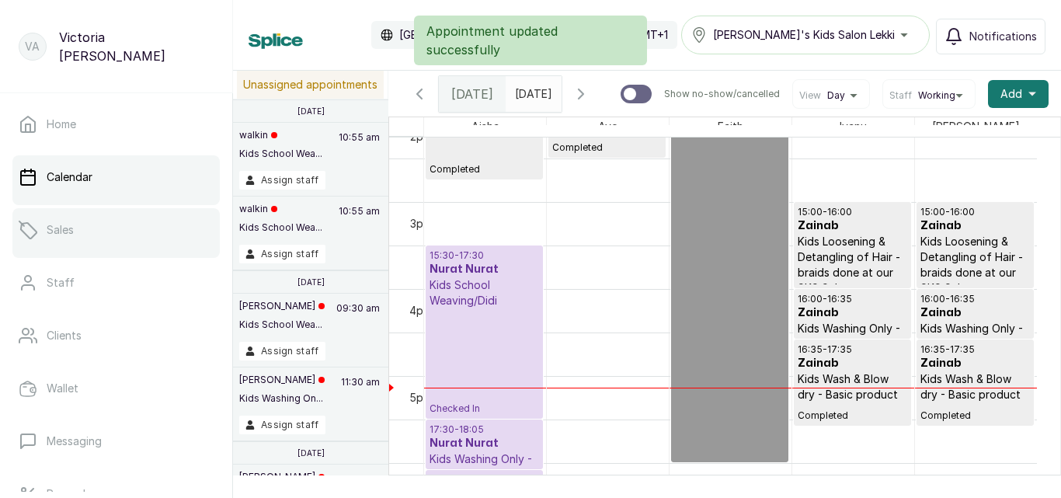
click at [96, 223] on link "Sales" at bounding box center [115, 230] width 207 height 44
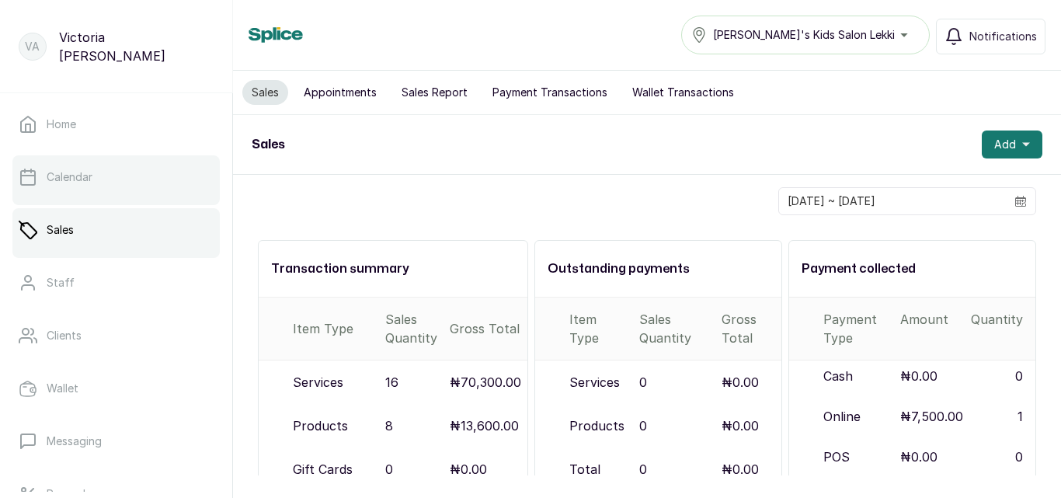
click at [130, 172] on link "Calendar" at bounding box center [115, 177] width 207 height 44
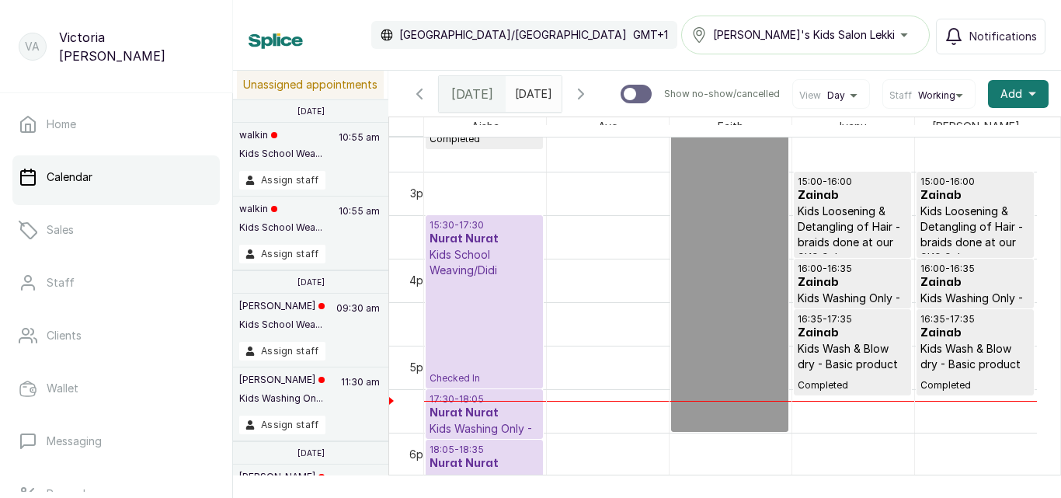
scroll to position [1067, 0]
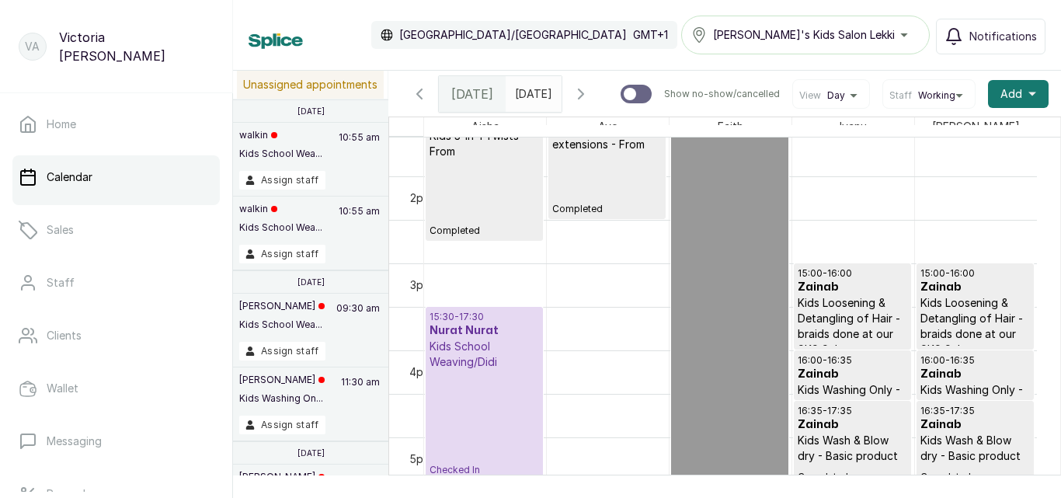
click at [507, 416] on div "15:30 - 17:30 Nurat Nurat Kids School Weaving/Didi Checked In" at bounding box center [485, 394] width 110 height 166
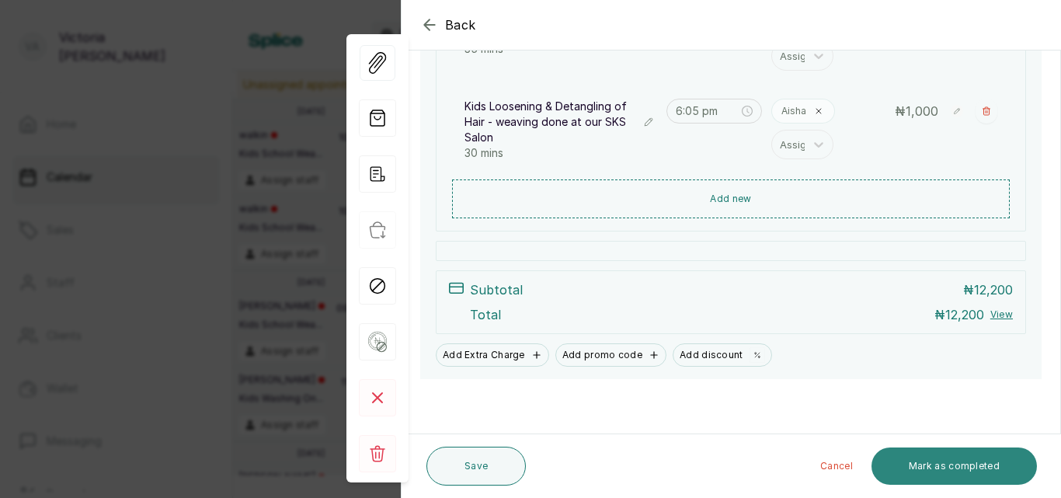
scroll to position [186, 0]
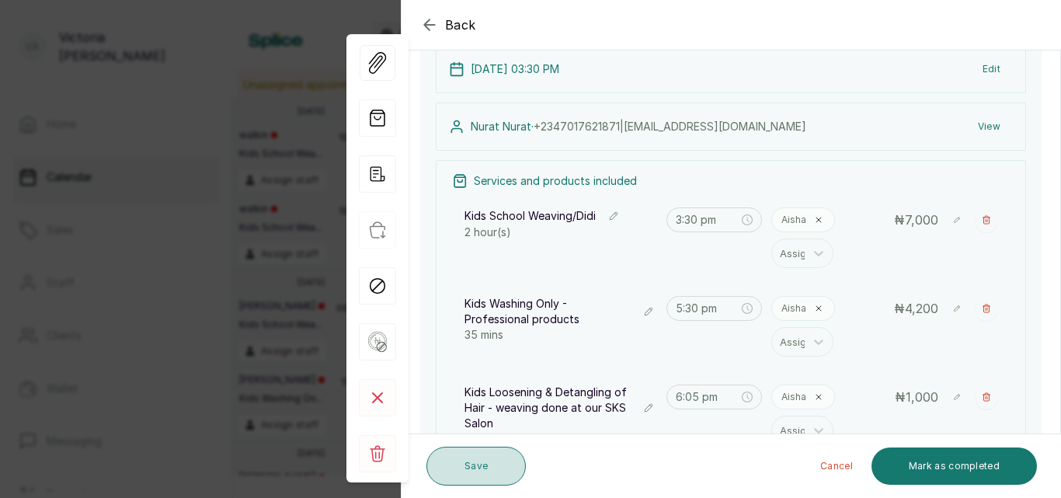
click at [475, 454] on button "Save" at bounding box center [476, 466] width 99 height 39
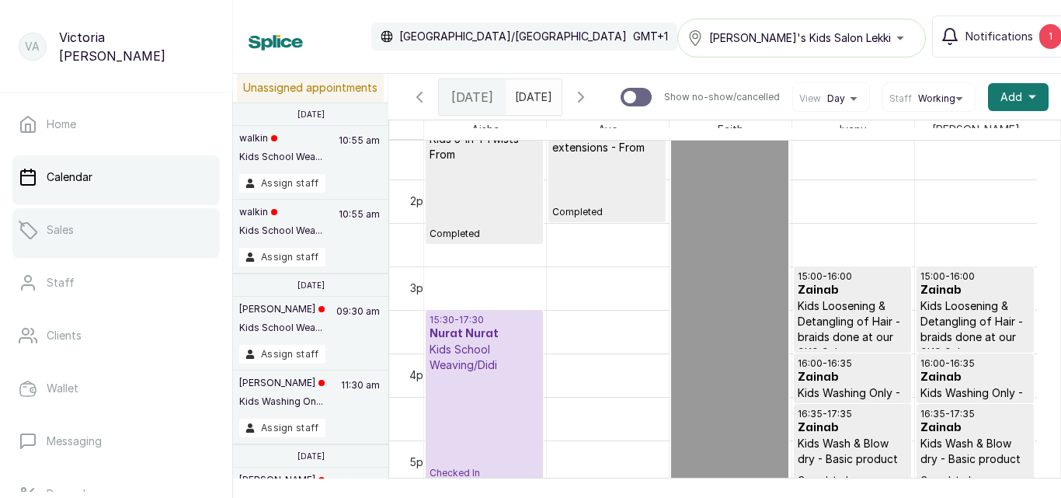
click at [91, 221] on link "Sales" at bounding box center [115, 230] width 207 height 44
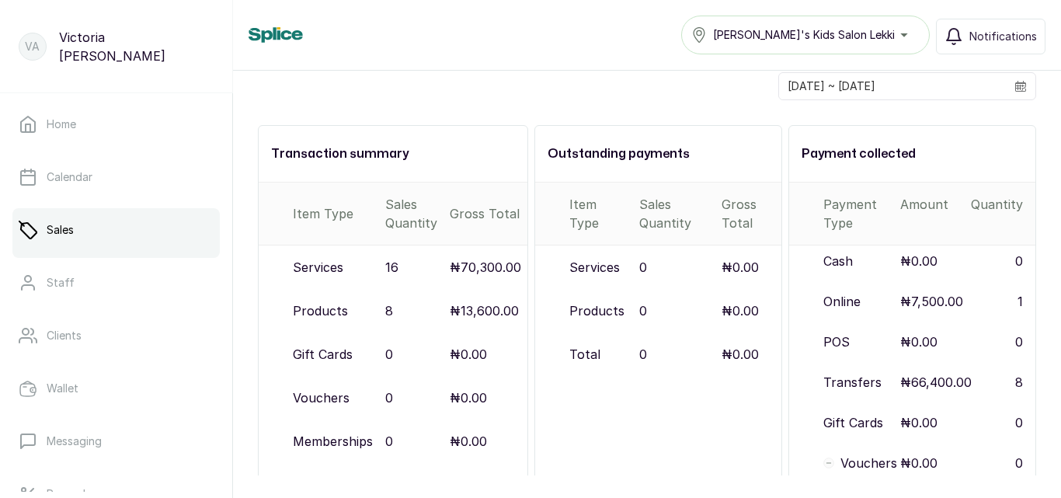
scroll to position [117, 0]
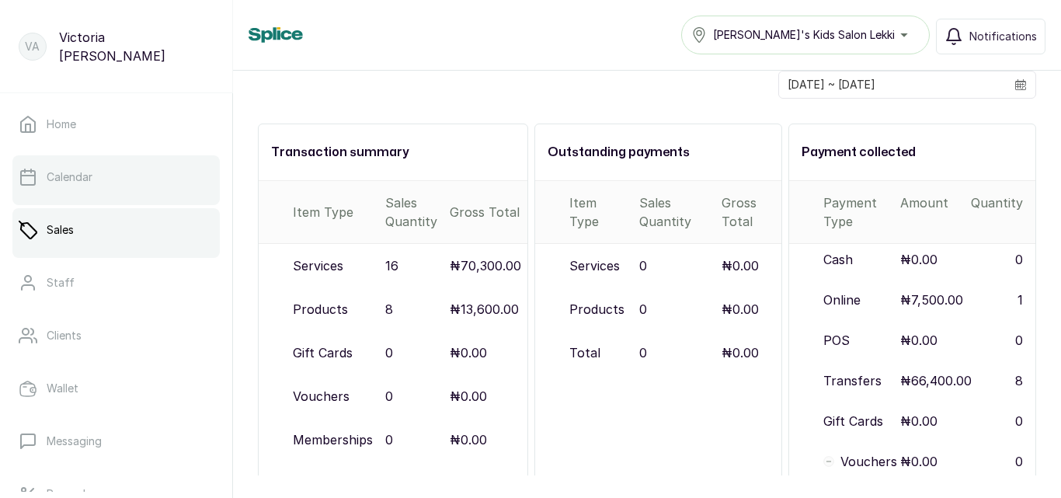
click at [138, 165] on link "Calendar" at bounding box center [115, 177] width 207 height 44
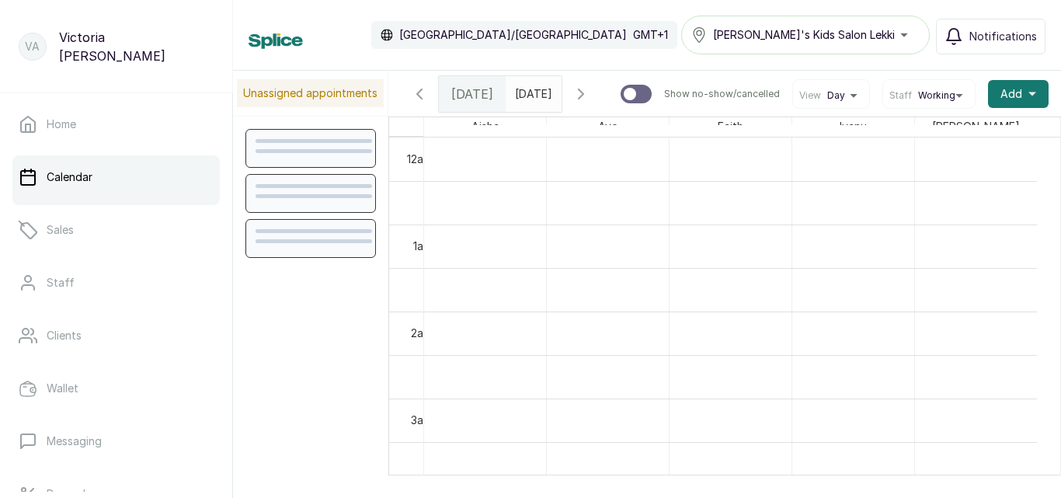
scroll to position [1120, 0]
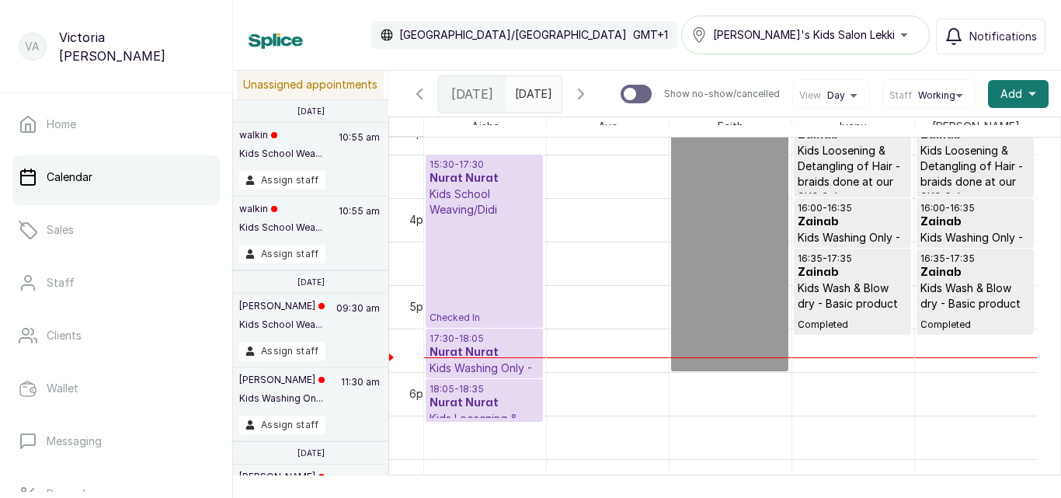
click at [504, 284] on div "15:30 - 17:30 Nurat Nurat Kids School Weaving/Didi Checked In" at bounding box center [485, 242] width 110 height 166
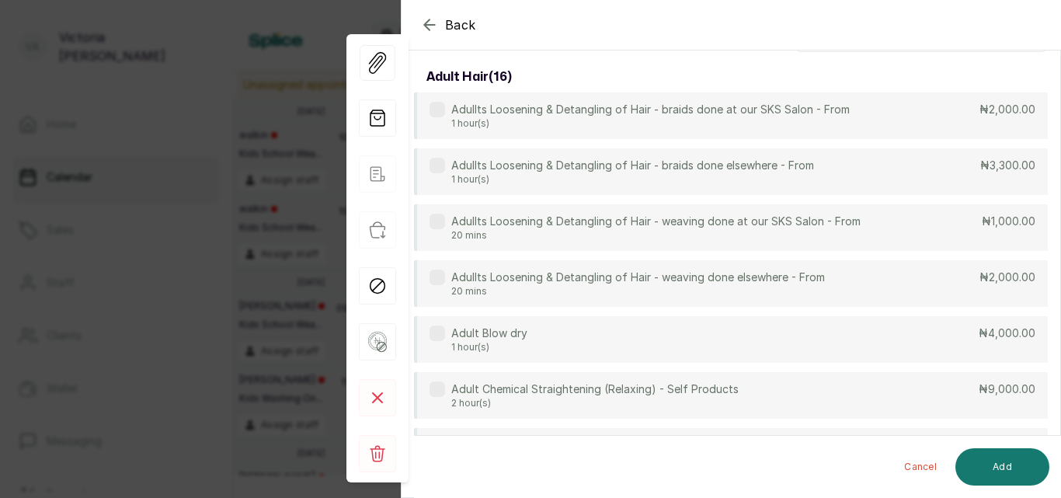
click at [434, 27] on icon "button" at bounding box center [429, 25] width 19 height 19
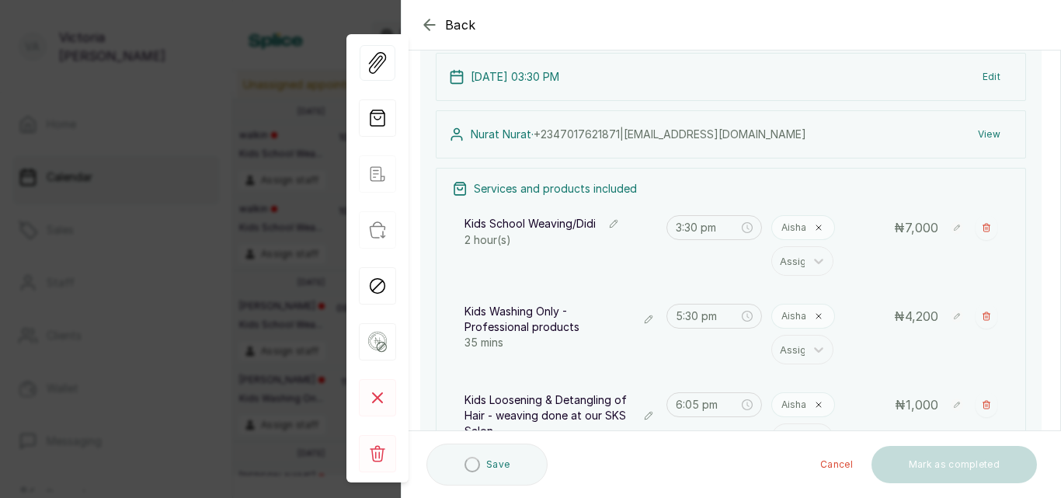
click at [422, 22] on icon "button" at bounding box center [429, 25] width 19 height 19
click at [429, 26] on div "[GEOGRAPHIC_DATA]/[GEOGRAPHIC_DATA] GMT+1" at bounding box center [524, 35] width 306 height 28
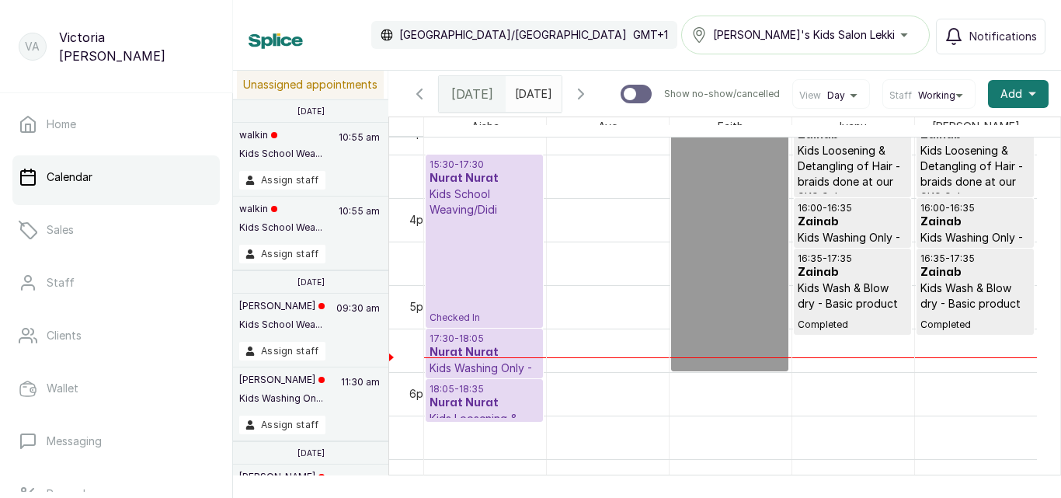
click at [489, 341] on p "17:30 - 18:05" at bounding box center [485, 339] width 110 height 12
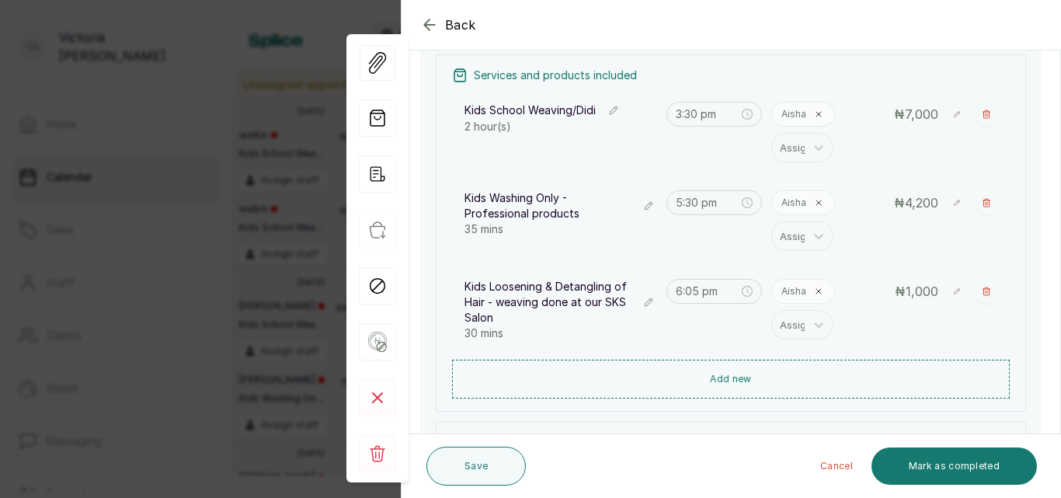
click at [430, 16] on icon "button" at bounding box center [429, 25] width 19 height 19
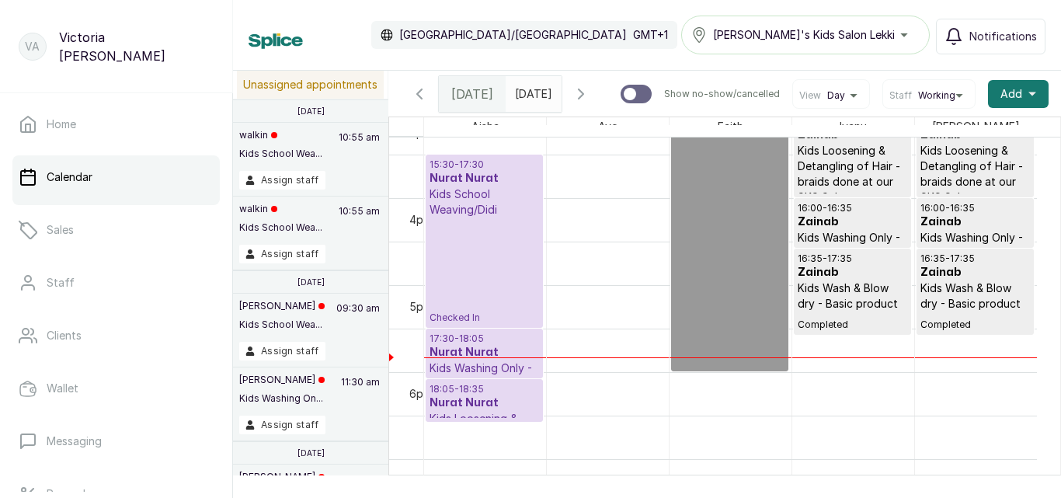
click at [467, 303] on div "15:30 - 17:30 Nurat Nurat Kids School Weaving/Didi Checked In" at bounding box center [485, 242] width 110 height 166
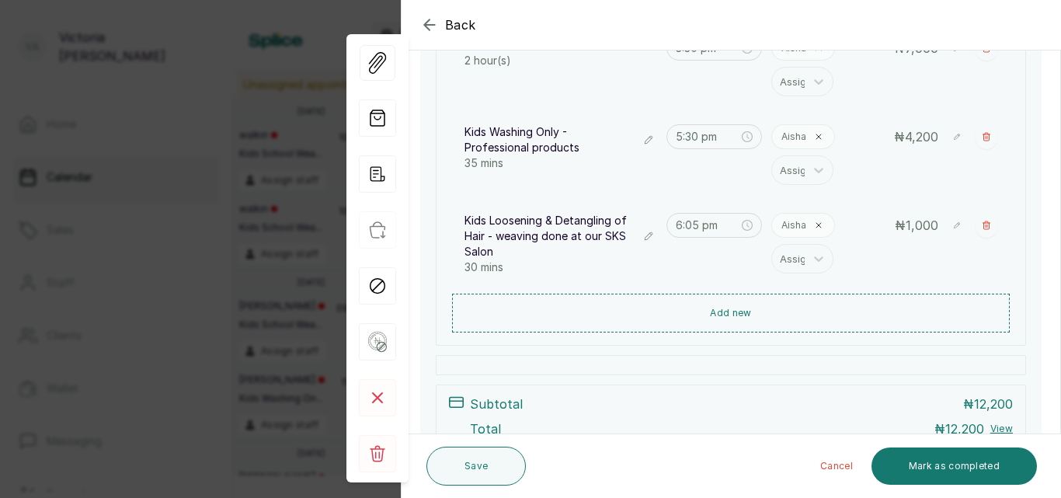
scroll to position [472, 0]
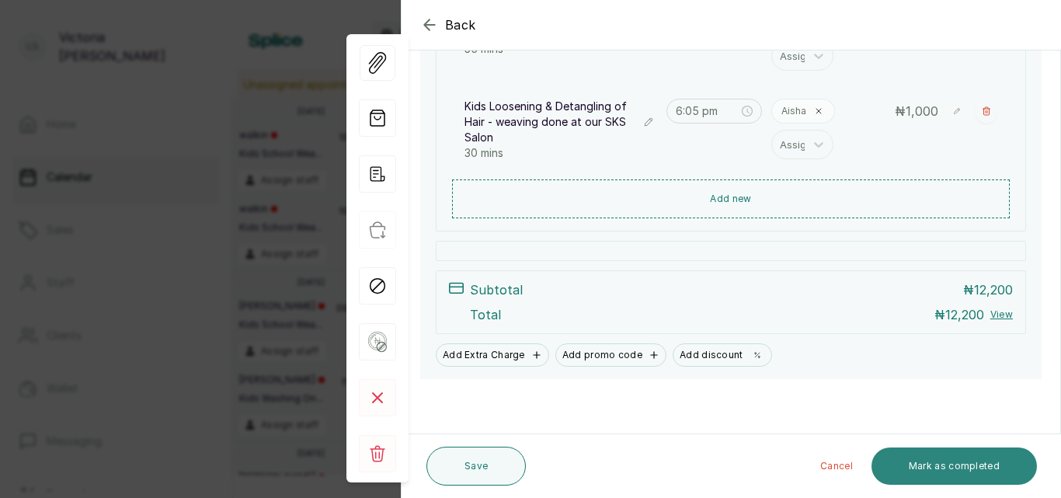
click at [920, 460] on button "Mark as completed" at bounding box center [955, 466] width 166 height 37
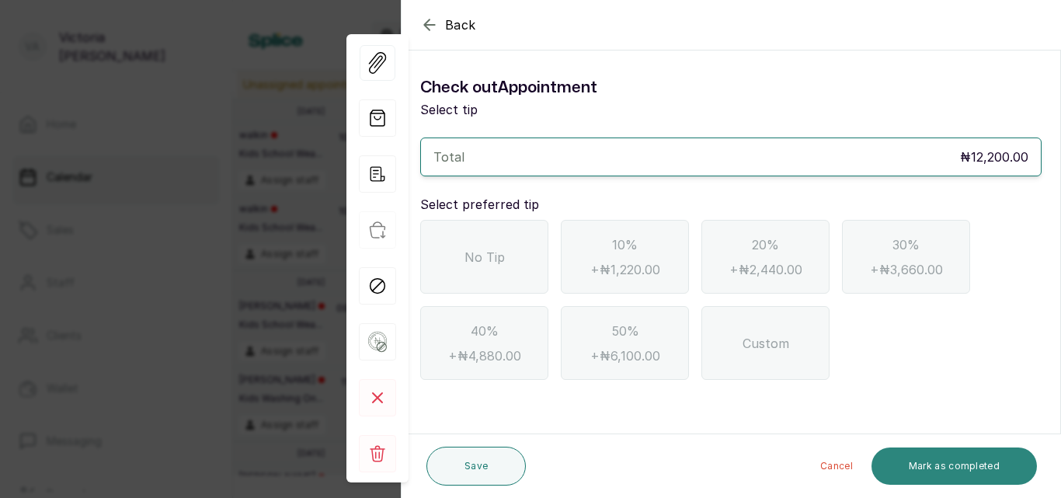
scroll to position [0, 0]
click at [483, 254] on span "No Tip" at bounding box center [485, 257] width 40 height 19
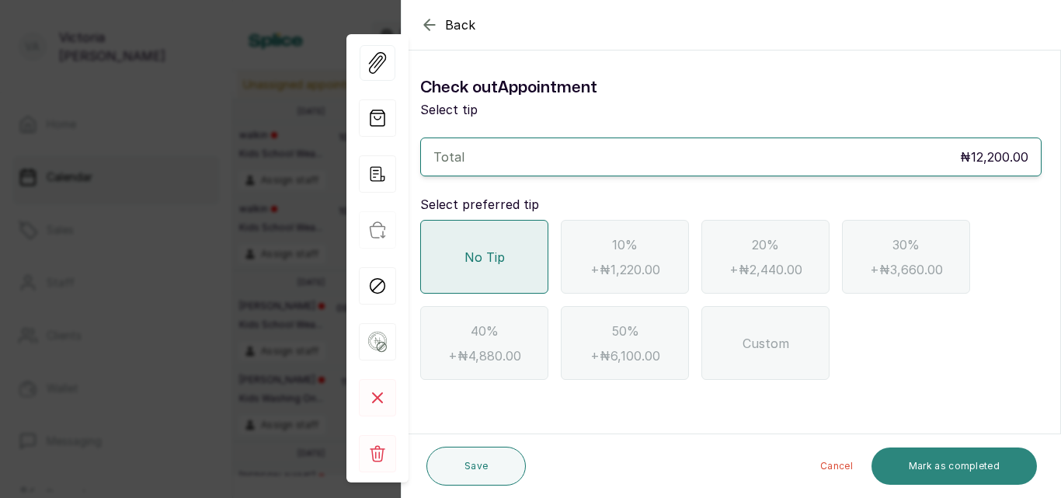
click at [945, 464] on button "Mark as completed" at bounding box center [955, 466] width 166 height 37
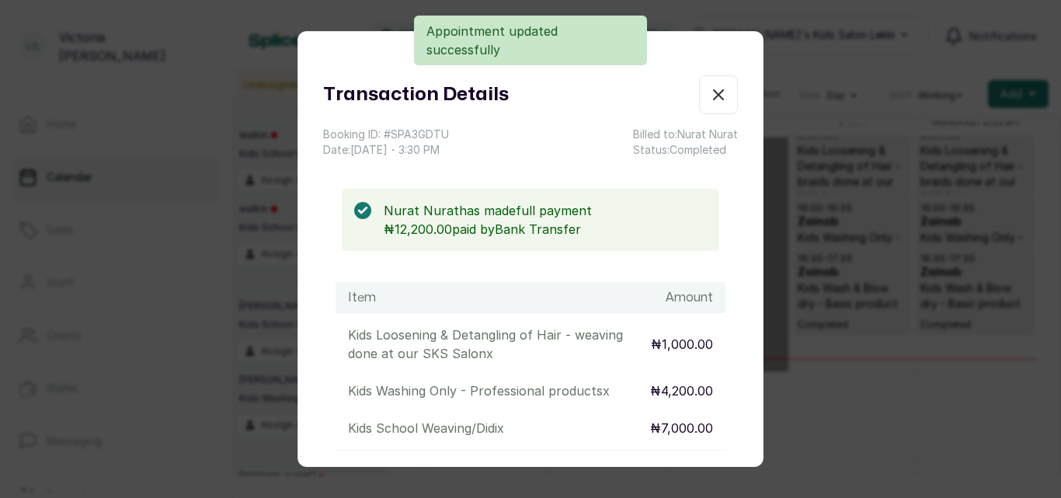
click at [709, 90] on icon "button" at bounding box center [718, 94] width 19 height 19
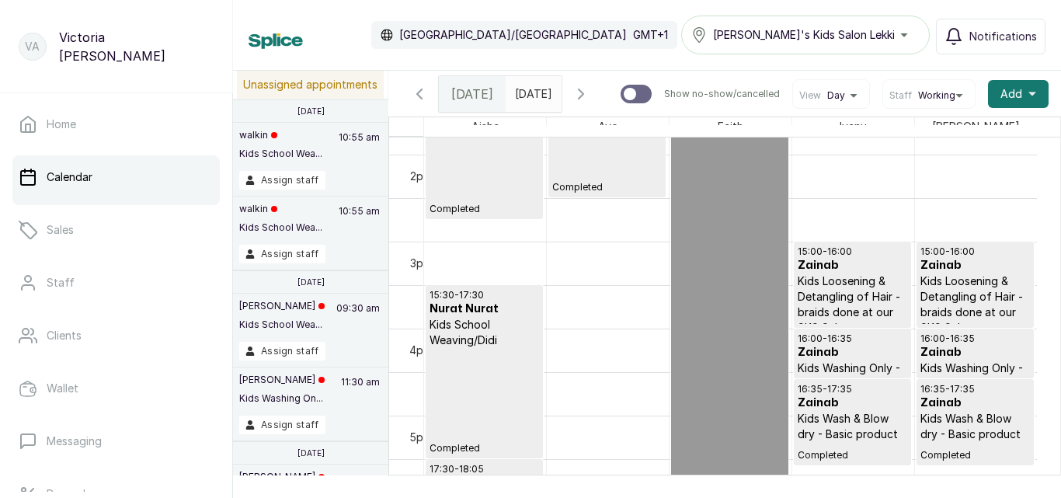
scroll to position [1476, 0]
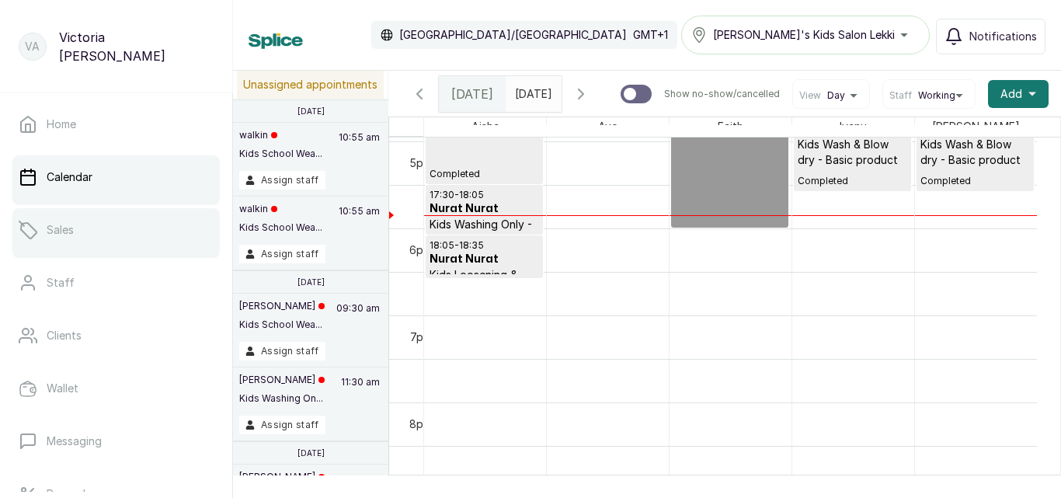
click at [87, 227] on link "Sales" at bounding box center [115, 230] width 207 height 44
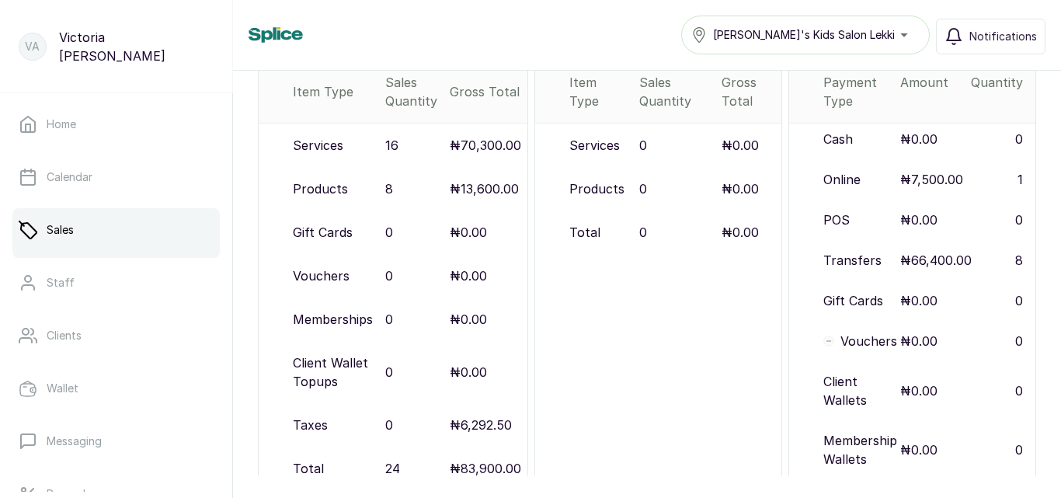
scroll to position [290, 0]
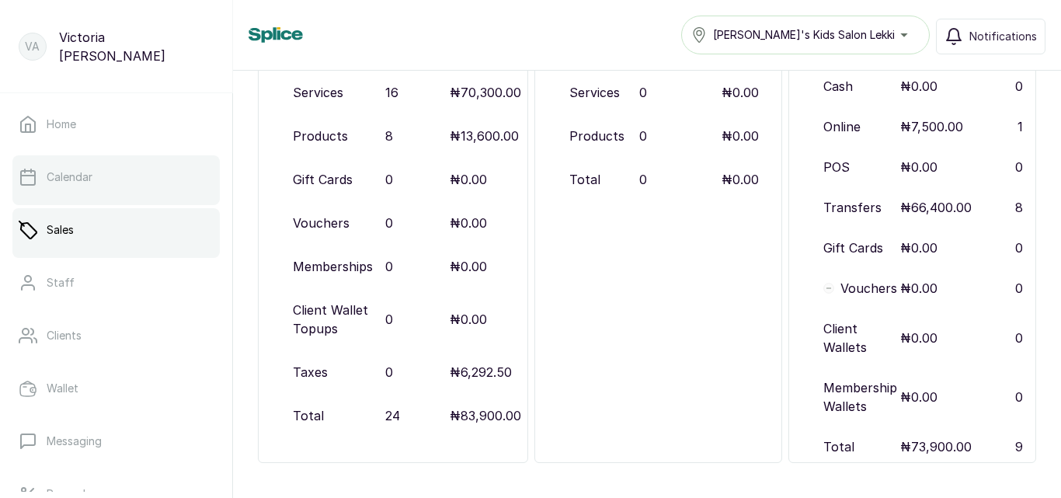
click at [152, 182] on link "Calendar" at bounding box center [115, 177] width 207 height 44
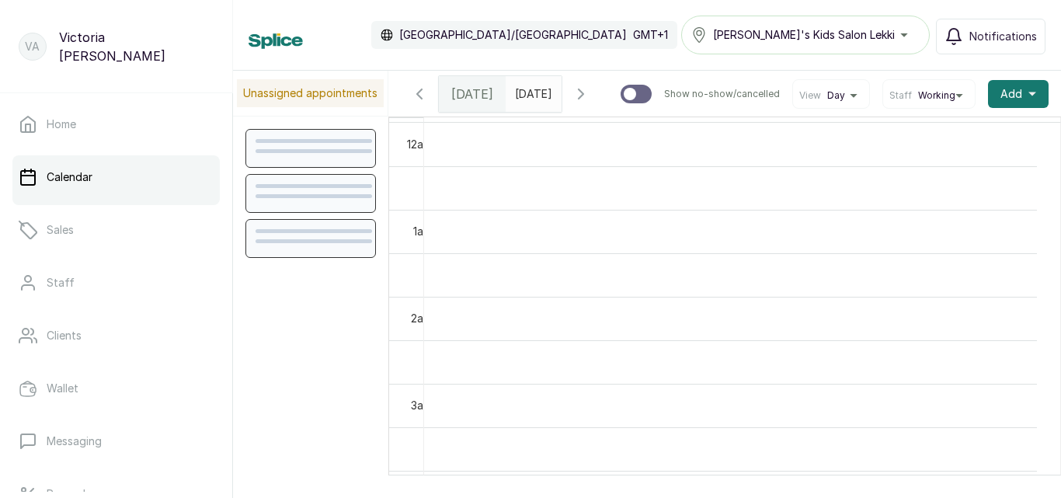
scroll to position [523, 0]
click at [584, 96] on icon "button" at bounding box center [581, 93] width 5 height 9
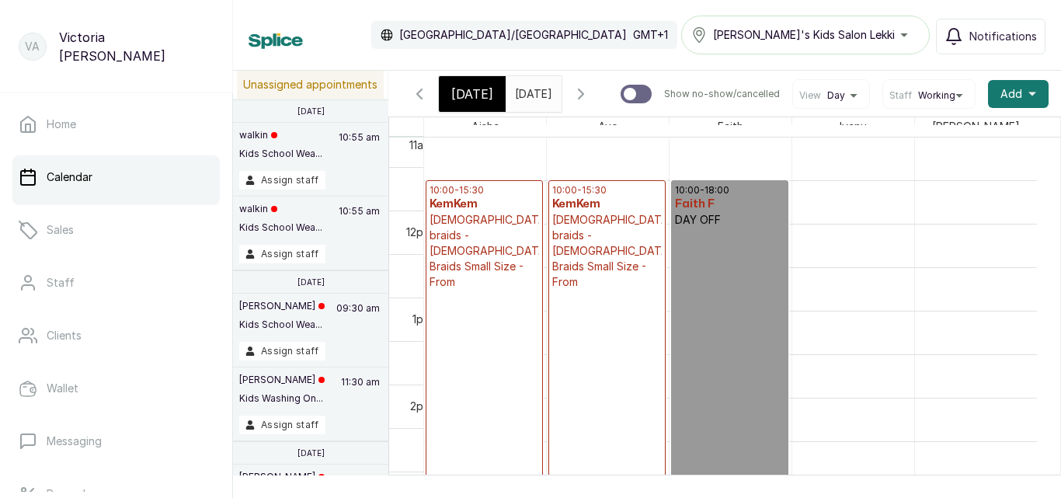
scroll to position [828, 0]
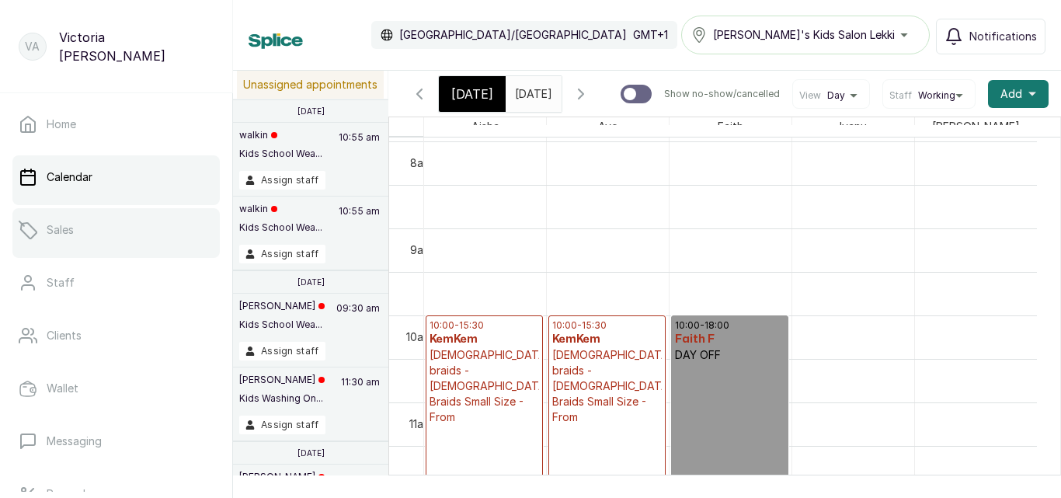
click at [53, 230] on p "Sales" at bounding box center [60, 230] width 27 height 16
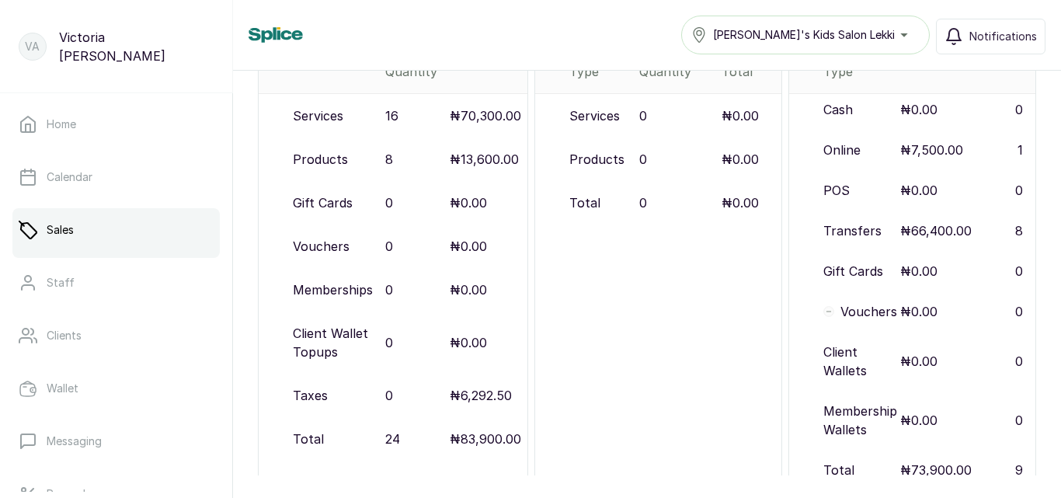
scroll to position [290, 0]
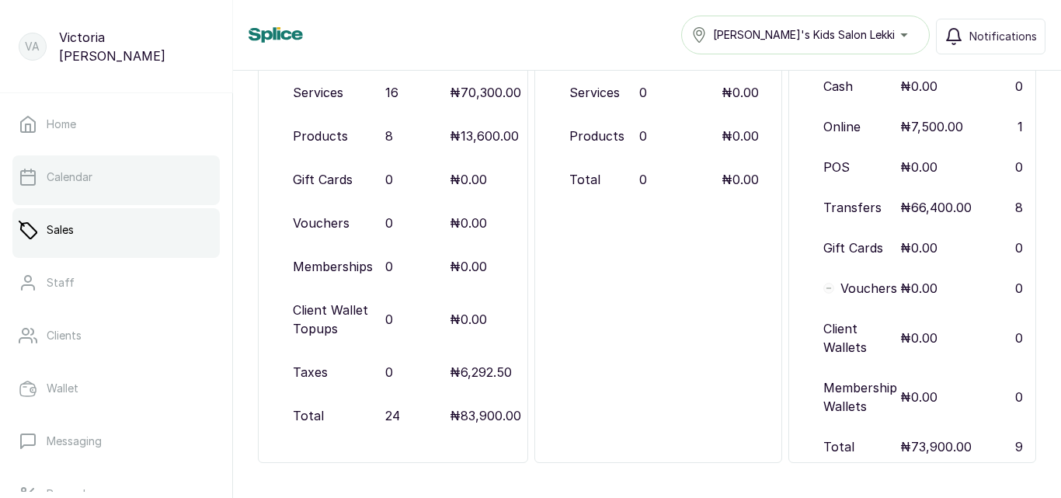
click at [106, 171] on link "Calendar" at bounding box center [115, 177] width 207 height 44
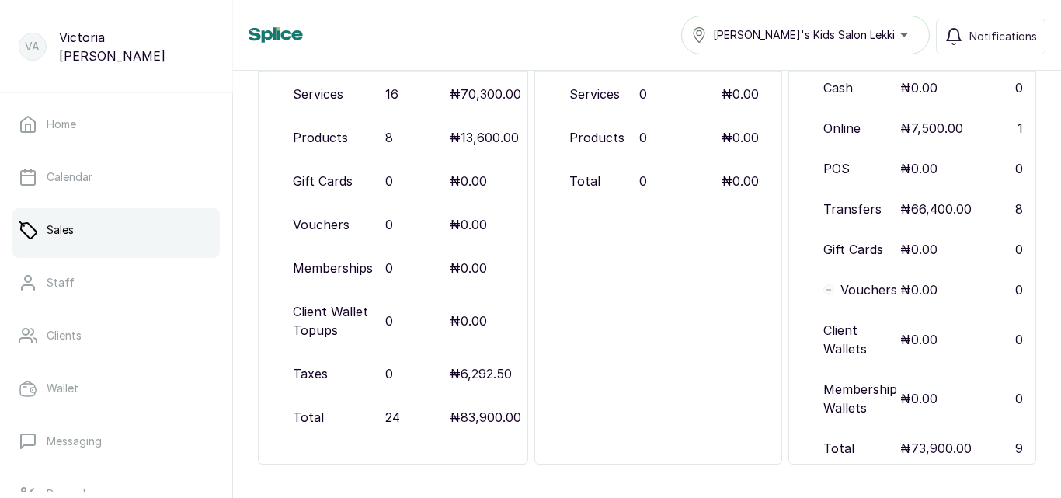
scroll to position [290, 0]
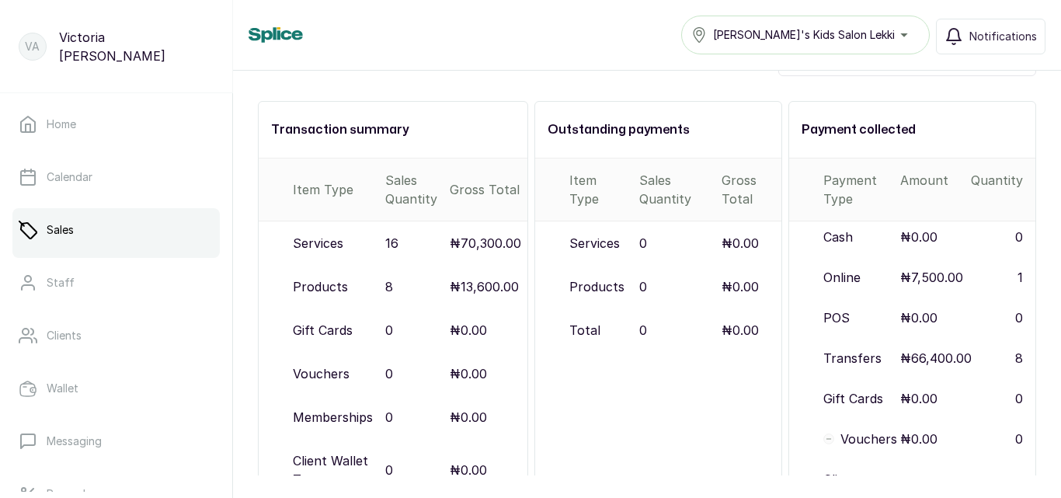
scroll to position [146, 0]
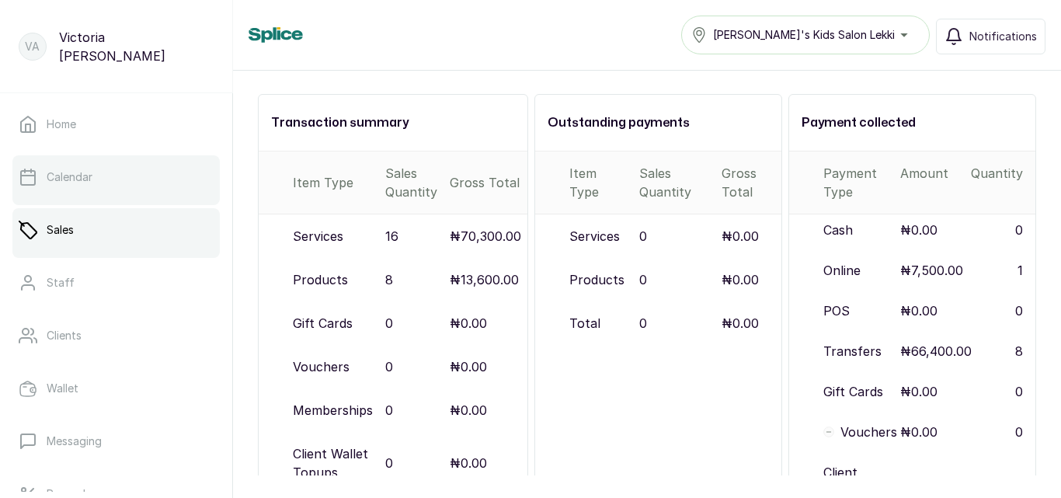
click at [101, 166] on link "Calendar" at bounding box center [115, 177] width 207 height 44
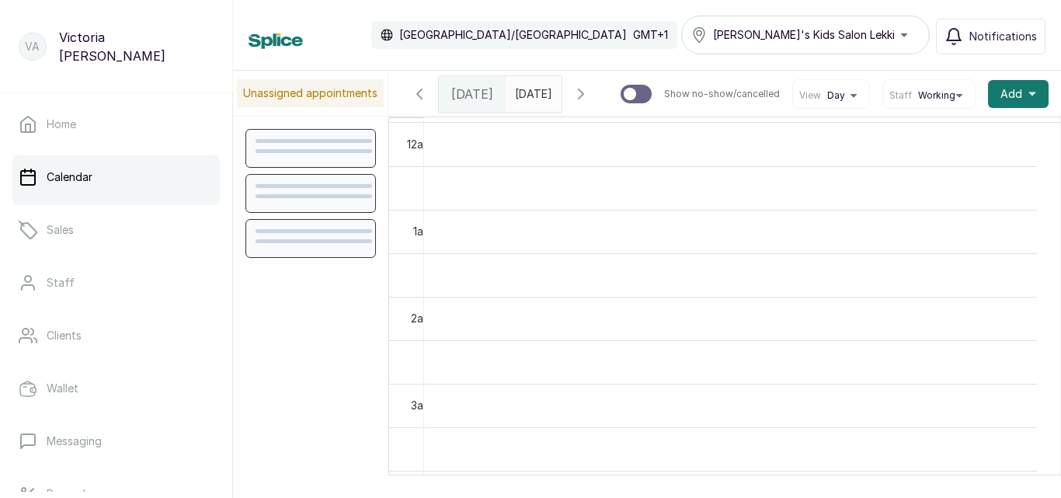
scroll to position [523, 0]
click at [552, 102] on span "Sun Aug 10, 2025" at bounding box center [533, 94] width 37 height 16
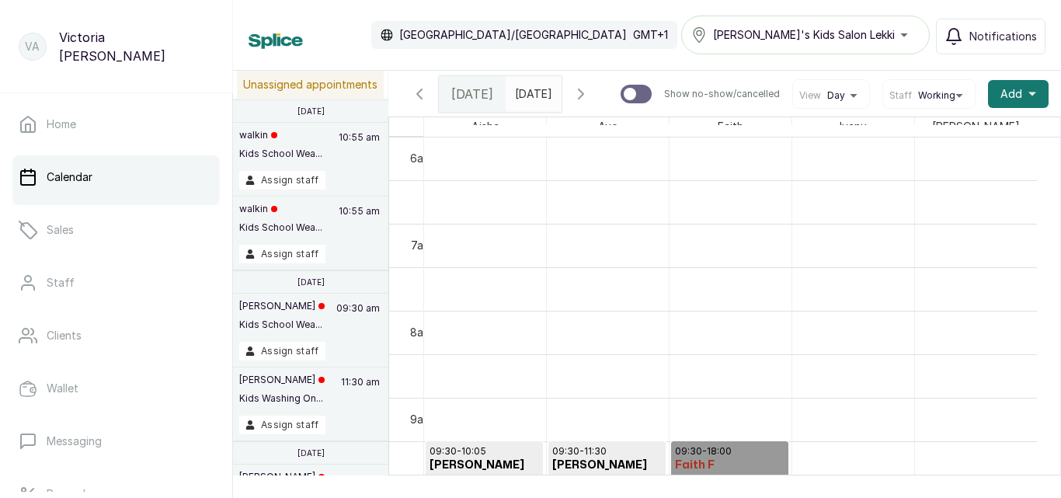
click at [562, 101] on div at bounding box center [534, 90] width 56 height 28
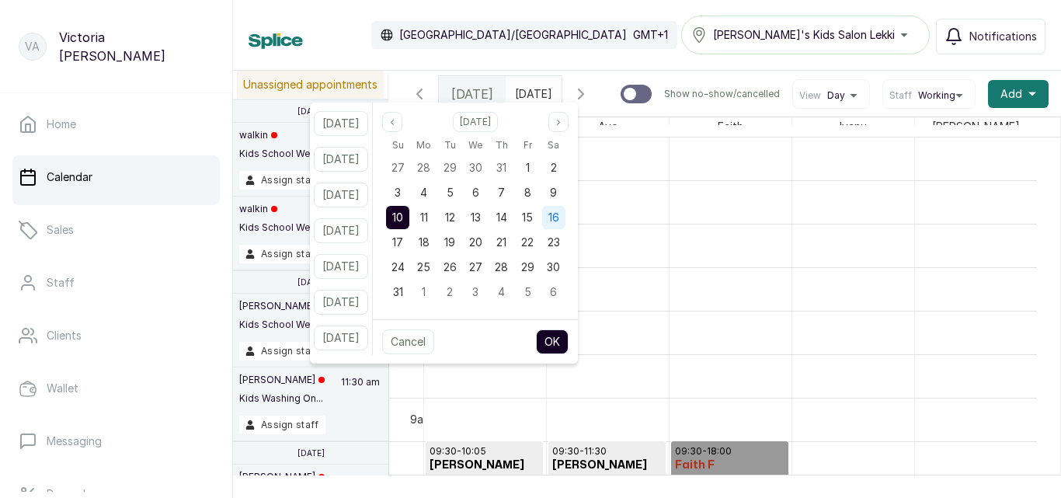
click at [559, 218] on span "16" at bounding box center [554, 217] width 11 height 13
click at [569, 340] on button "OK" at bounding box center [552, 341] width 33 height 25
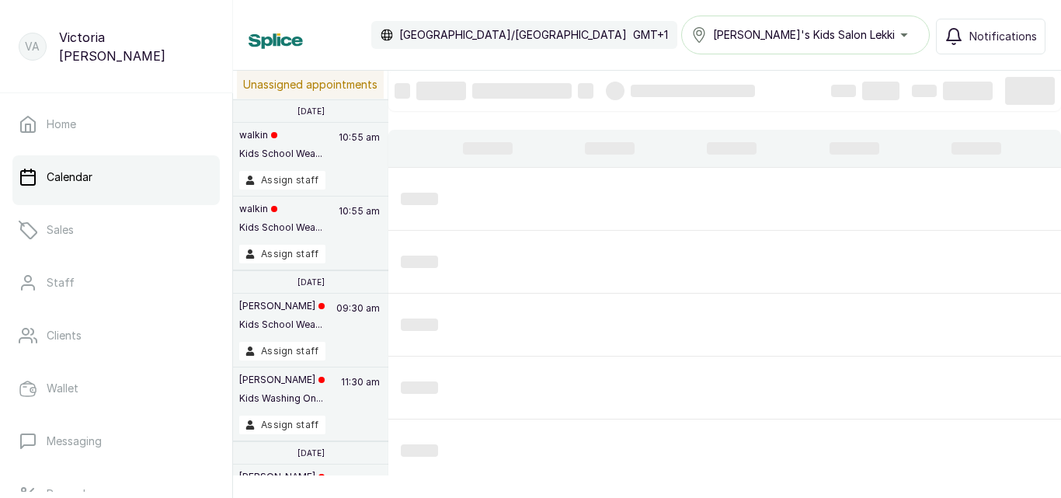
type input "2025-08-16"
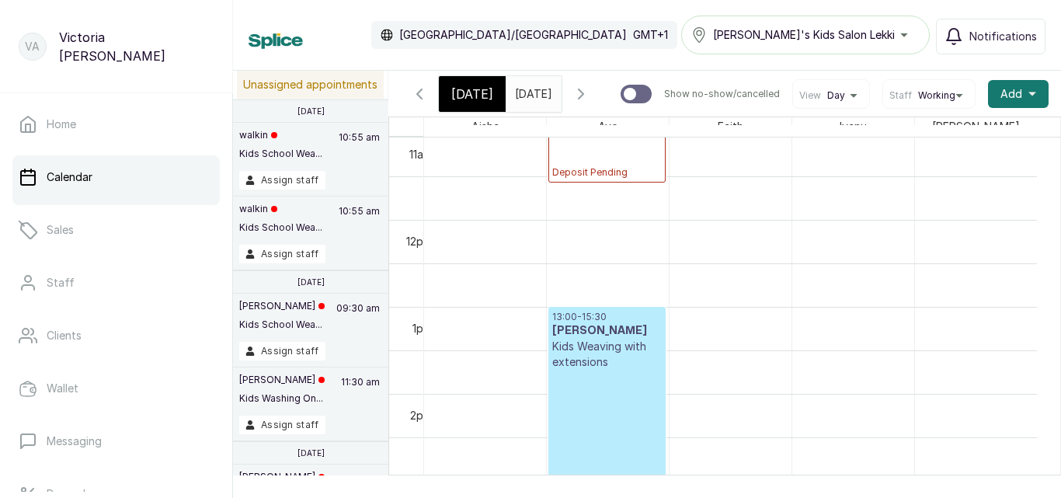
scroll to position [0, 0]
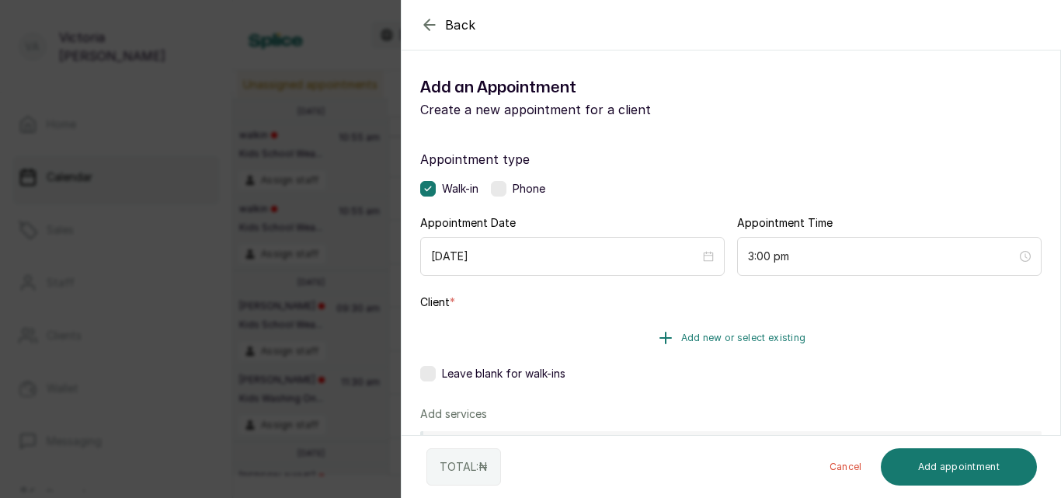
click at [740, 340] on span "Add new or select existing" at bounding box center [743, 338] width 125 height 12
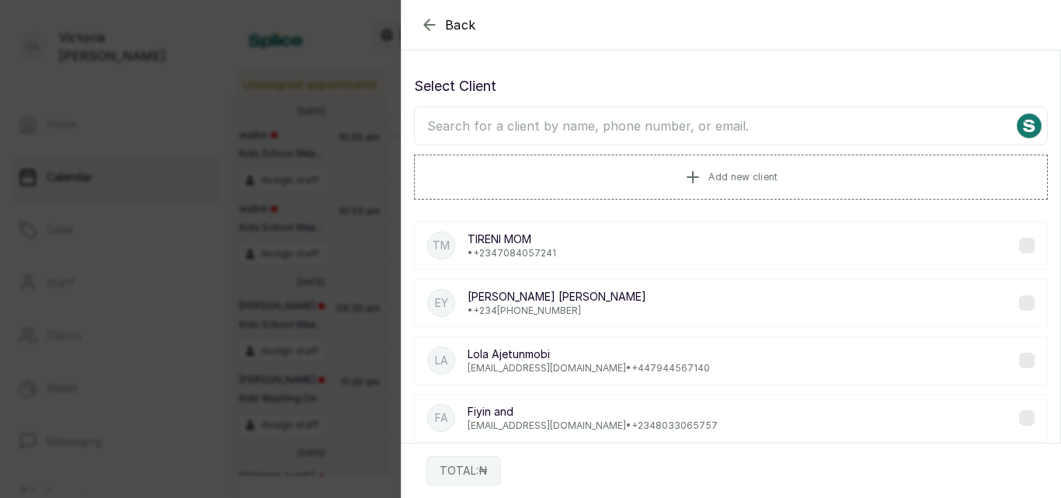
click at [622, 131] on input "text" at bounding box center [731, 125] width 634 height 39
click at [594, 117] on input "text" at bounding box center [731, 125] width 634 height 39
click at [540, 139] on input "text" at bounding box center [731, 125] width 634 height 39
click at [538, 131] on input "text" at bounding box center [731, 125] width 634 height 39
type input "ADERIBIGBE"
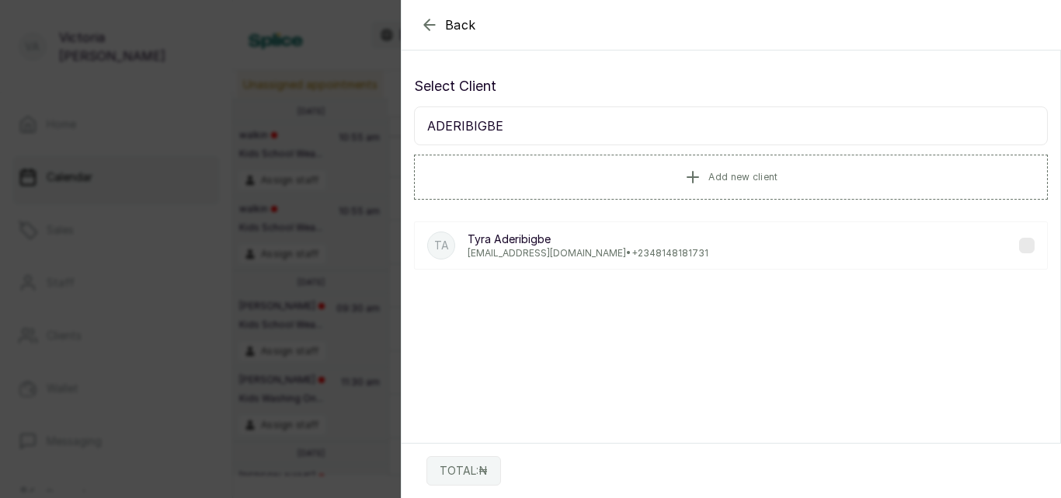
click at [1019, 249] on label at bounding box center [1027, 246] width 16 height 16
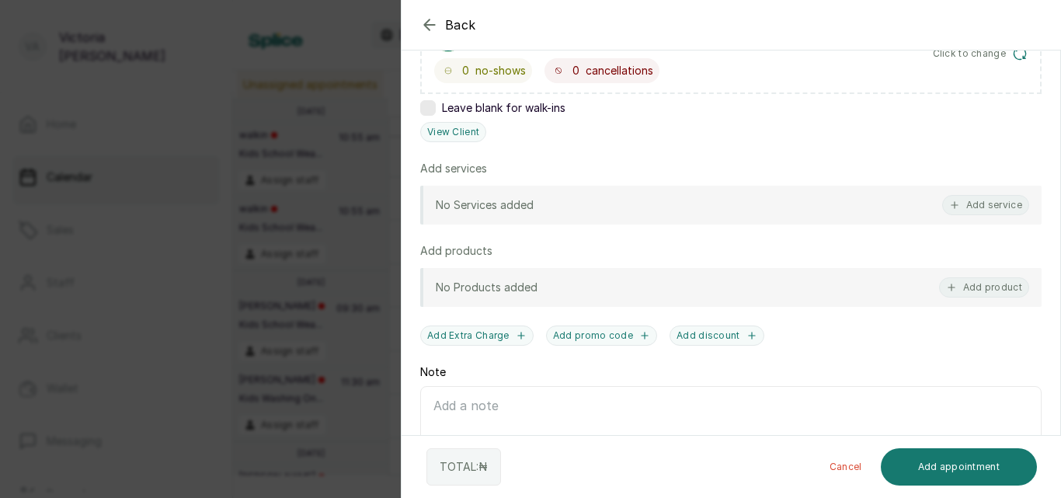
scroll to position [308, 0]
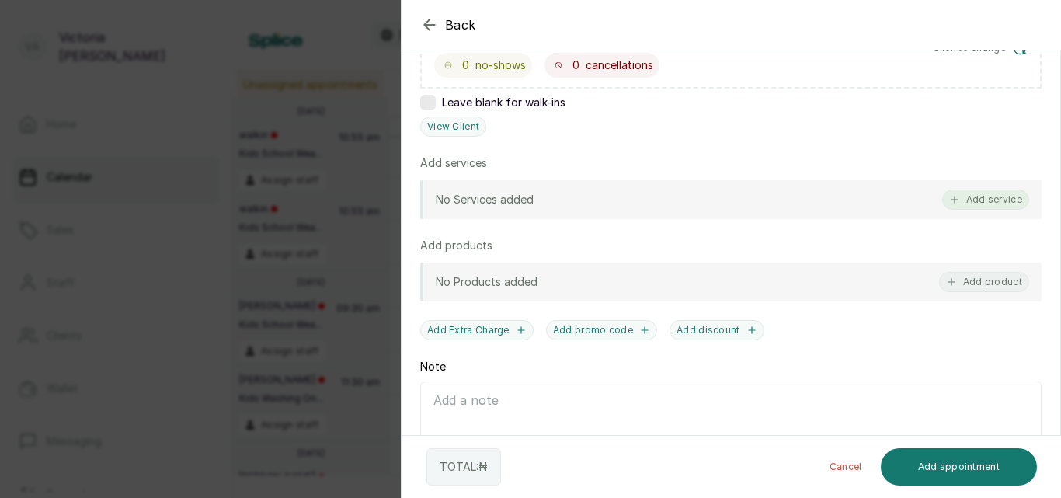
click at [975, 195] on button "Add service" at bounding box center [986, 200] width 87 height 20
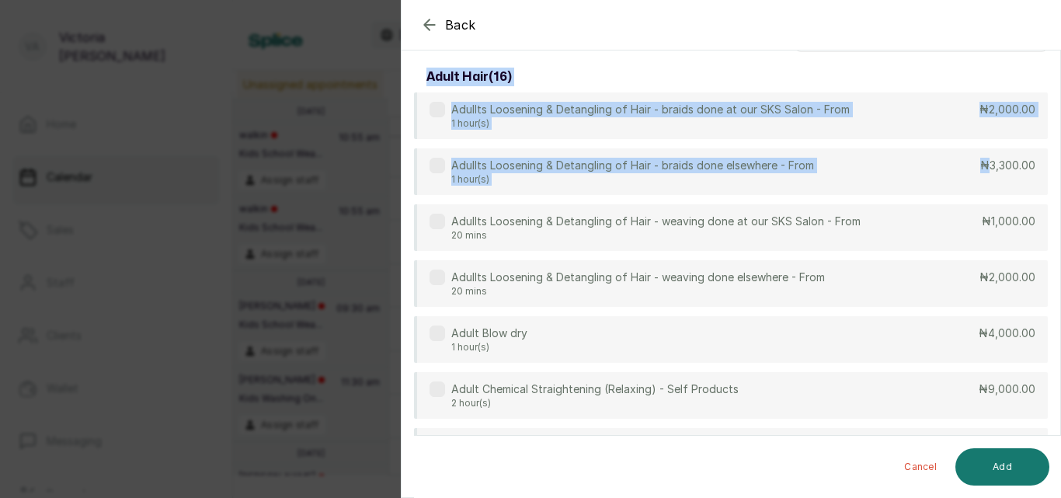
scroll to position [0, 0]
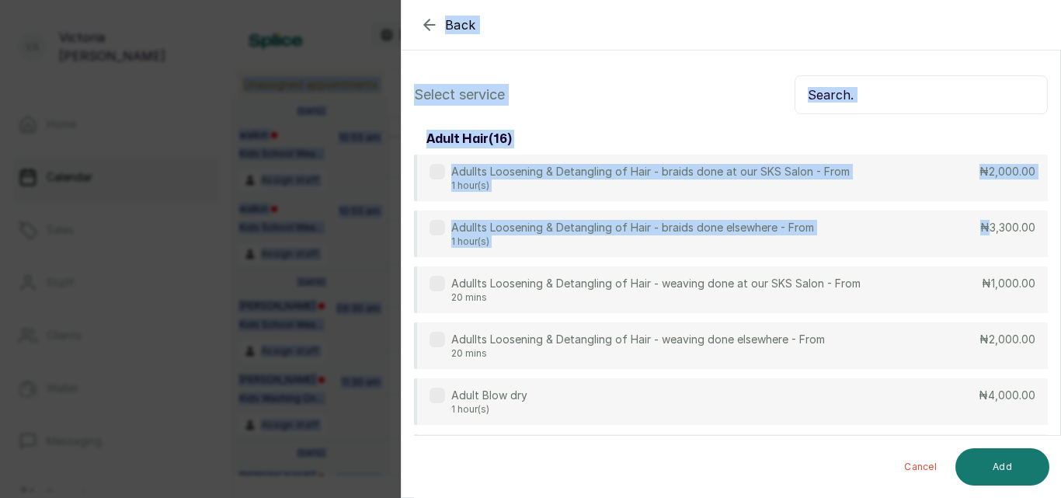
drag, startPoint x: 975, startPoint y: 195, endPoint x: 960, endPoint y: -30, distance: 225.1
click at [960, 0] on html "VA [PERSON_NAME] Home Calendar Sales Staff Clients Wallet Messaging Rewards Cat…" at bounding box center [530, 249] width 1061 height 498
click at [901, 85] on input "text" at bounding box center [921, 94] width 253 height 39
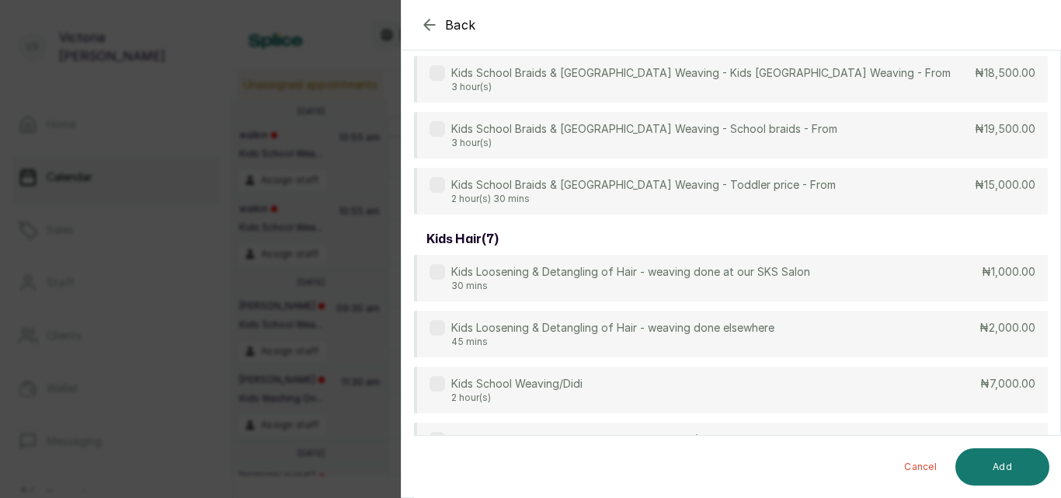
scroll to position [151, 0]
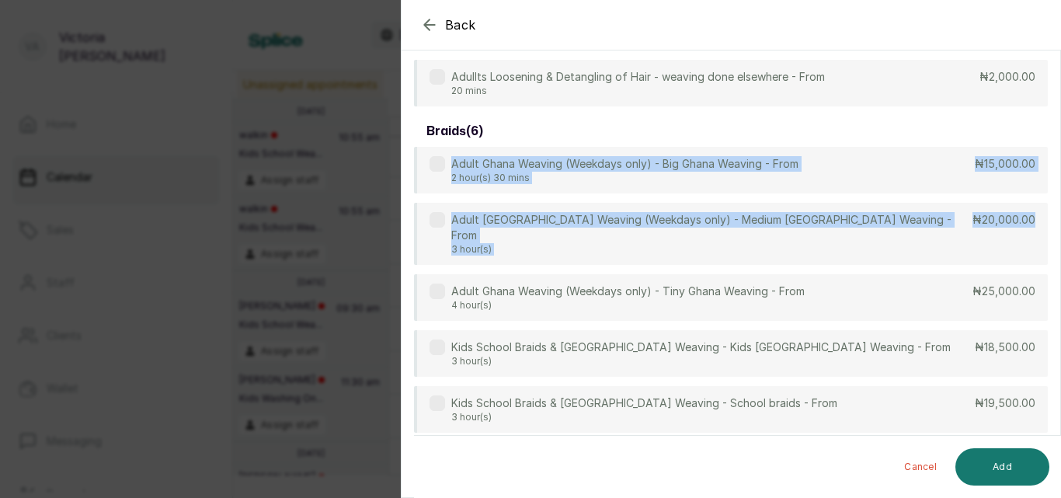
drag, startPoint x: 1061, startPoint y: 221, endPoint x: 1061, endPoint y: 113, distance: 107.2
click at [1061, 113] on section "Back Add Appointment Select service WEAV adult hair ( 2 ) Adullts Loosening & D…" at bounding box center [731, 249] width 660 height 498
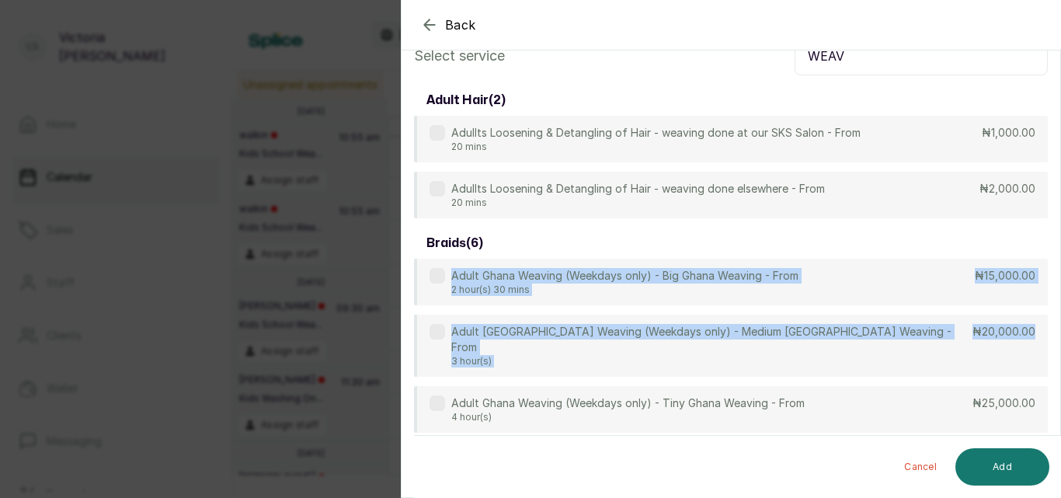
scroll to position [0, 0]
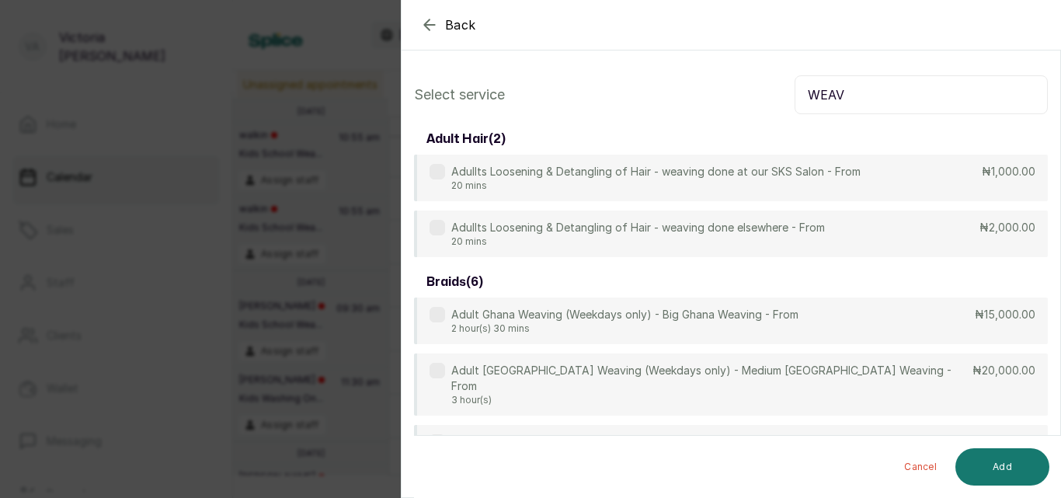
click at [887, 89] on input "WEAV" at bounding box center [921, 94] width 253 height 39
type input "W"
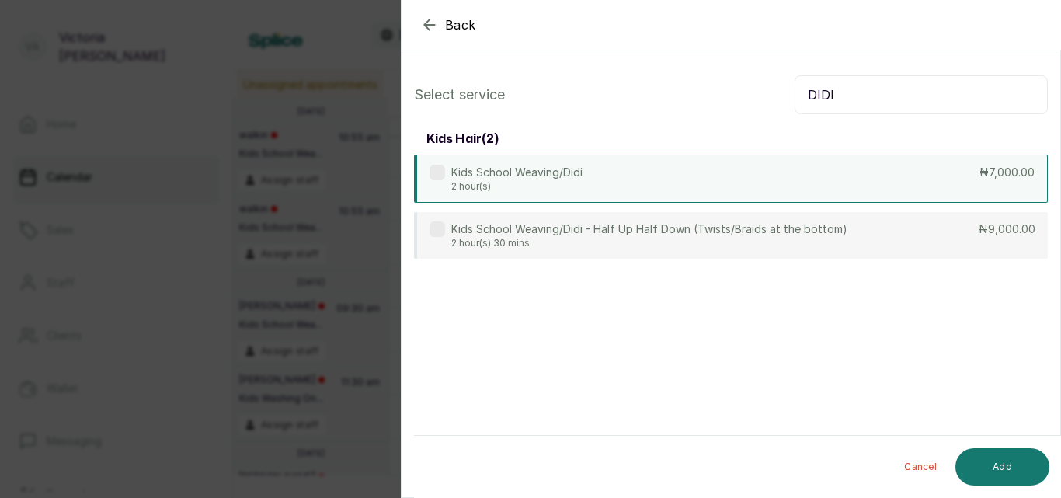
type input "DIDI"
click at [430, 164] on div "Kids School Weaving/Didi 2 hour(s) ₦7,000.00" at bounding box center [731, 179] width 634 height 48
click at [1002, 462] on button "Add" at bounding box center [1003, 466] width 94 height 37
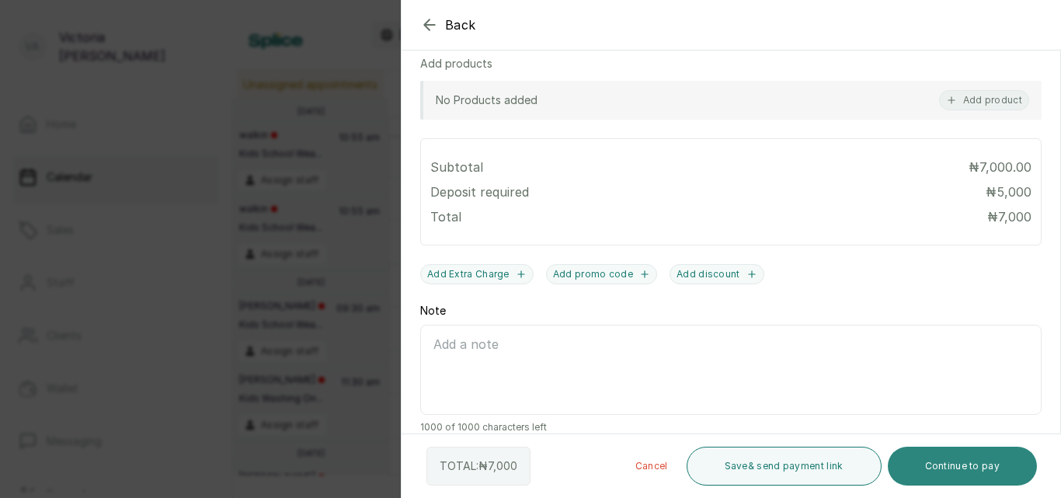
scroll to position [514, 0]
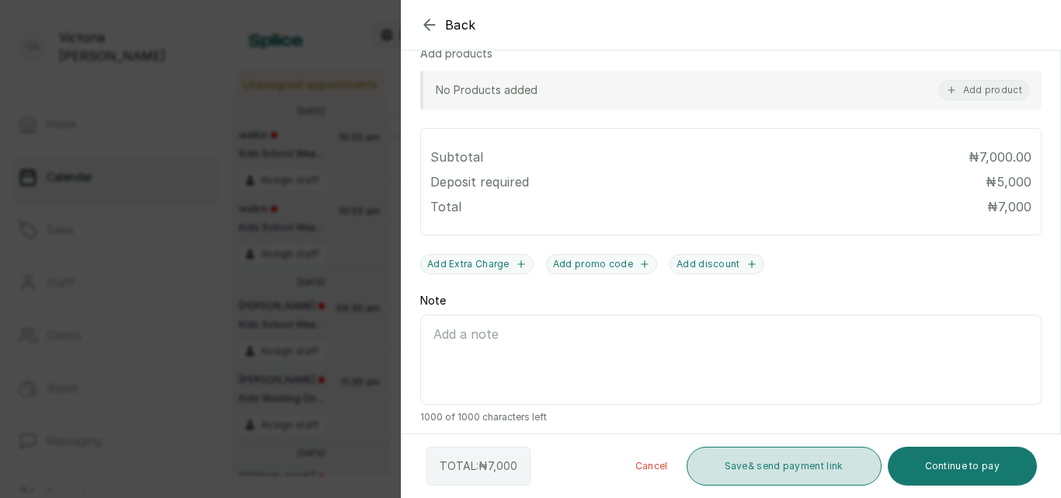
click at [777, 466] on button "Save & send payment link" at bounding box center [784, 466] width 195 height 39
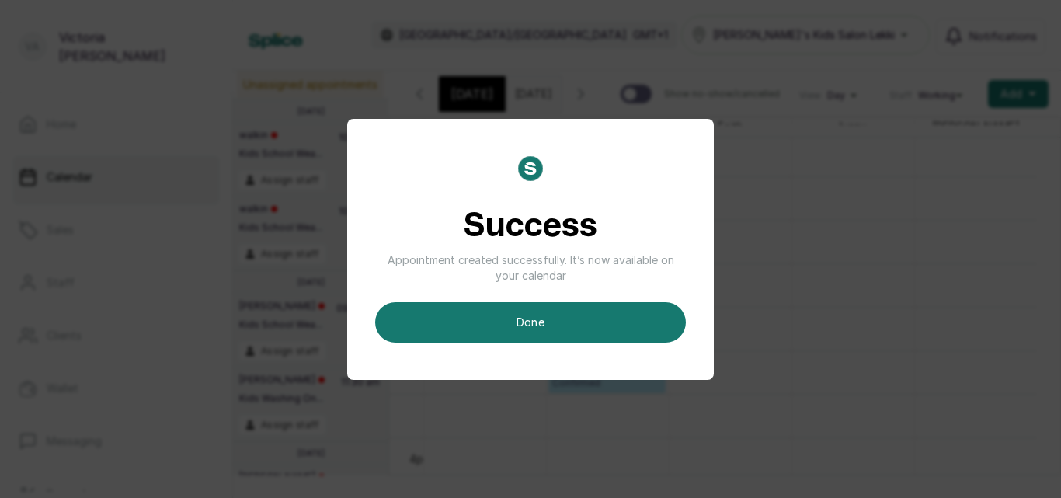
scroll to position [0, 6]
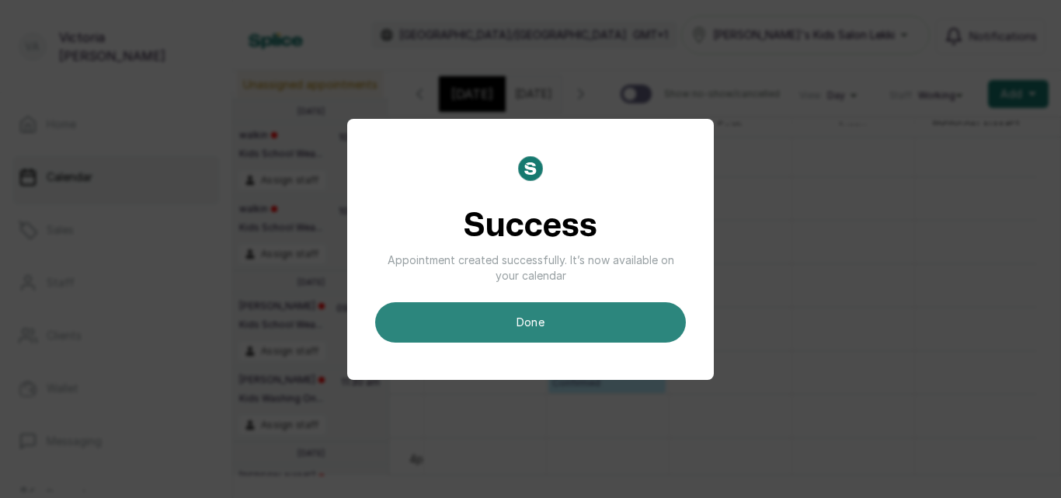
click at [632, 328] on button "done" at bounding box center [530, 322] width 311 height 40
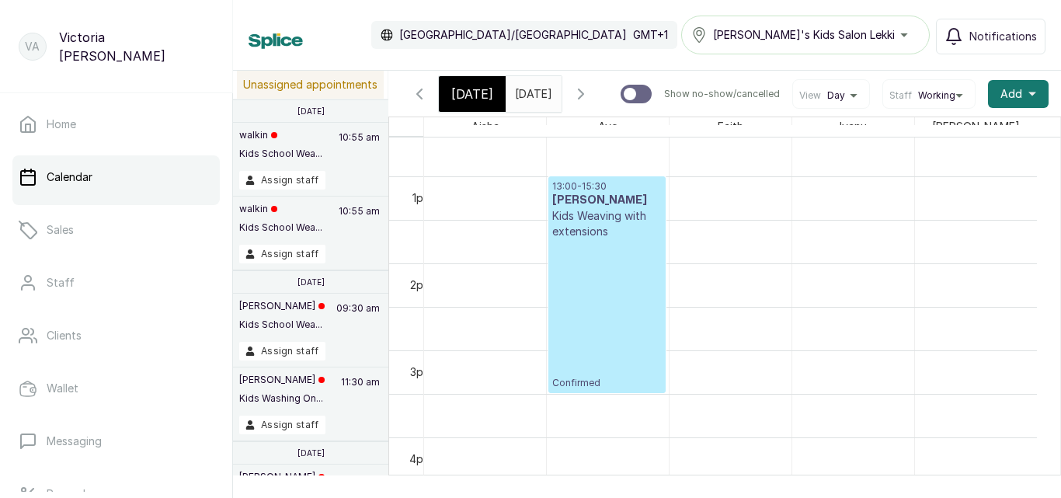
scroll to position [0, 0]
